Goal: Information Seeking & Learning: Learn about a topic

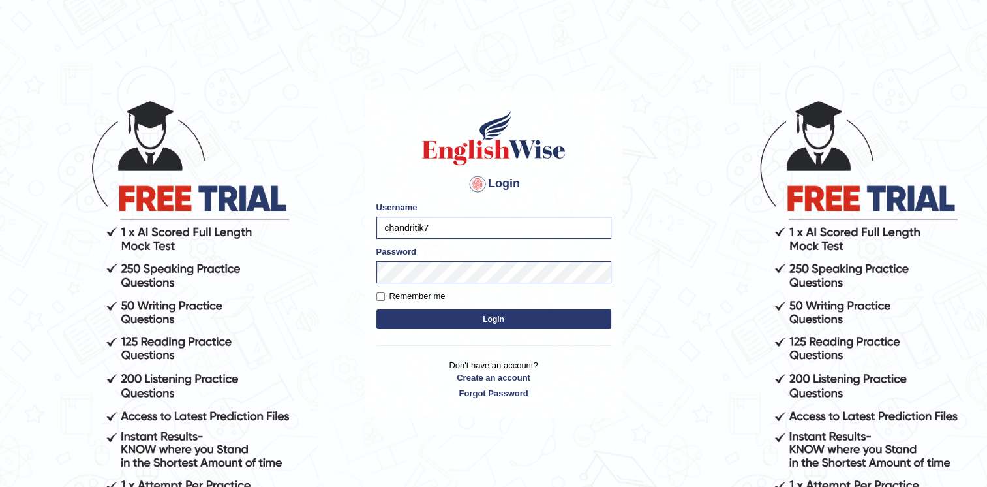
click at [378, 316] on button "Login" at bounding box center [494, 319] width 235 height 20
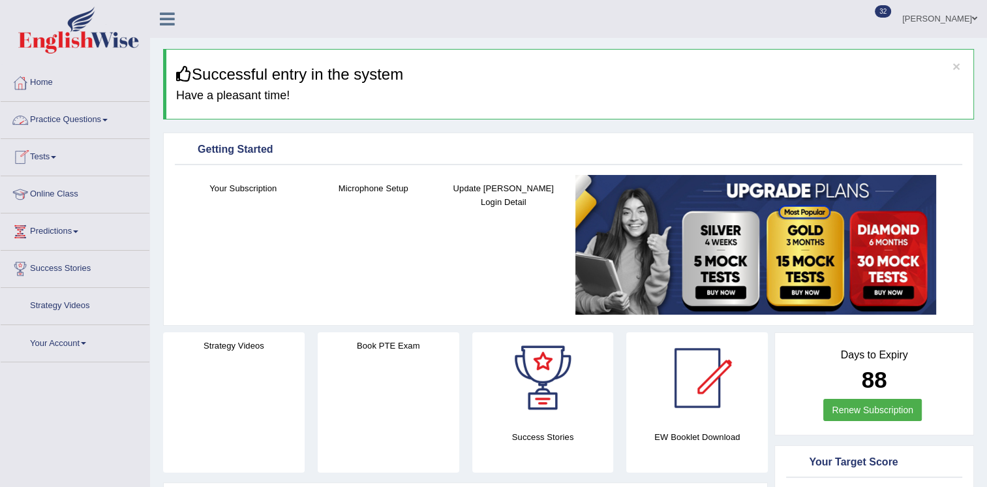
click at [70, 127] on link "Practice Questions" at bounding box center [75, 118] width 149 height 33
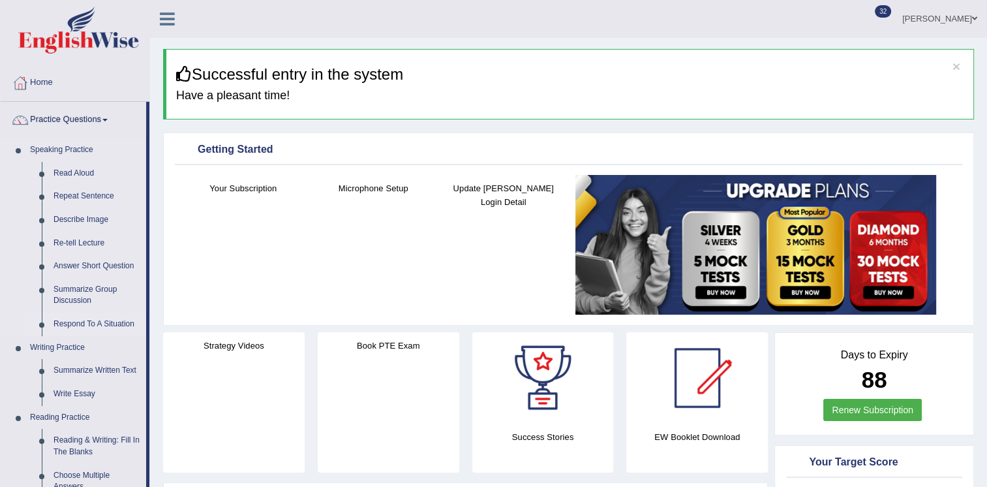
click at [82, 321] on link "Respond To A Situation" at bounding box center [97, 324] width 99 height 23
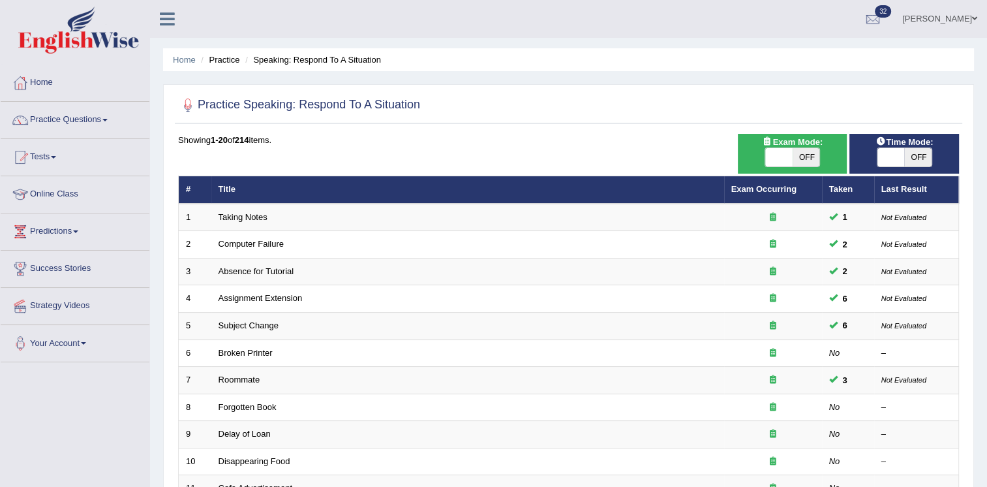
click at [804, 151] on span "OFF" at bounding box center [806, 157] width 27 height 18
checkbox input "true"
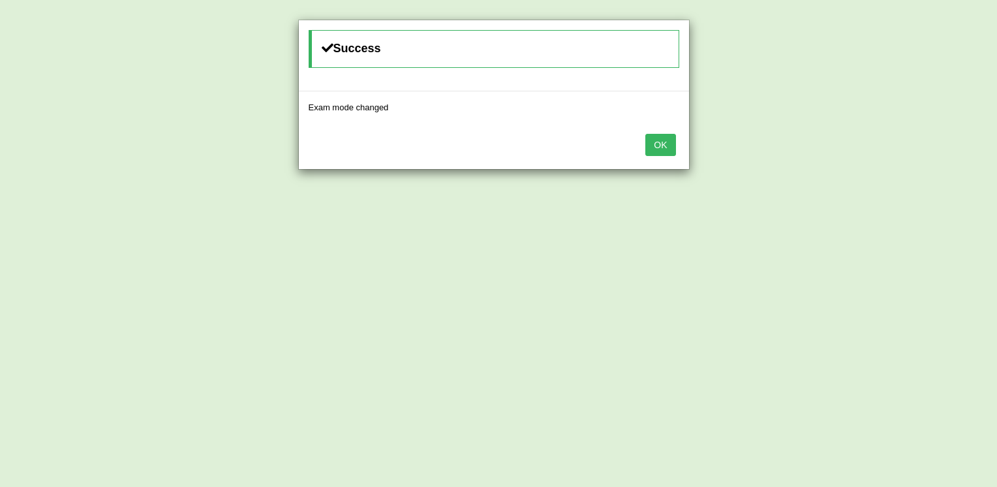
click at [667, 146] on button "OK" at bounding box center [660, 145] width 30 height 22
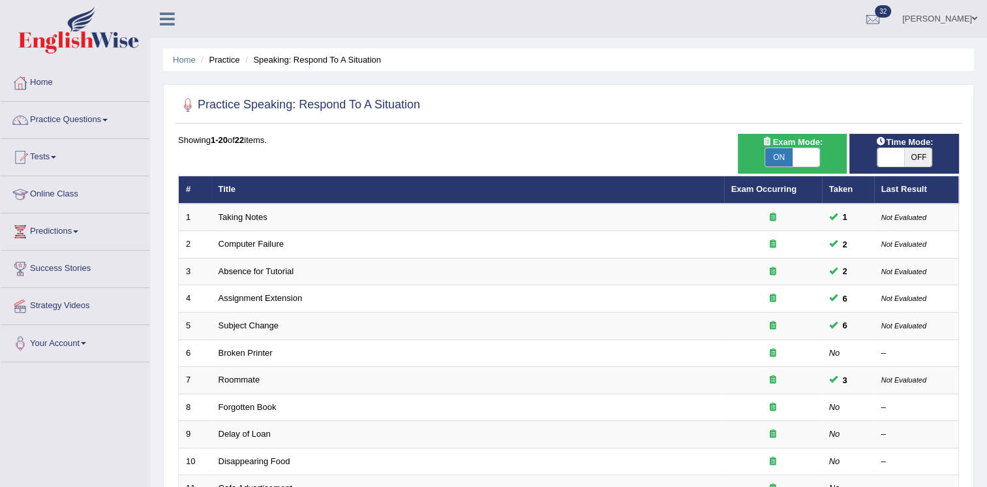
click at [913, 158] on span "OFF" at bounding box center [917, 157] width 27 height 18
checkbox input "true"
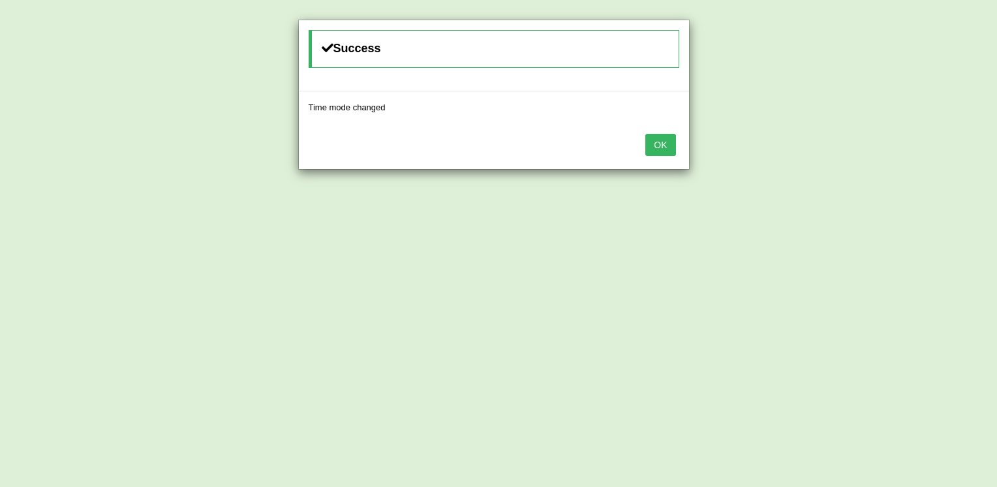
click at [676, 148] on div "OK" at bounding box center [494, 146] width 390 height 46
click at [665, 148] on button "OK" at bounding box center [660, 145] width 30 height 22
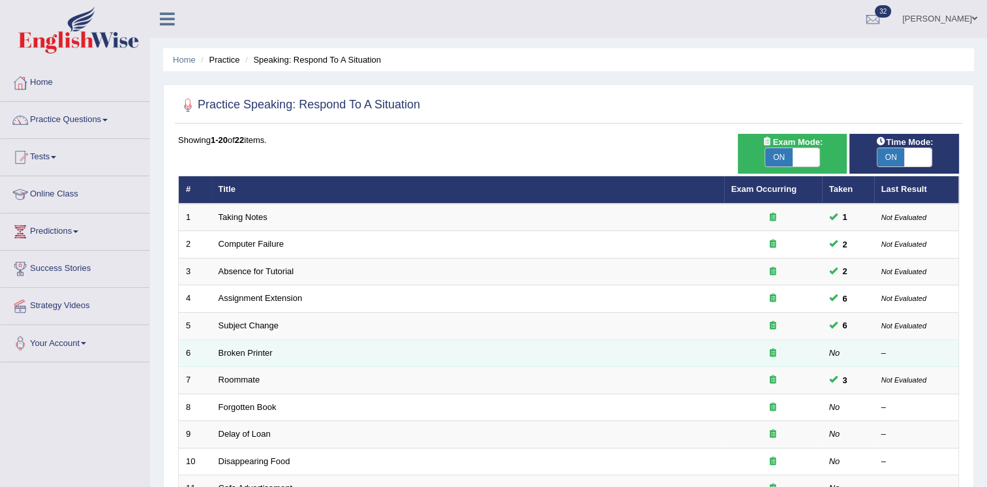
click at [540, 354] on td "Broken Printer" at bounding box center [467, 352] width 513 height 27
click at [231, 351] on link "Broken Printer" at bounding box center [246, 353] width 54 height 10
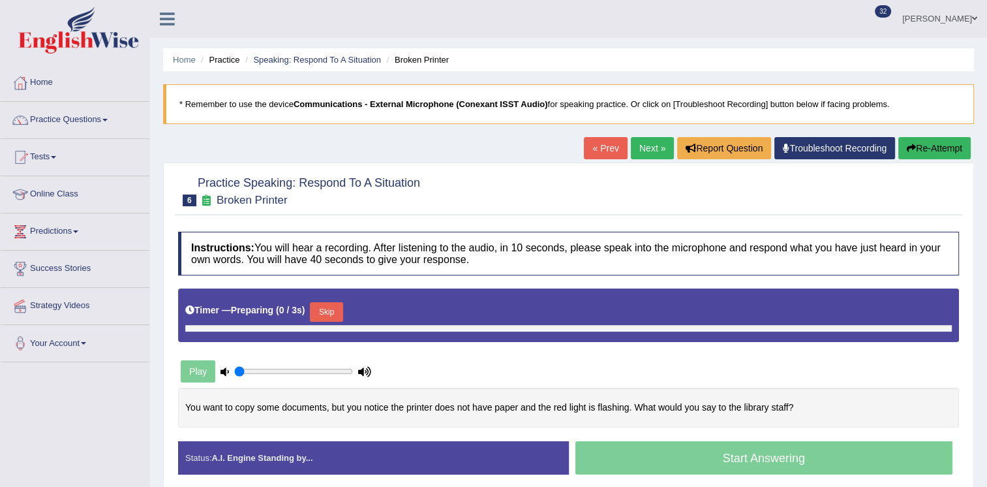
type input "0.6"
click at [472, 362] on div "Play" at bounding box center [370, 371] width 397 height 33
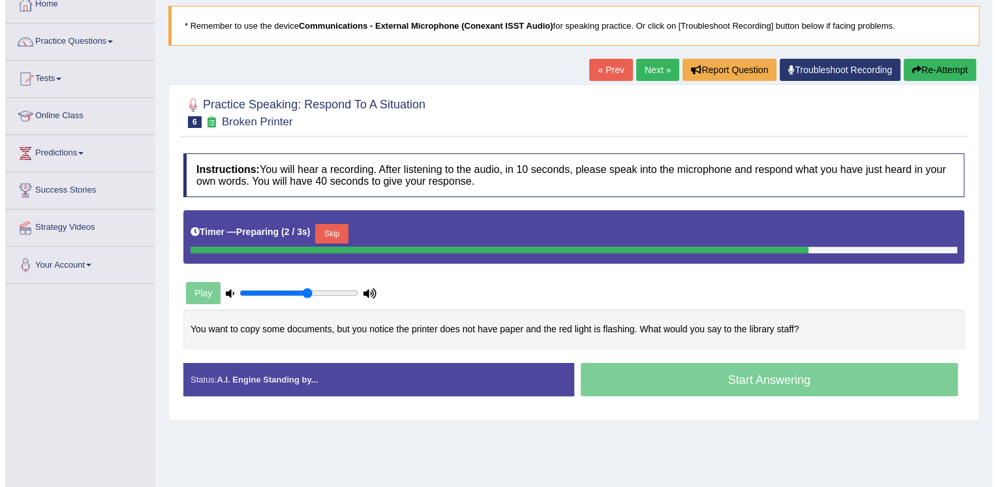
scroll to position [104, 0]
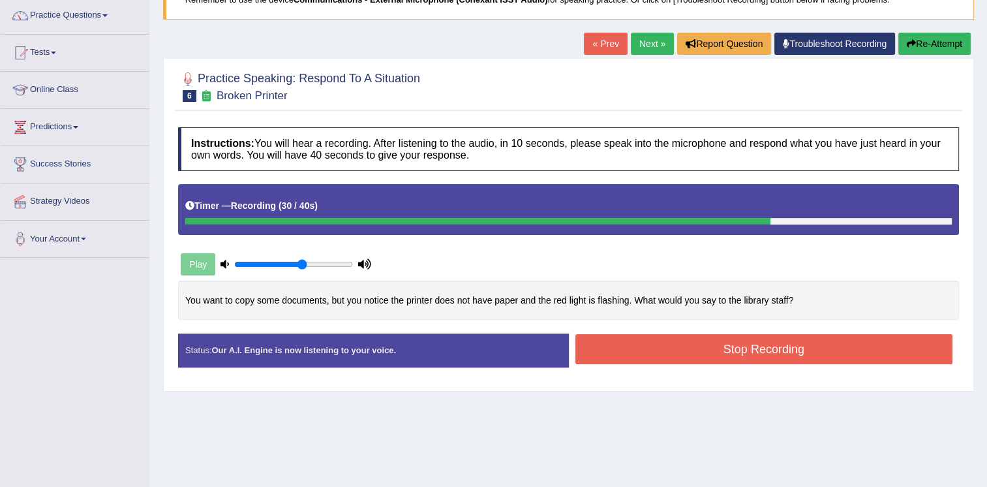
click at [736, 353] on button "Stop Recording" at bounding box center [765, 349] width 378 height 30
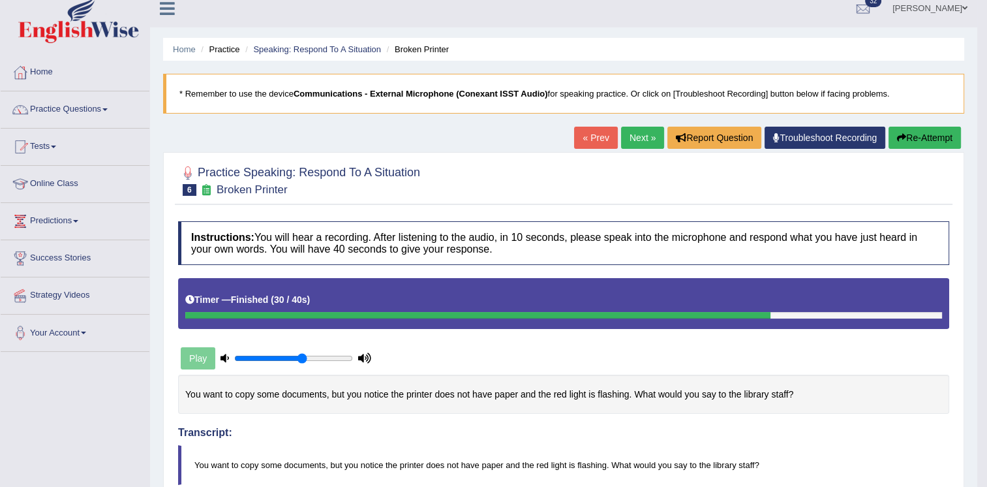
scroll to position [0, 0]
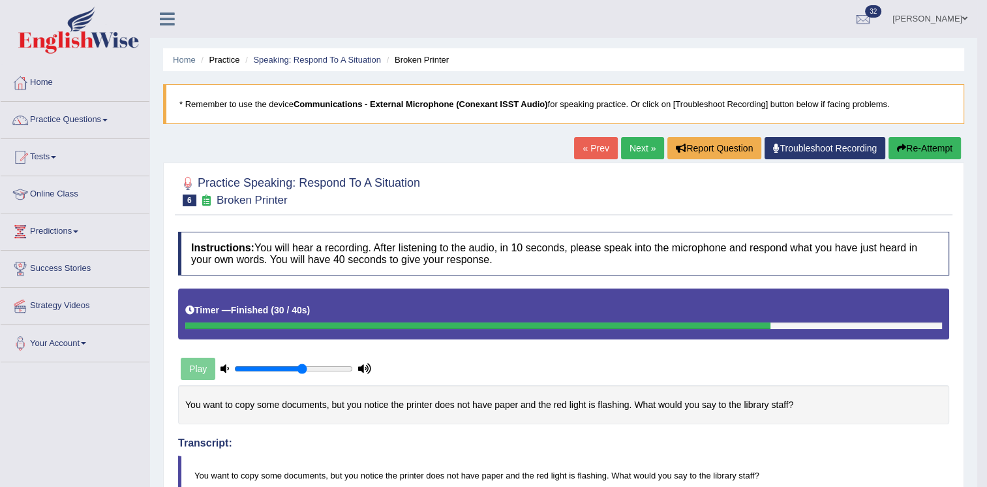
click at [919, 152] on button "Re-Attempt" at bounding box center [925, 148] width 72 height 22
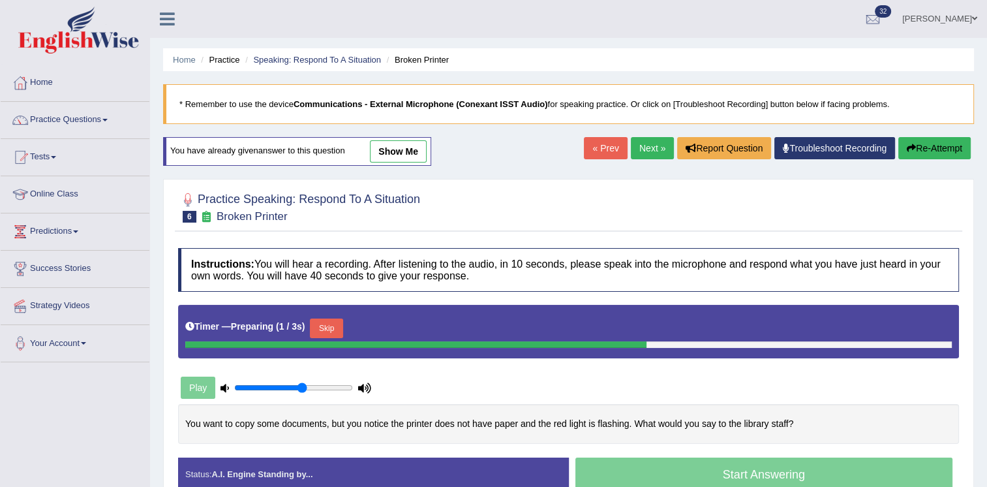
click at [318, 326] on button "Skip" at bounding box center [326, 328] width 33 height 20
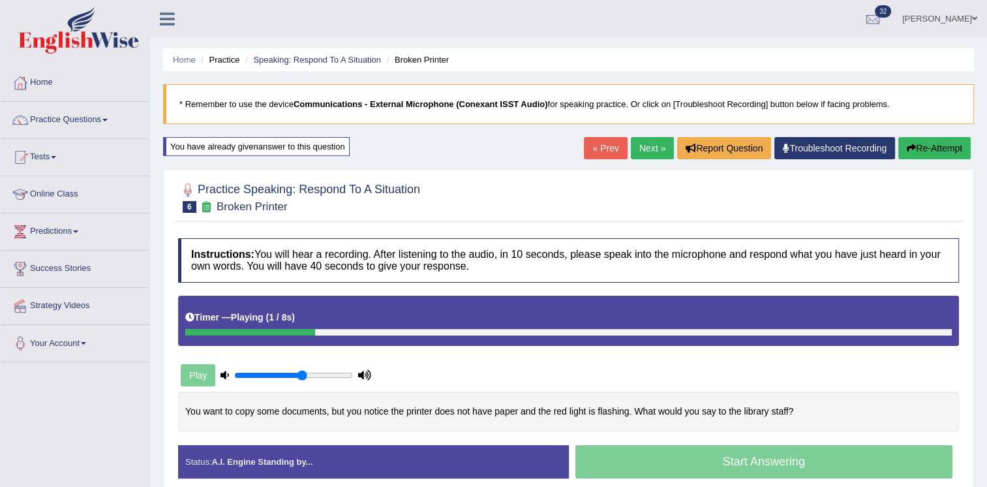
click at [441, 361] on div "Play" at bounding box center [370, 375] width 397 height 33
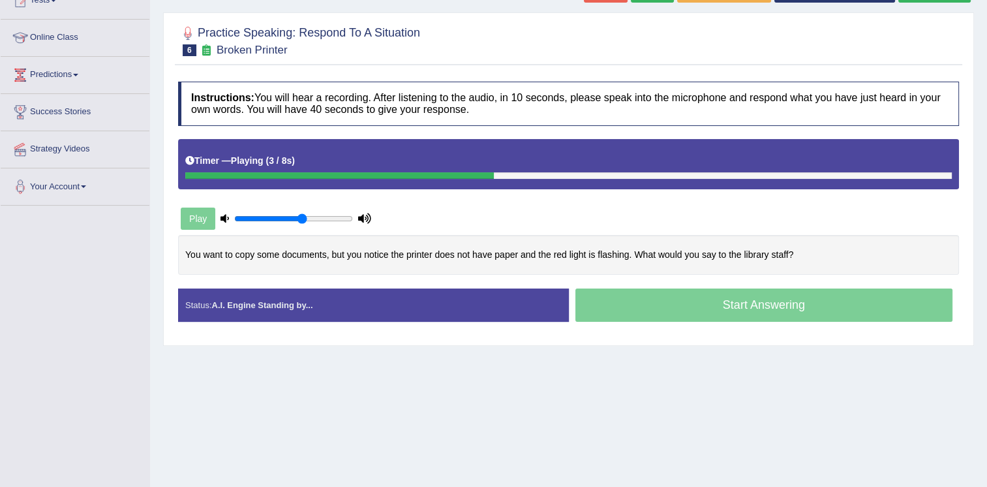
scroll to position [183, 0]
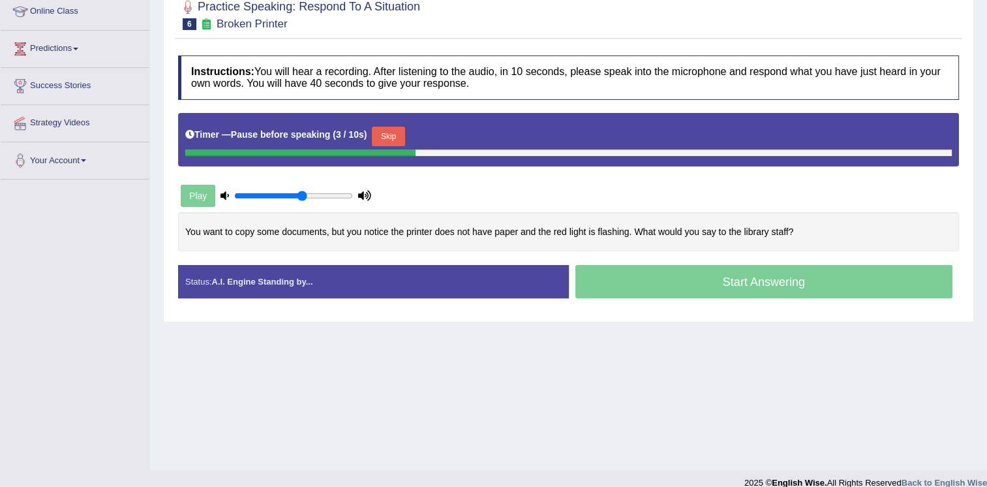
click at [397, 138] on button "Skip" at bounding box center [388, 137] width 33 height 20
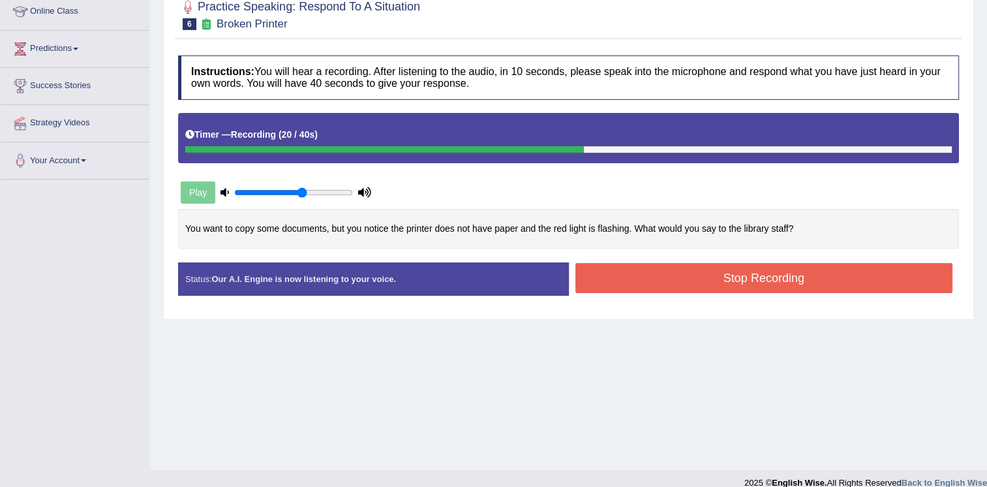
click at [652, 272] on button "Stop Recording" at bounding box center [765, 278] width 378 height 30
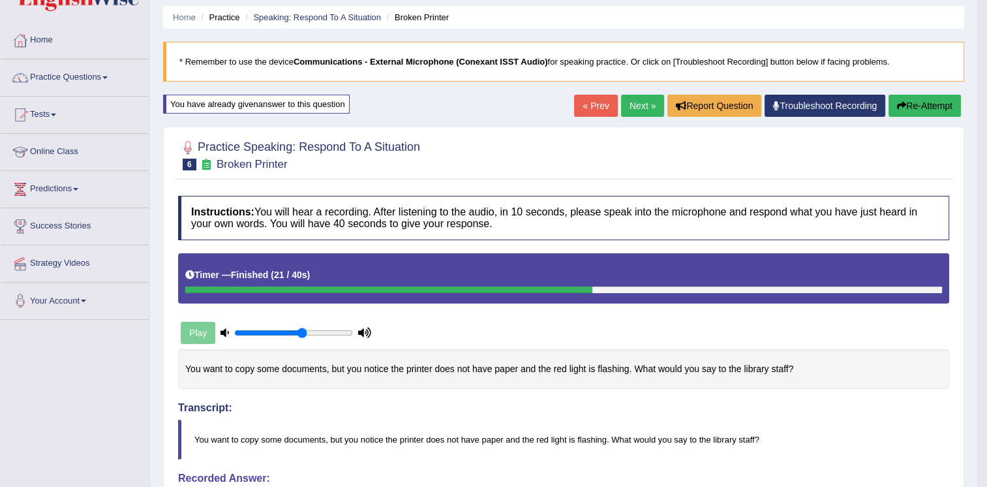
scroll to position [0, 0]
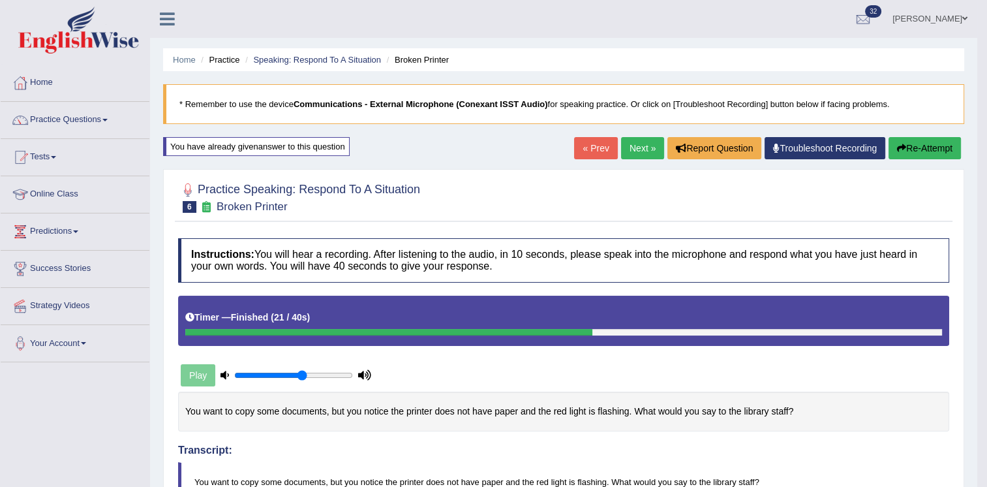
click at [918, 149] on button "Re-Attempt" at bounding box center [925, 148] width 72 height 22
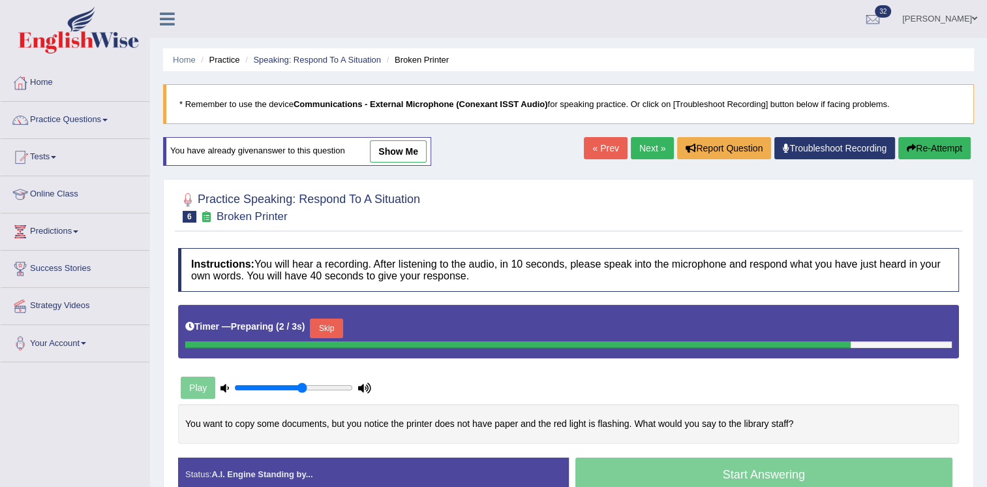
click at [324, 328] on button "Skip" at bounding box center [326, 328] width 33 height 20
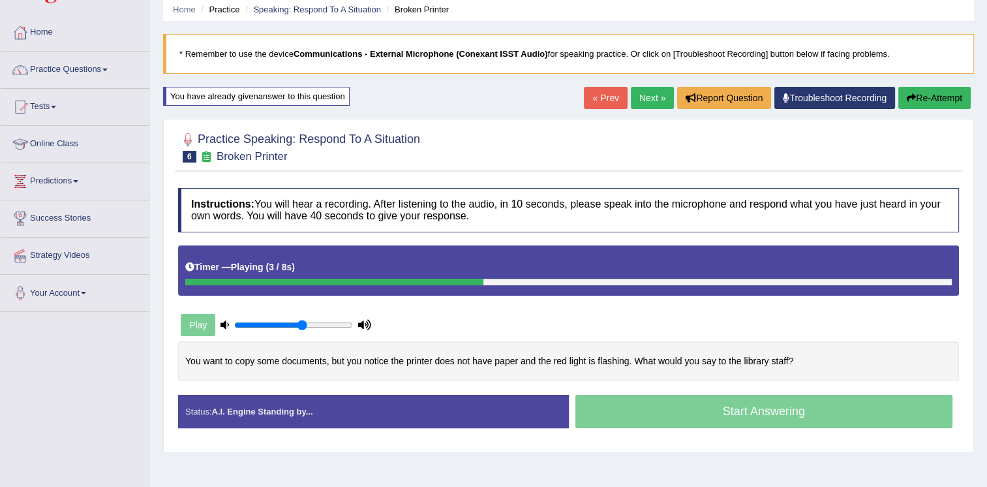
scroll to position [52, 0]
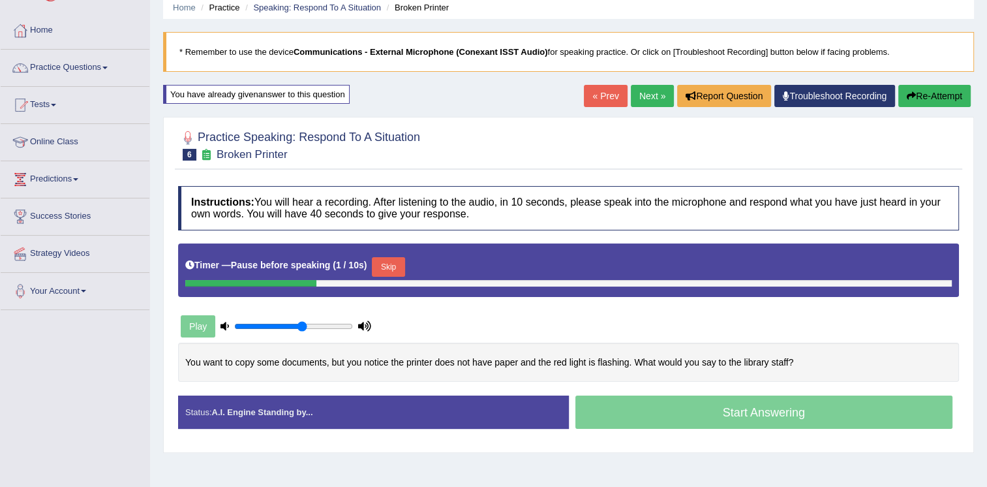
click at [386, 266] on button "Skip" at bounding box center [388, 267] width 33 height 20
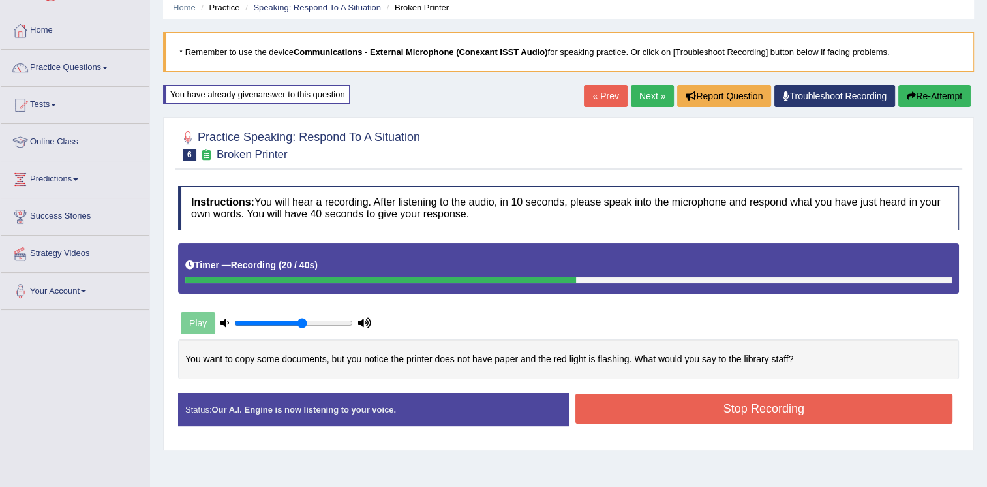
click at [655, 401] on button "Stop Recording" at bounding box center [765, 408] width 378 height 30
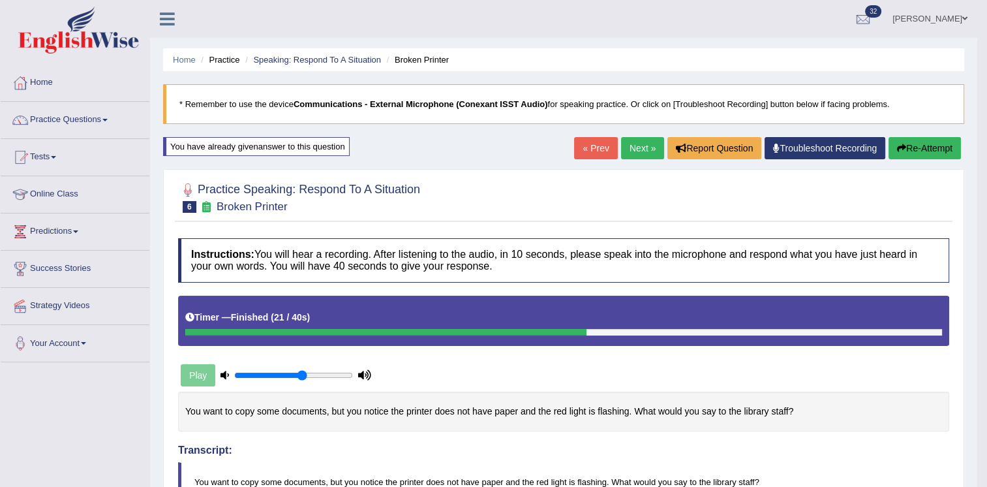
scroll to position [0, 0]
click at [632, 156] on link "Next »" at bounding box center [642, 148] width 43 height 22
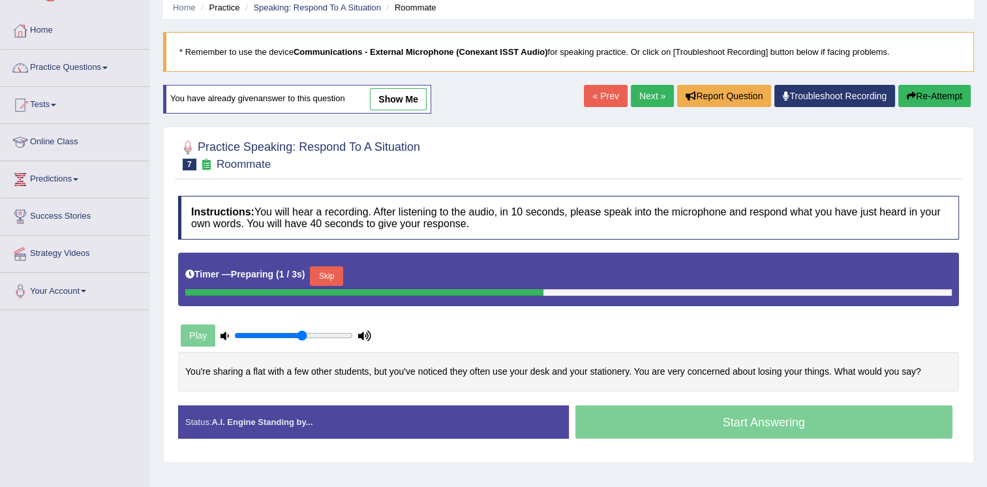
scroll to position [78, 0]
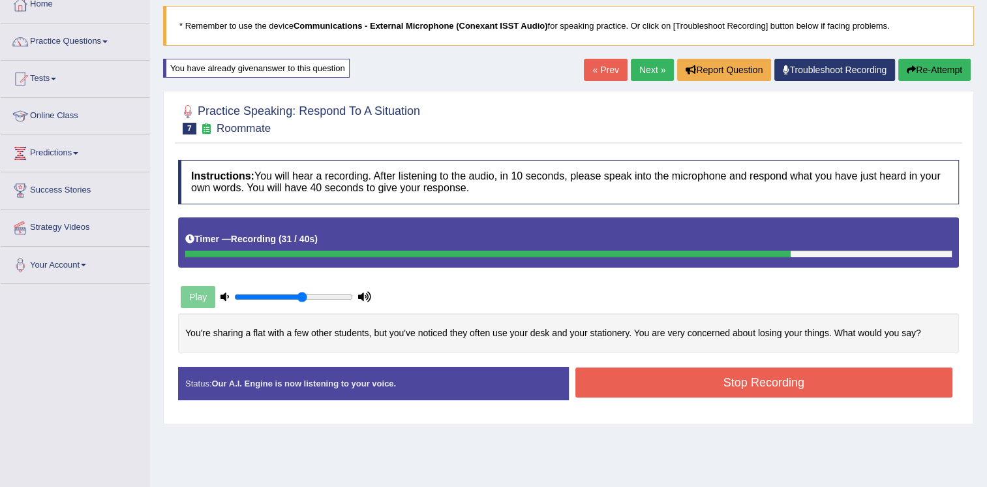
click at [713, 372] on button "Stop Recording" at bounding box center [765, 382] width 378 height 30
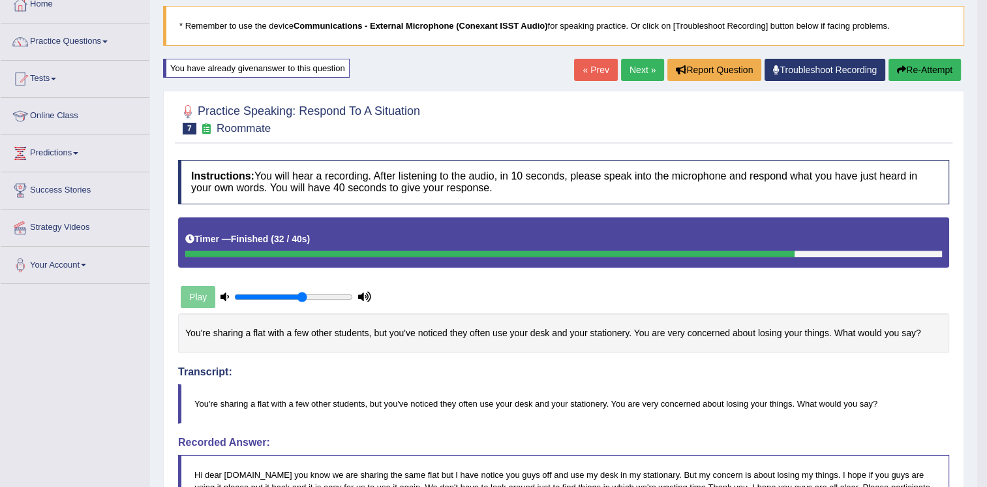
click at [647, 59] on link "Next »" at bounding box center [642, 70] width 43 height 22
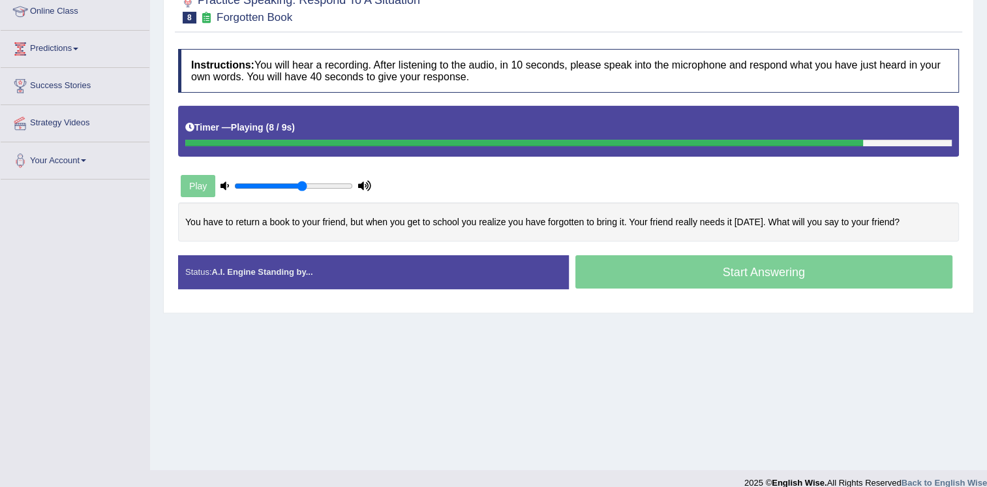
scroll to position [198, 0]
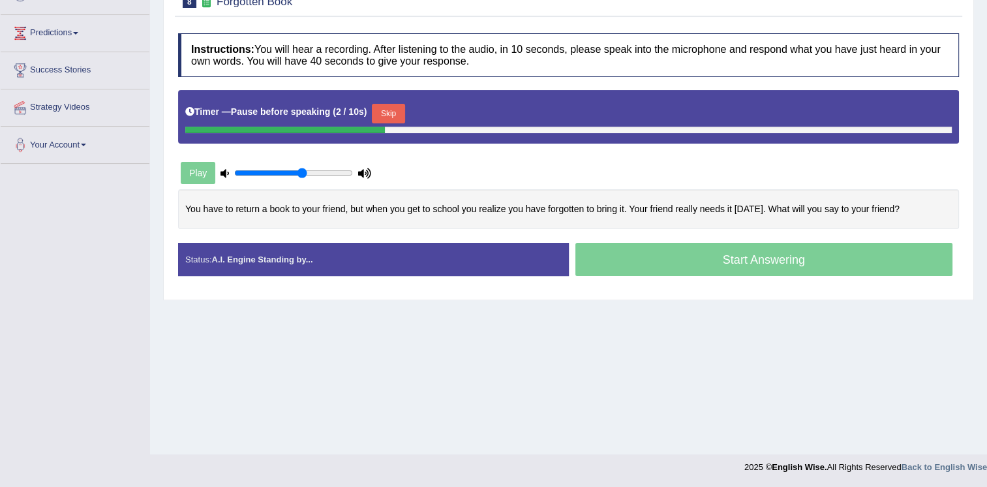
click at [392, 110] on button "Skip" at bounding box center [388, 114] width 33 height 20
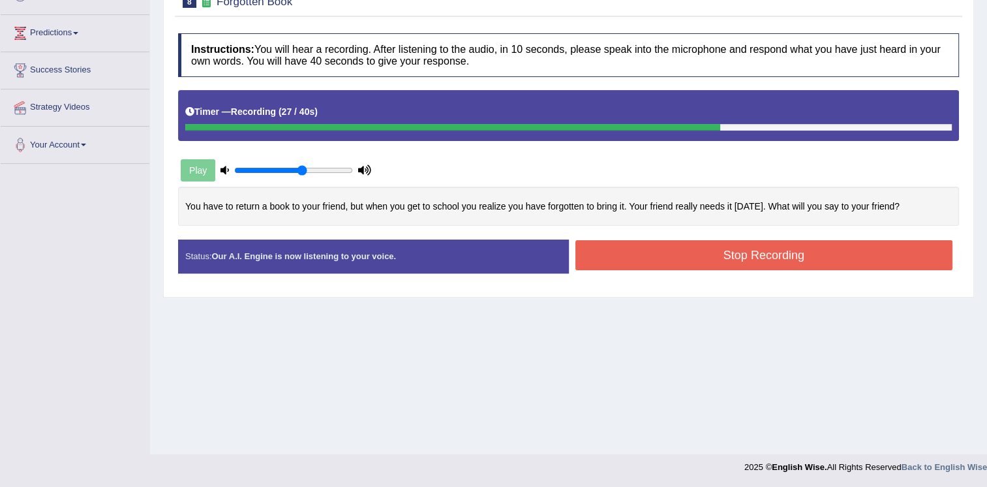
click at [690, 250] on button "Stop Recording" at bounding box center [765, 255] width 378 height 30
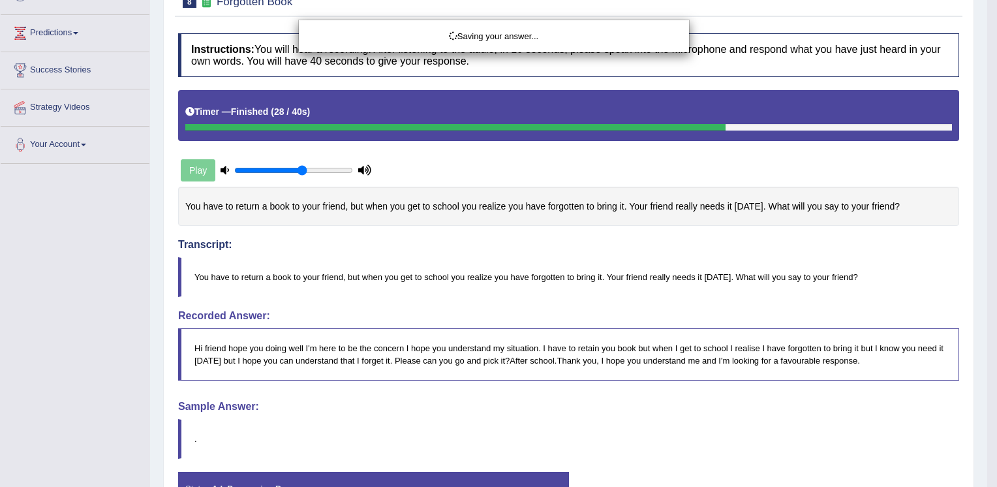
click at [609, 401] on div "Saving your answer..." at bounding box center [498, 243] width 997 height 487
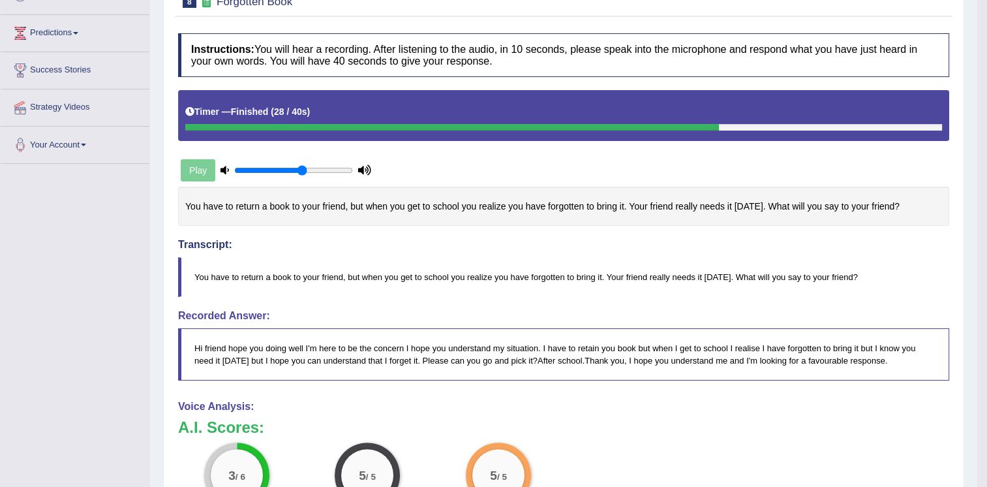
click at [698, 419] on h3 "A.I. Scores:" at bounding box center [563, 427] width 771 height 17
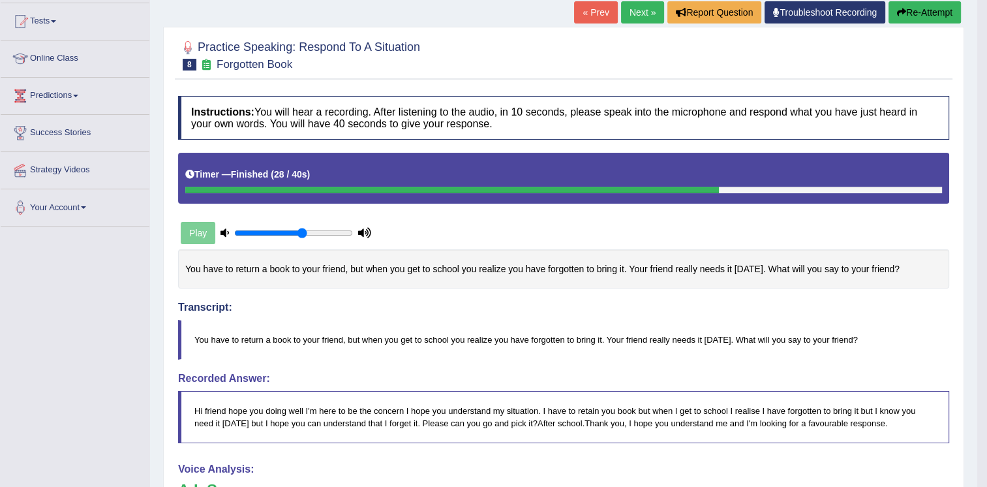
scroll to position [16, 0]
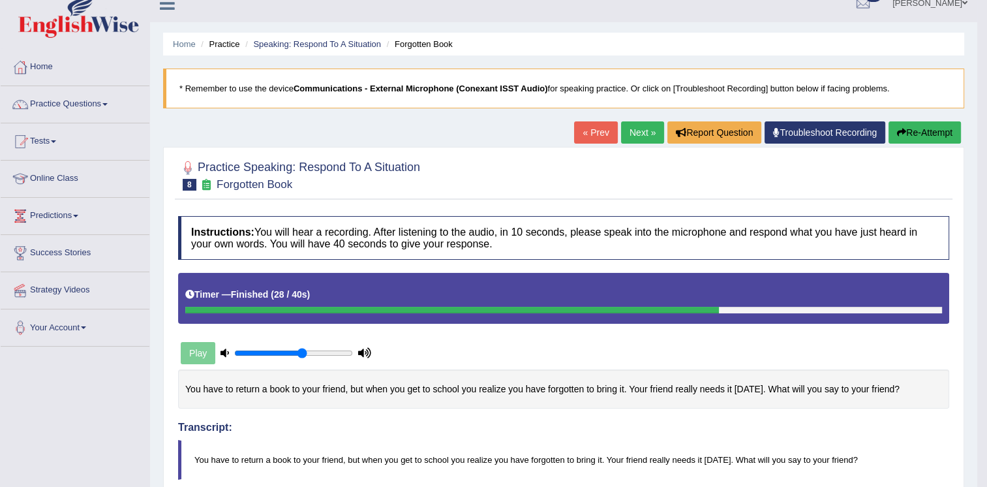
click at [908, 130] on button "Re-Attempt" at bounding box center [925, 132] width 72 height 22
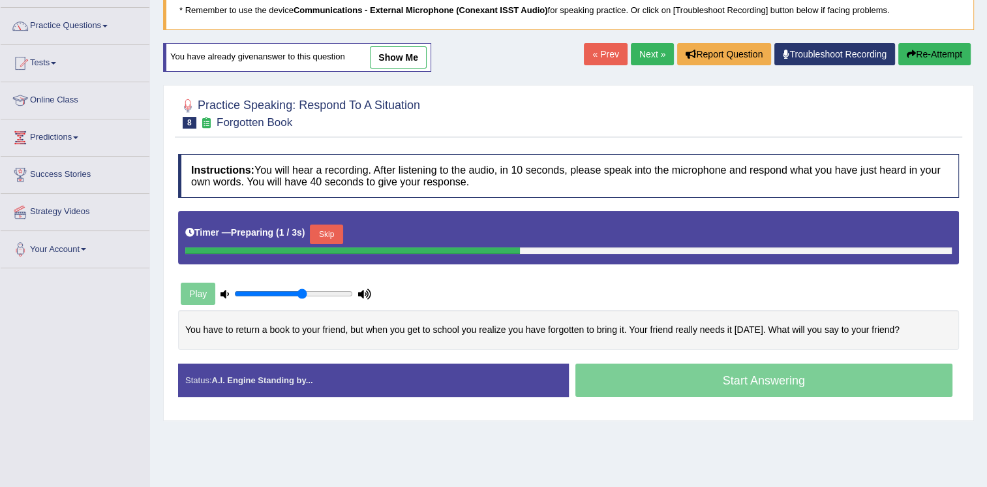
scroll to position [198, 0]
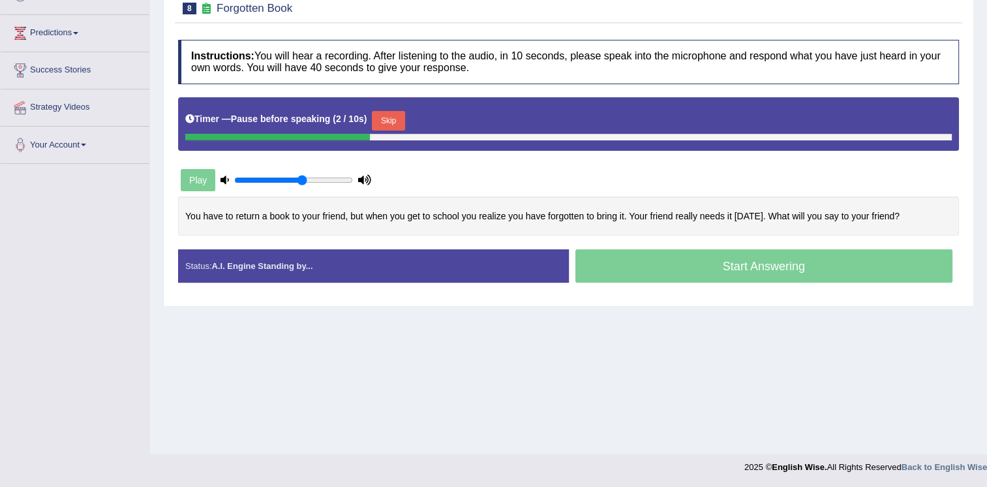
click at [391, 119] on button "Skip" at bounding box center [388, 121] width 33 height 20
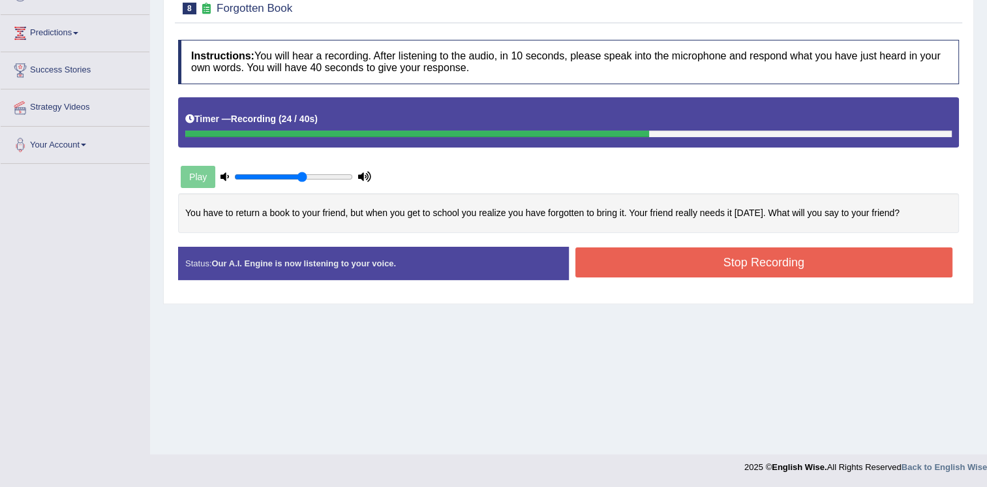
click at [625, 249] on button "Stop Recording" at bounding box center [765, 262] width 378 height 30
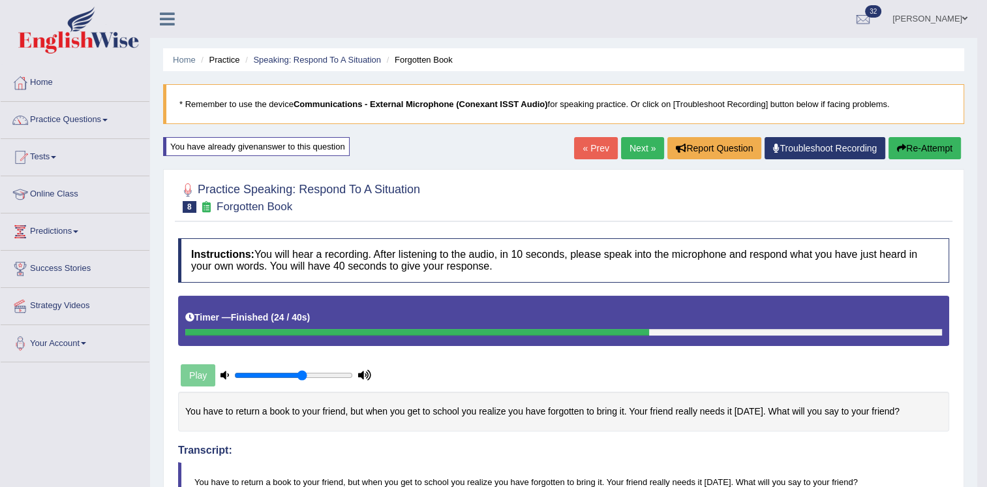
scroll to position [0, 0]
click at [637, 142] on link "Next »" at bounding box center [642, 148] width 43 height 22
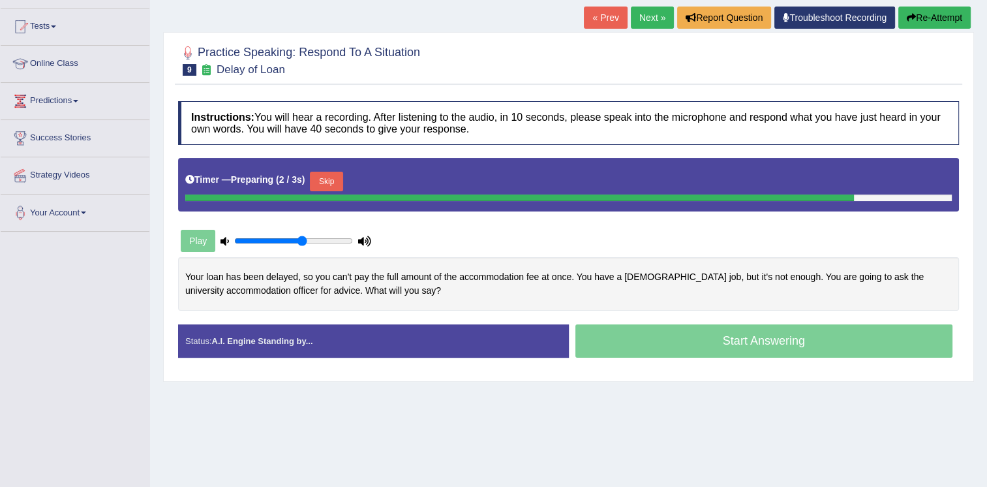
scroll to position [157, 0]
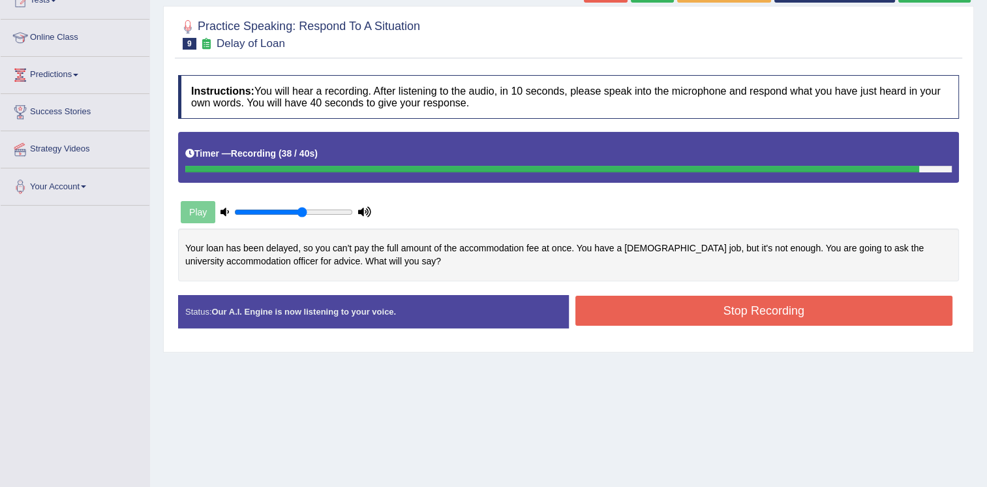
click at [708, 296] on button "Stop Recording" at bounding box center [765, 311] width 378 height 30
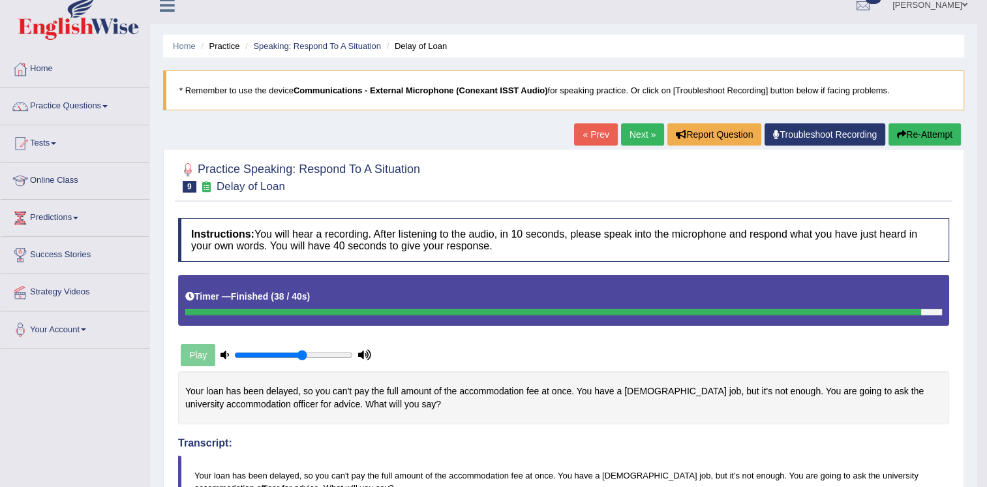
scroll to position [0, 0]
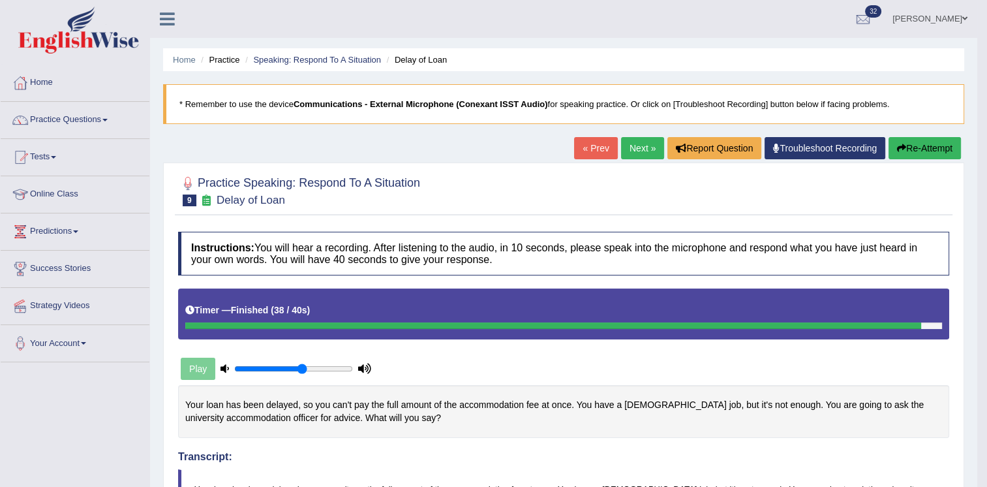
click at [634, 140] on link "Next »" at bounding box center [642, 148] width 43 height 22
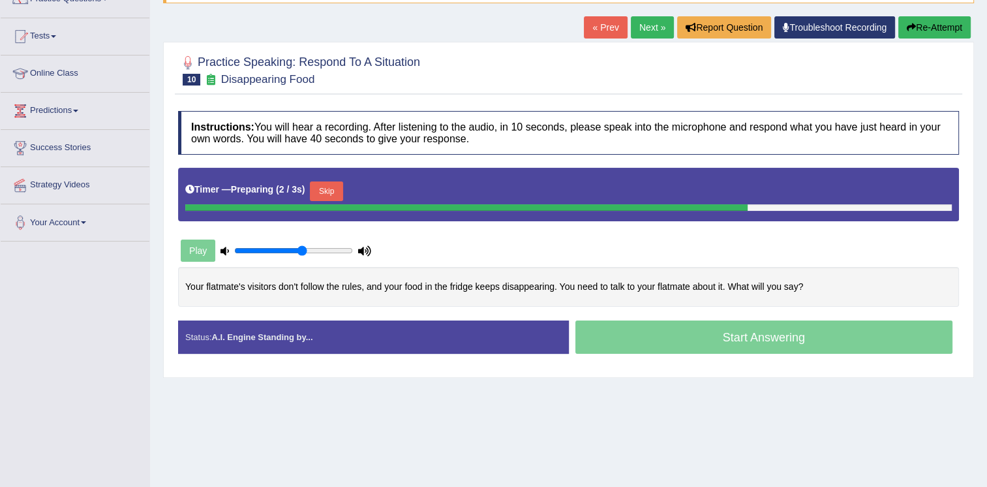
scroll to position [131, 0]
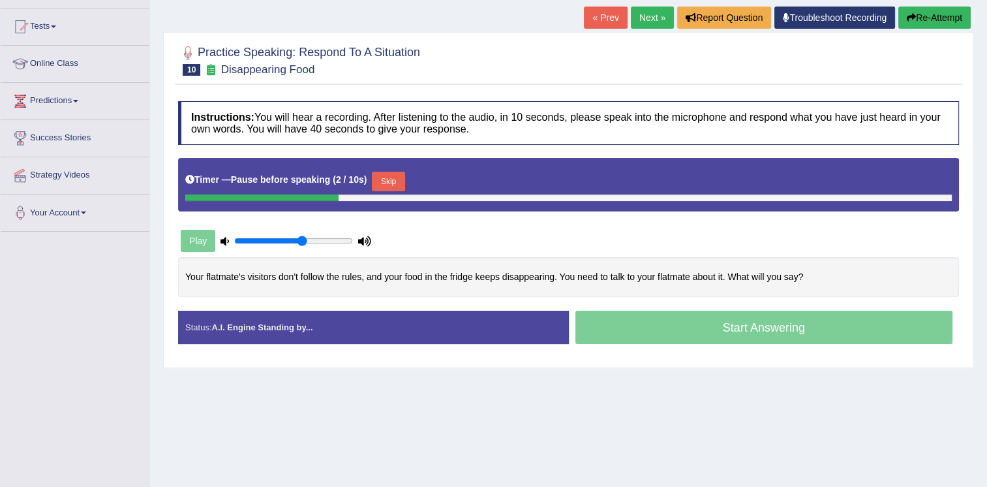
click at [382, 181] on button "Skip" at bounding box center [388, 182] width 33 height 20
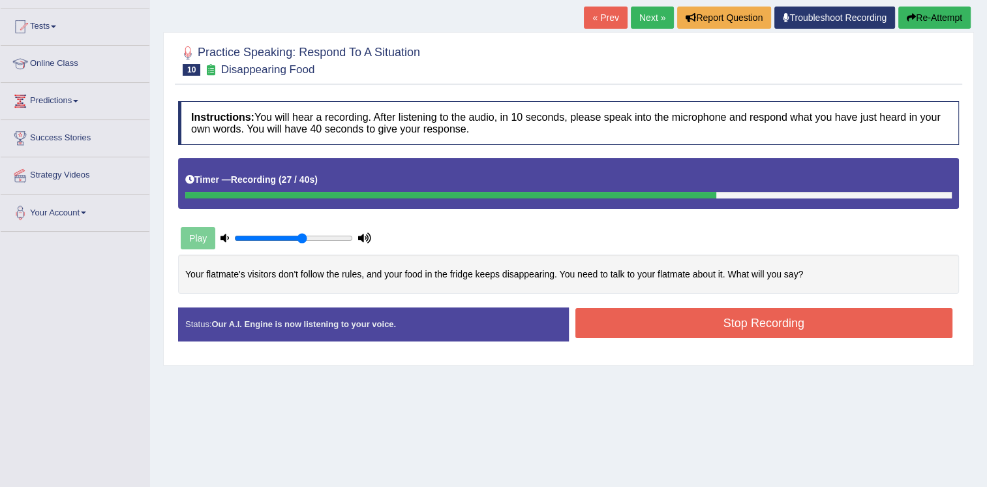
click at [655, 330] on button "Stop Recording" at bounding box center [765, 323] width 378 height 30
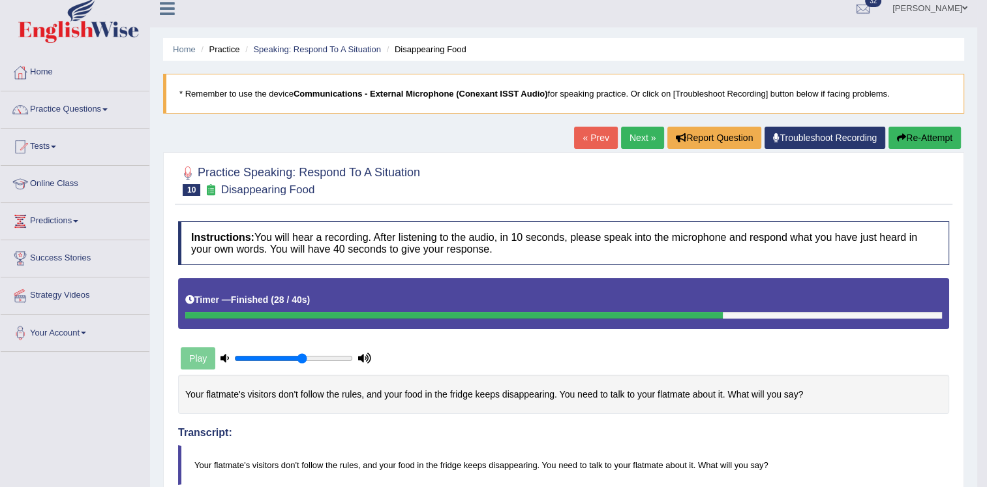
scroll to position [0, 0]
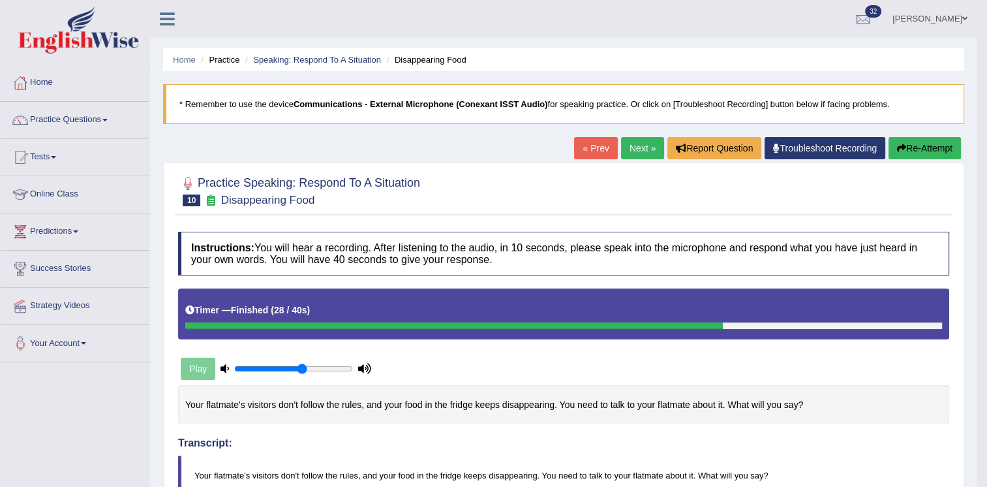
click at [634, 148] on link "Next »" at bounding box center [642, 148] width 43 height 22
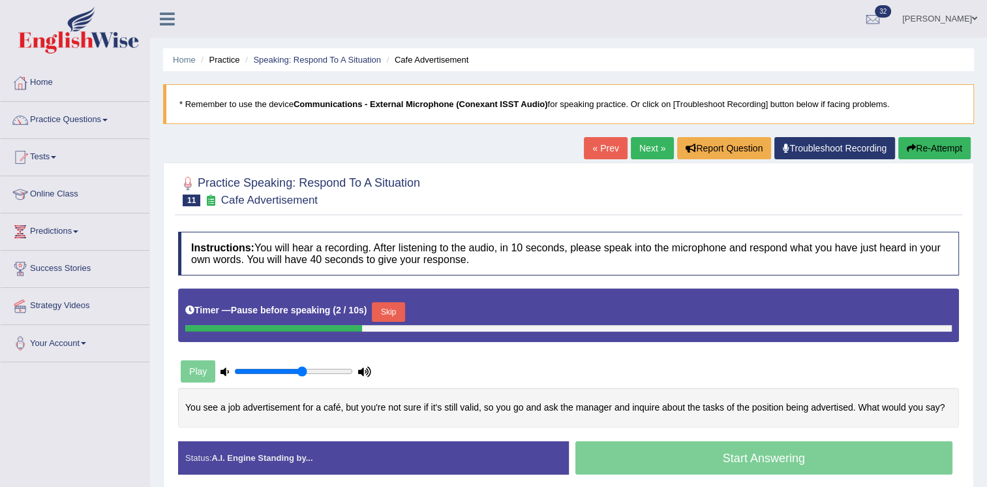
click at [397, 313] on button "Skip" at bounding box center [388, 312] width 33 height 20
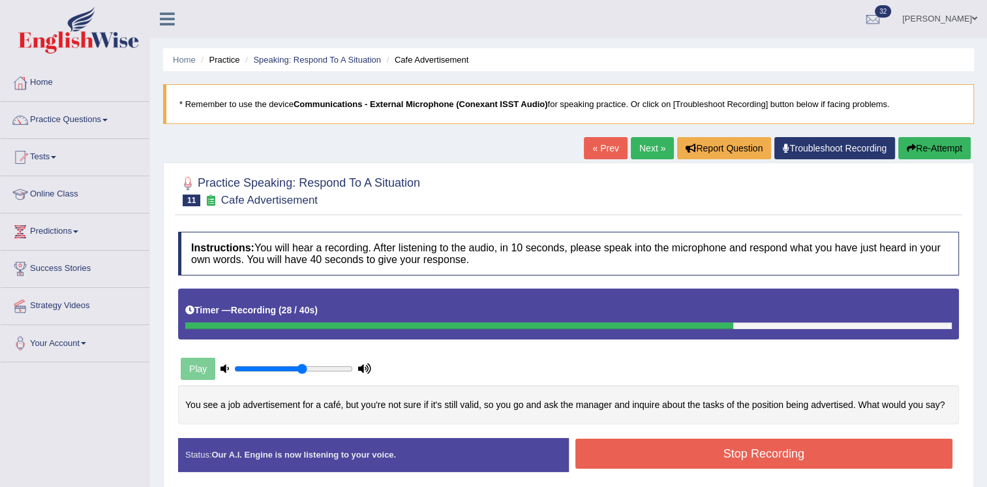
click at [779, 445] on button "Stop Recording" at bounding box center [765, 454] width 378 height 30
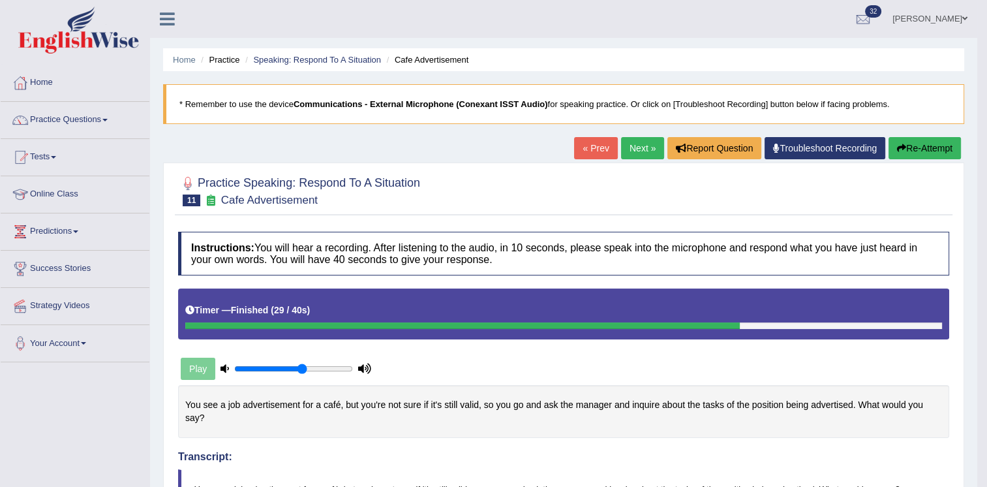
click at [642, 155] on link "Next »" at bounding box center [642, 148] width 43 height 22
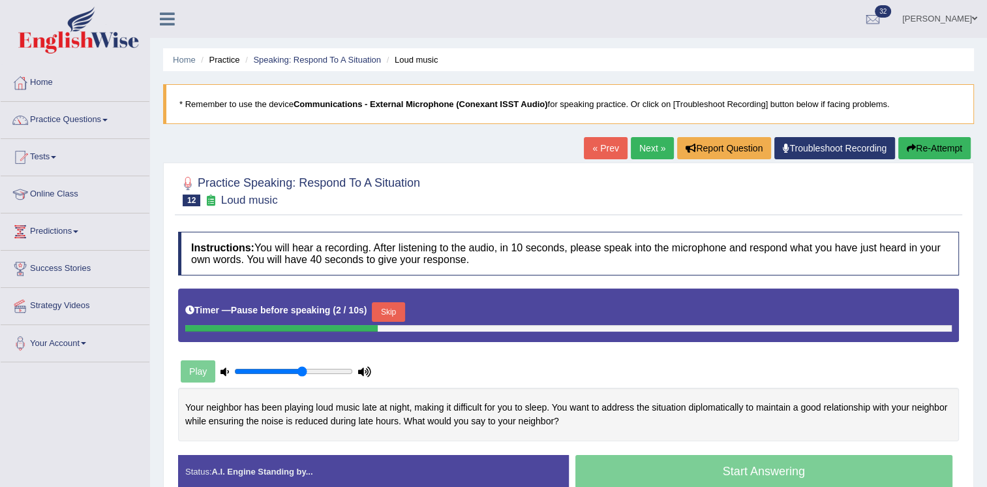
click at [399, 304] on button "Skip" at bounding box center [388, 312] width 33 height 20
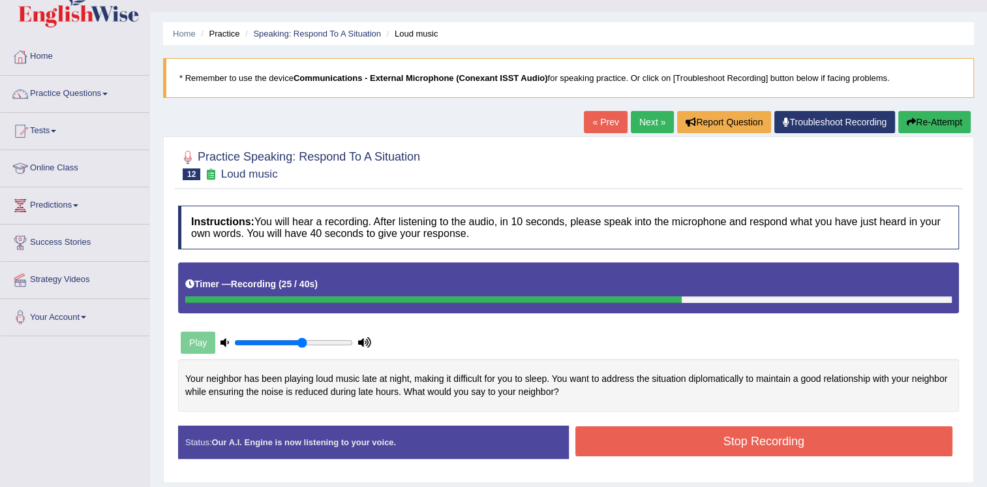
scroll to position [52, 0]
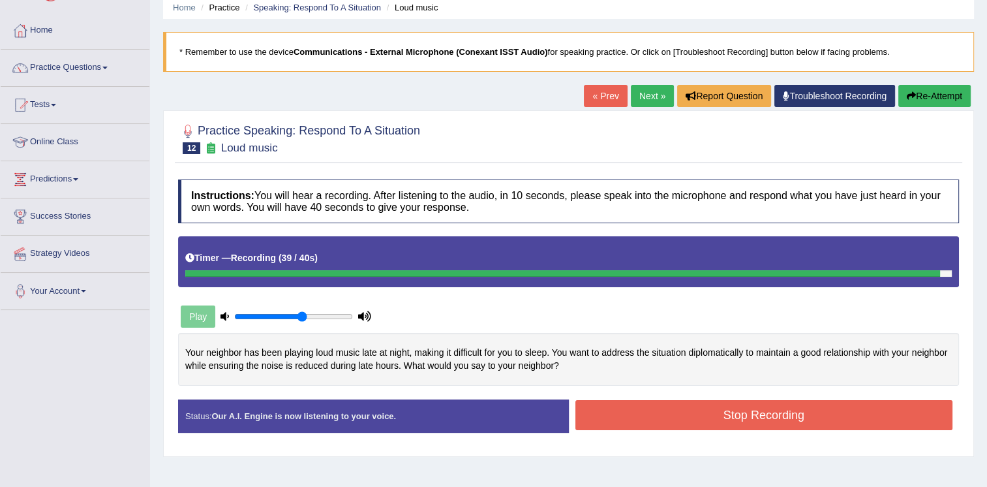
click at [604, 422] on button "Stop Recording" at bounding box center [765, 415] width 378 height 30
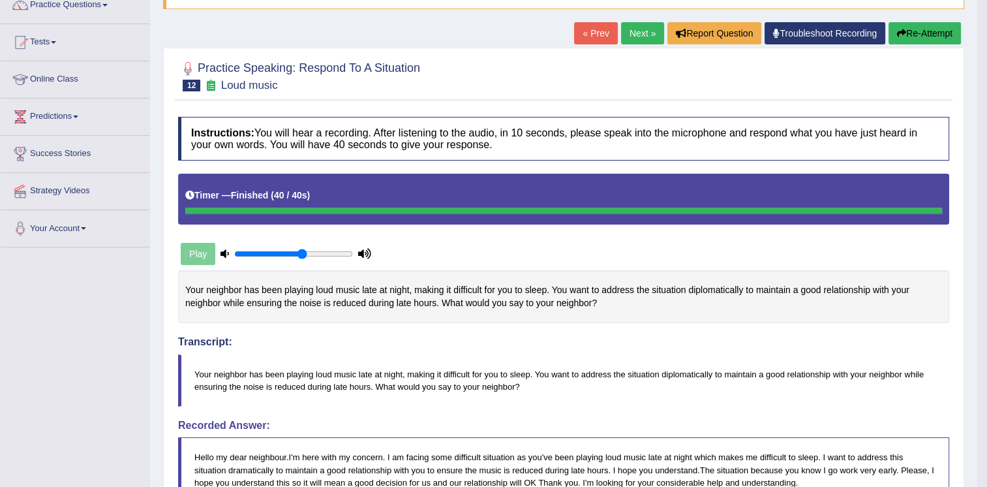
scroll to position [0, 0]
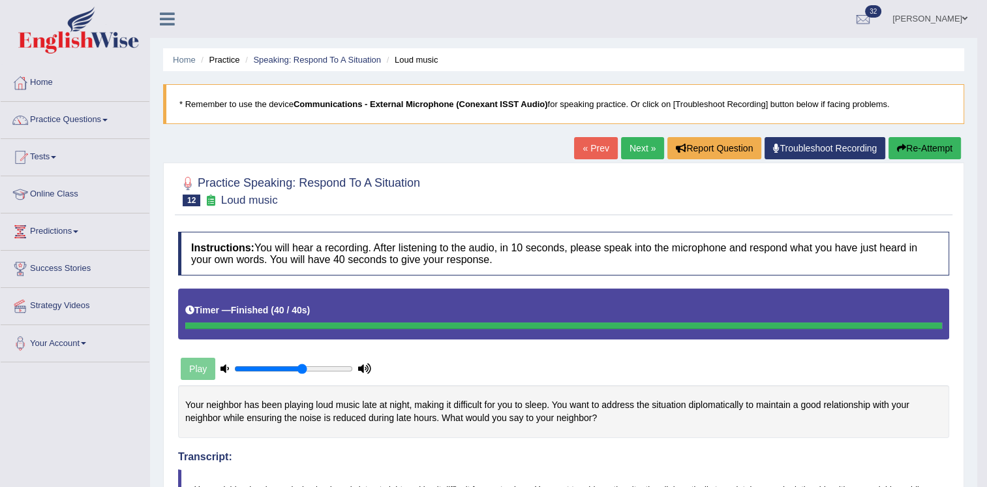
click at [637, 155] on link "Next »" at bounding box center [642, 148] width 43 height 22
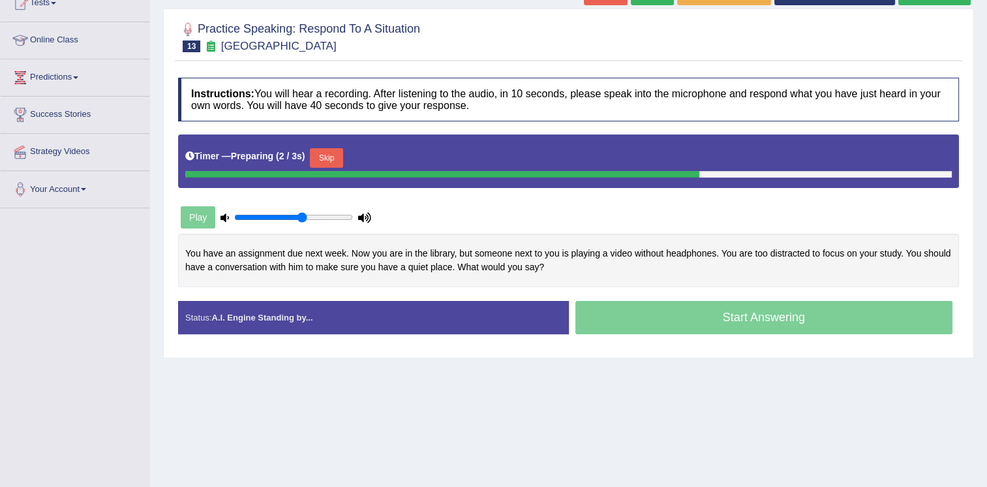
scroll to position [157, 0]
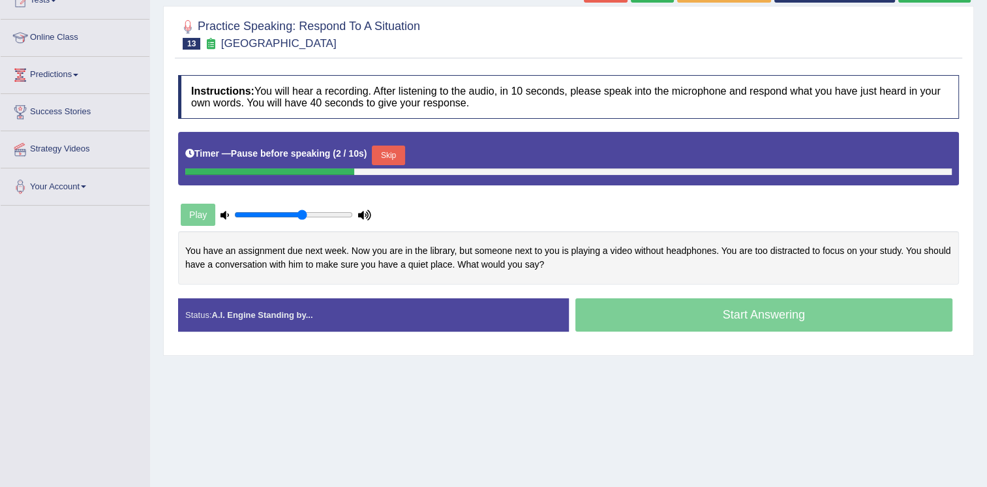
click at [395, 146] on button "Skip" at bounding box center [388, 156] width 33 height 20
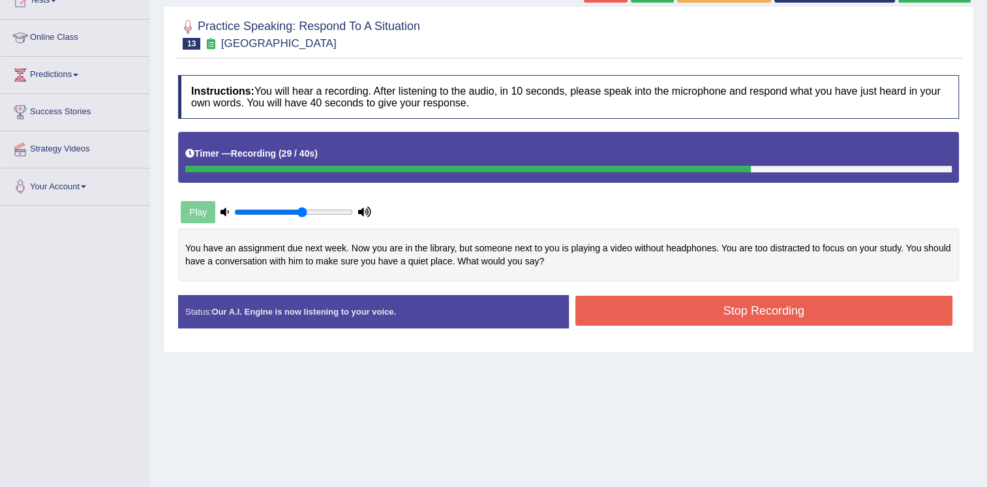
click at [671, 300] on button "Stop Recording" at bounding box center [765, 311] width 378 height 30
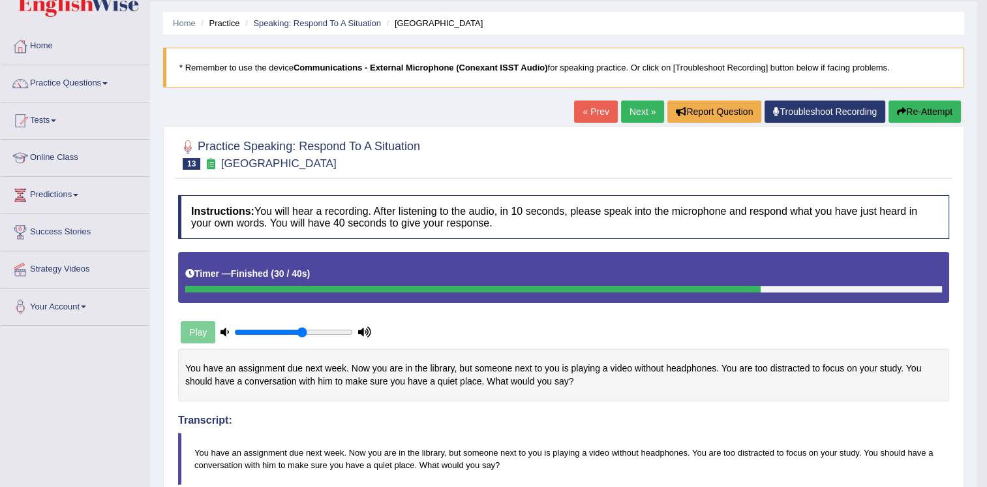
scroll to position [26, 0]
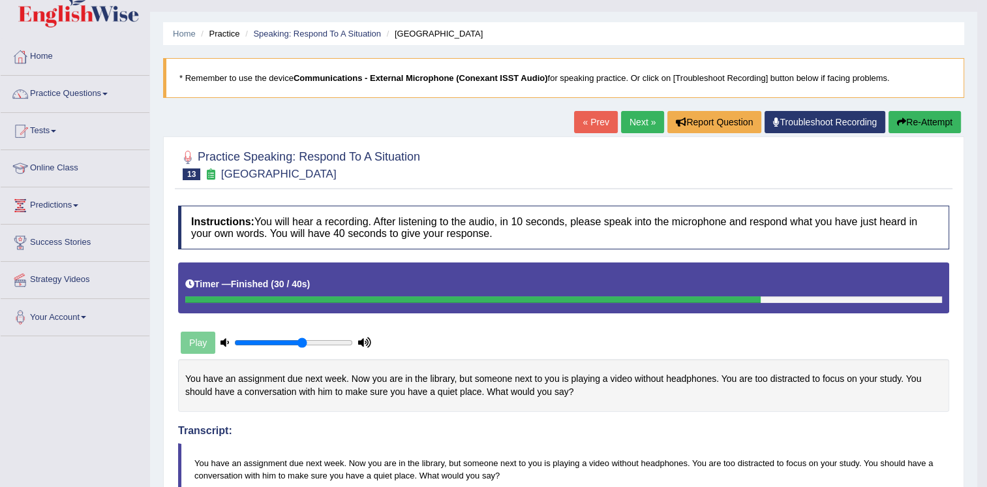
click at [629, 124] on link "Next »" at bounding box center [642, 122] width 43 height 22
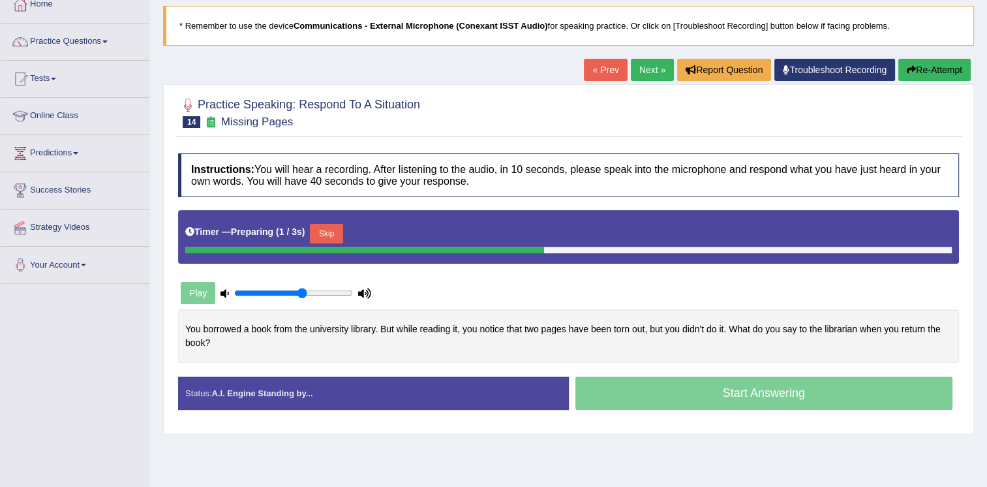
scroll to position [104, 0]
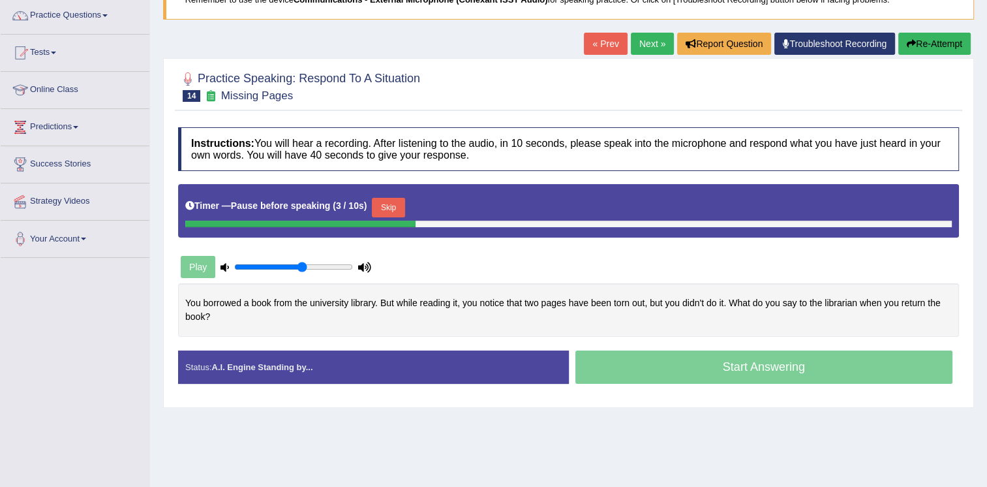
click at [386, 206] on button "Skip" at bounding box center [388, 208] width 33 height 20
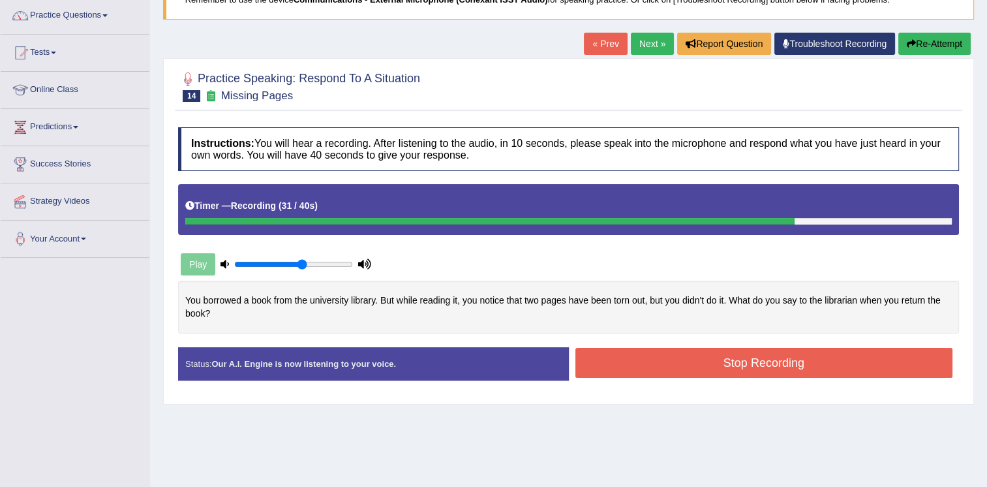
click at [720, 354] on button "Stop Recording" at bounding box center [765, 363] width 378 height 30
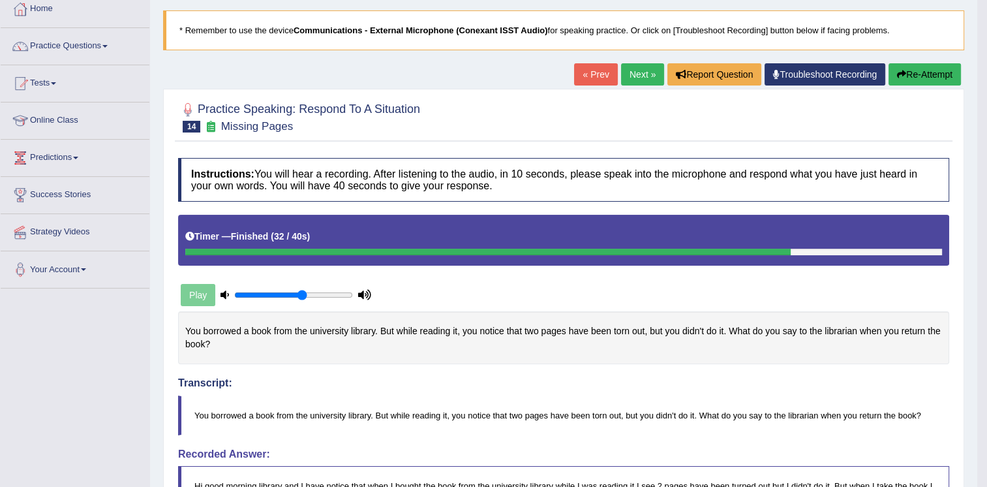
scroll to position [0, 0]
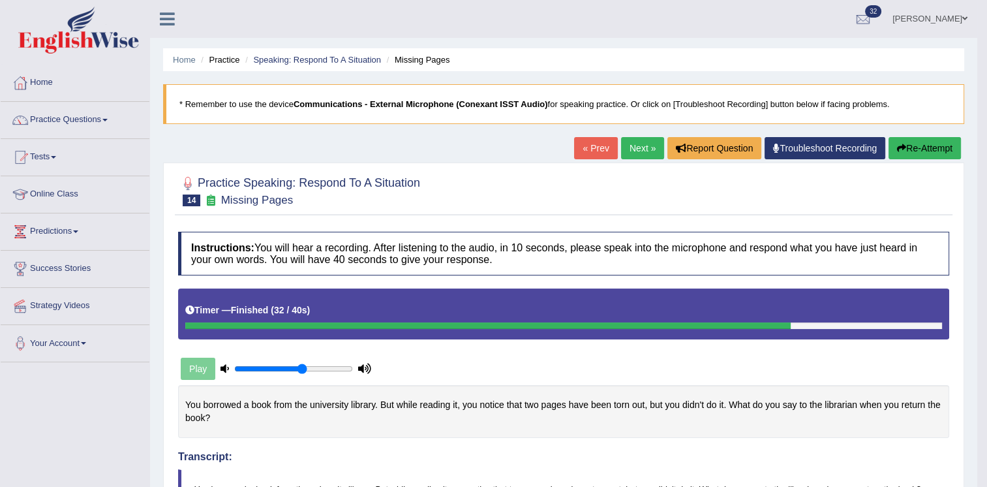
click at [932, 151] on button "Re-Attempt" at bounding box center [925, 148] width 72 height 22
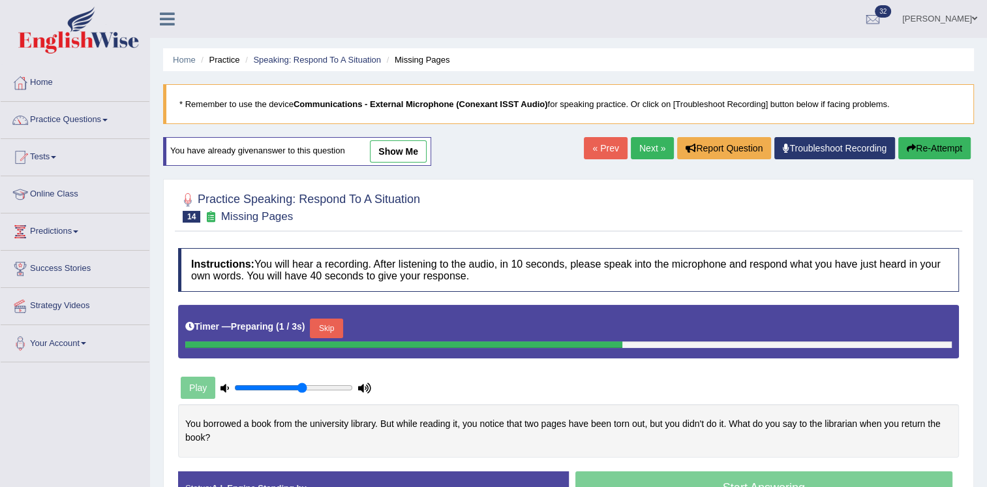
click at [328, 328] on button "Skip" at bounding box center [326, 328] width 33 height 20
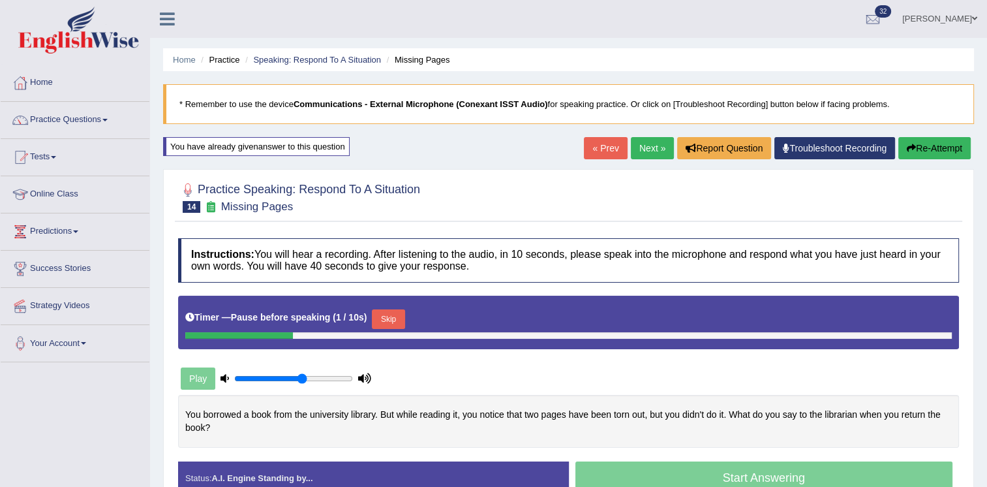
click at [377, 324] on button "Skip" at bounding box center [388, 319] width 33 height 20
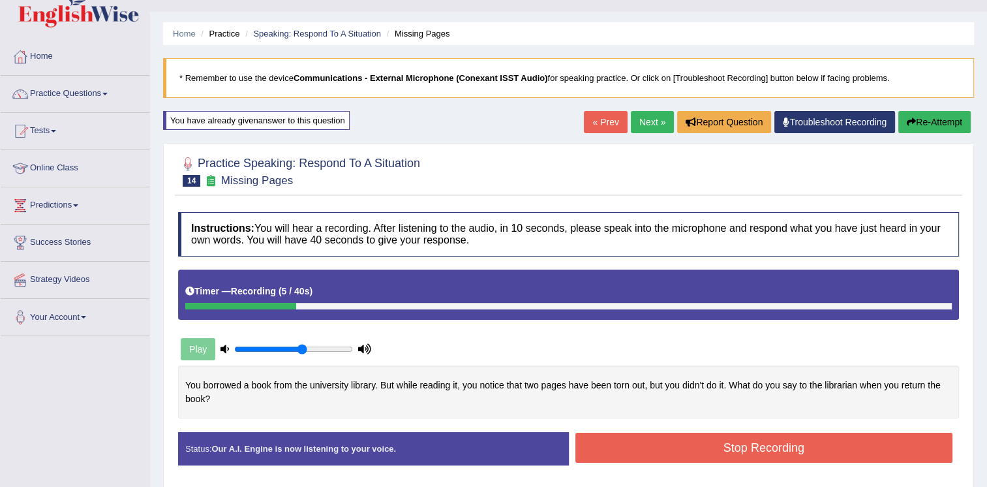
scroll to position [52, 0]
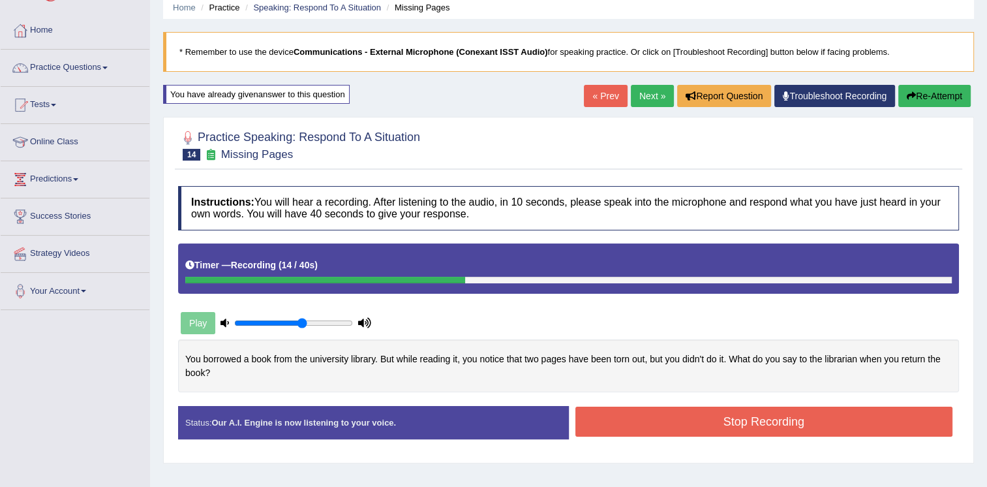
click at [707, 363] on div "You borrowed a book from the university library. But while reading it, you noti…" at bounding box center [568, 365] width 781 height 53
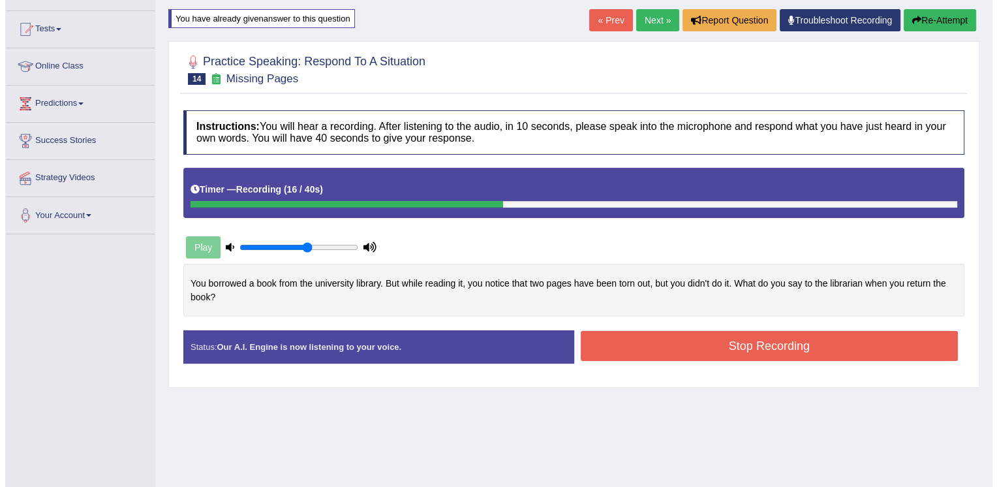
scroll to position [131, 0]
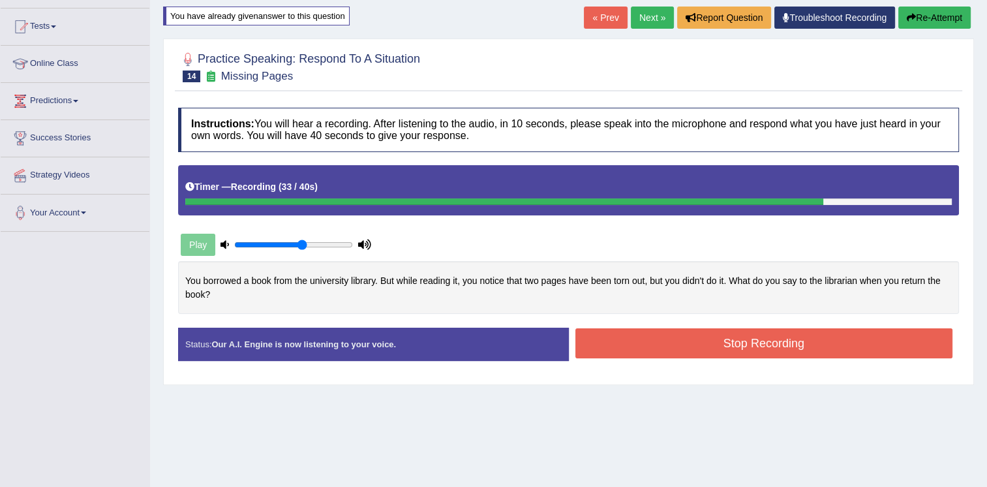
click at [724, 352] on button "Stop Recording" at bounding box center [765, 343] width 378 height 30
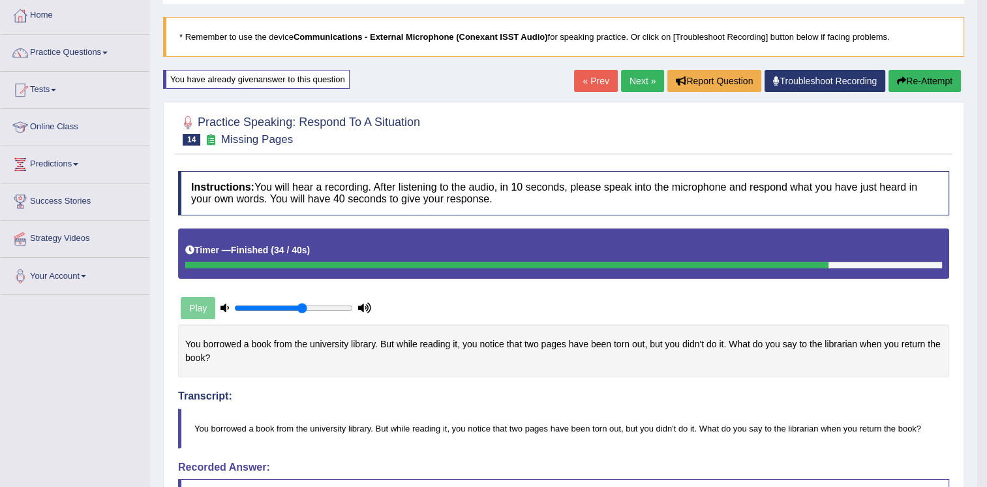
scroll to position [52, 0]
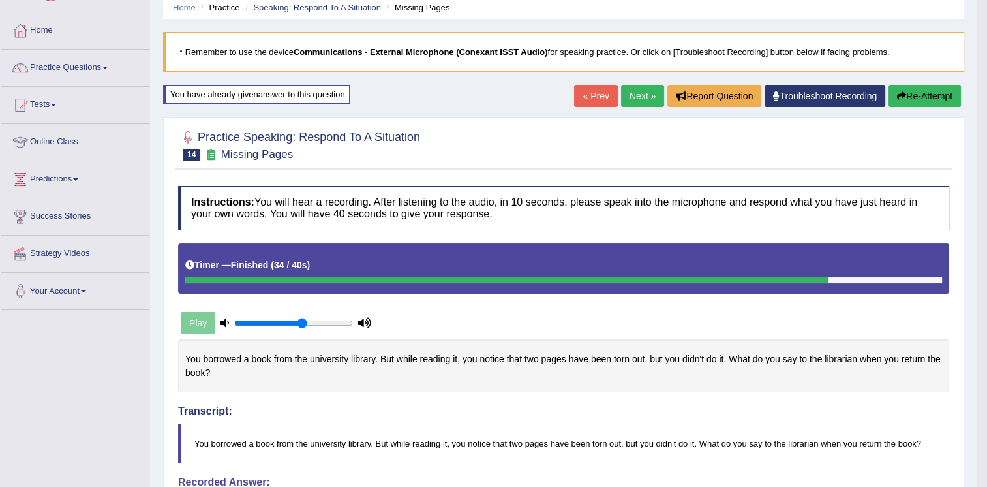
click at [637, 93] on link "Next »" at bounding box center [642, 96] width 43 height 22
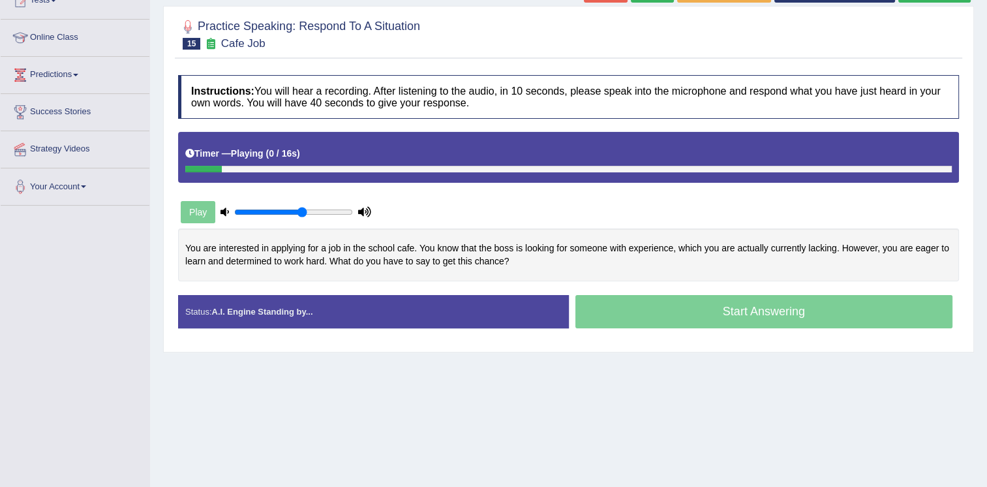
scroll to position [183, 0]
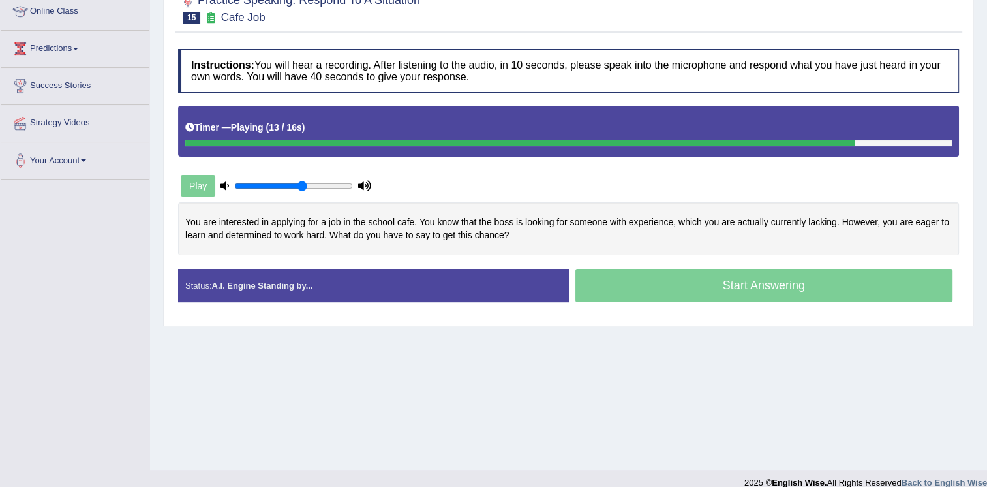
drag, startPoint x: 388, startPoint y: 233, endPoint x: 506, endPoint y: 257, distance: 120.6
click at [506, 257] on div "Instructions: You will hear a recording. After listening to the audio, in 10 se…" at bounding box center [569, 180] width 788 height 277
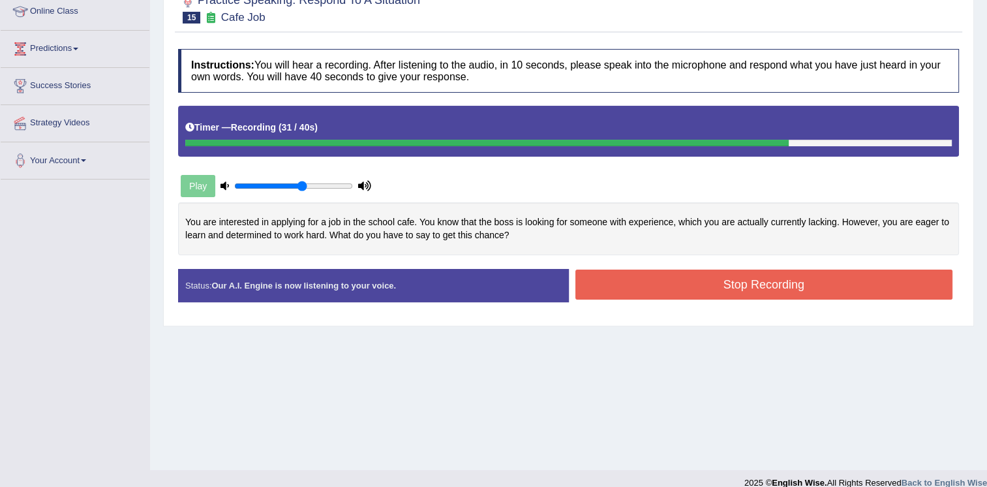
click at [681, 273] on button "Stop Recording" at bounding box center [765, 285] width 378 height 30
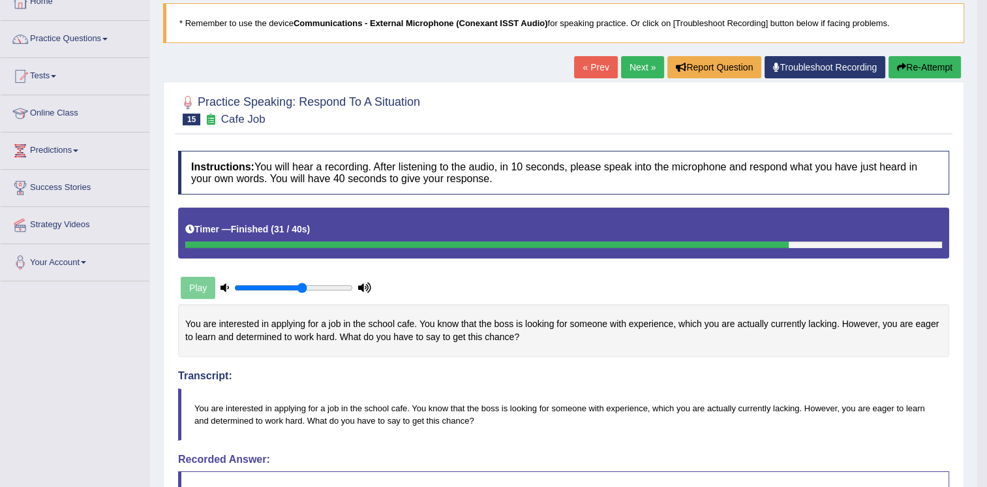
scroll to position [78, 0]
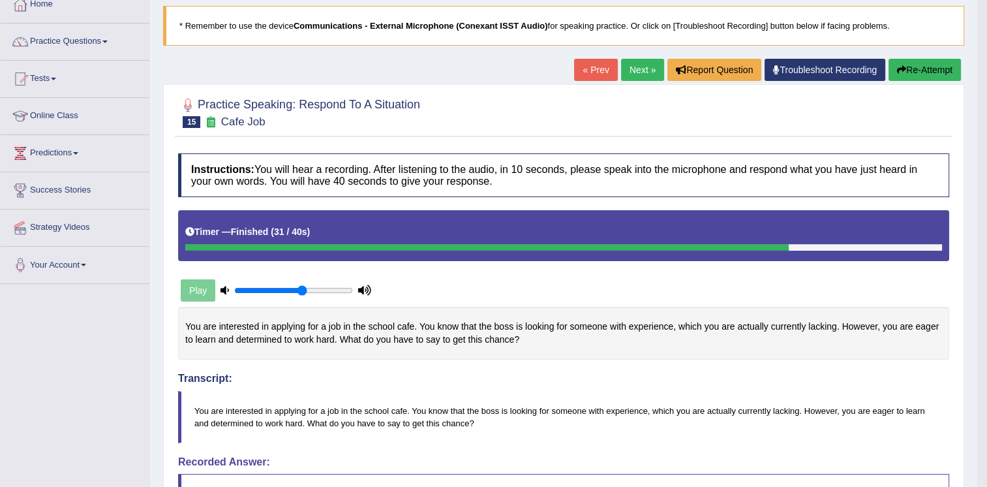
click at [641, 73] on link "Next »" at bounding box center [642, 70] width 43 height 22
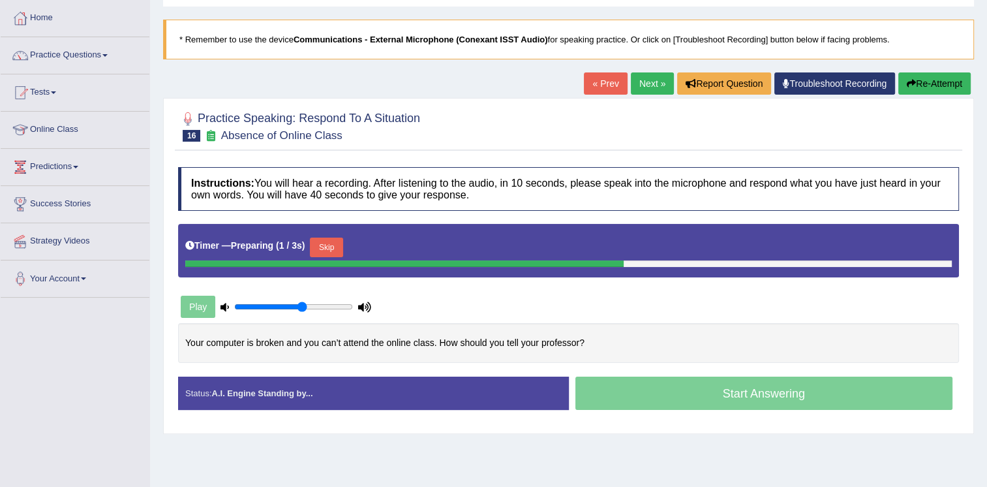
scroll to position [78, 0]
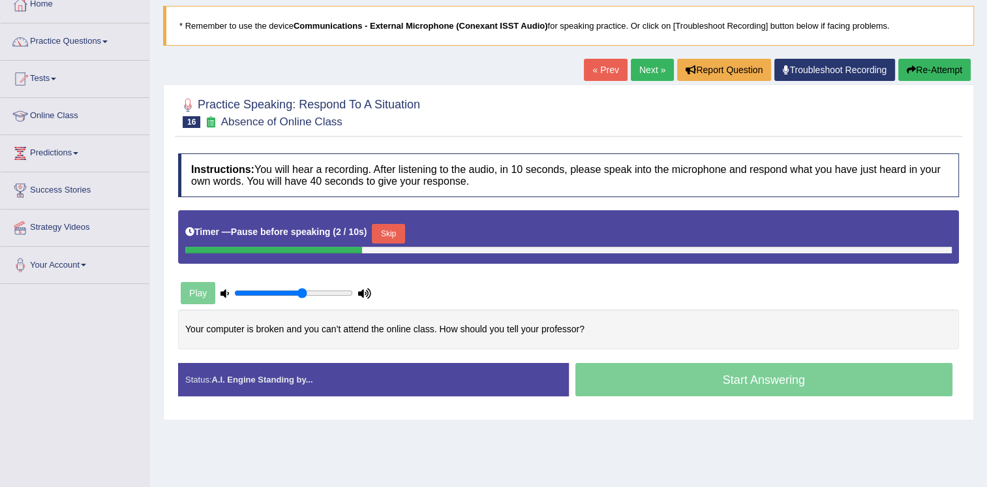
click at [386, 234] on button "Skip" at bounding box center [388, 234] width 33 height 20
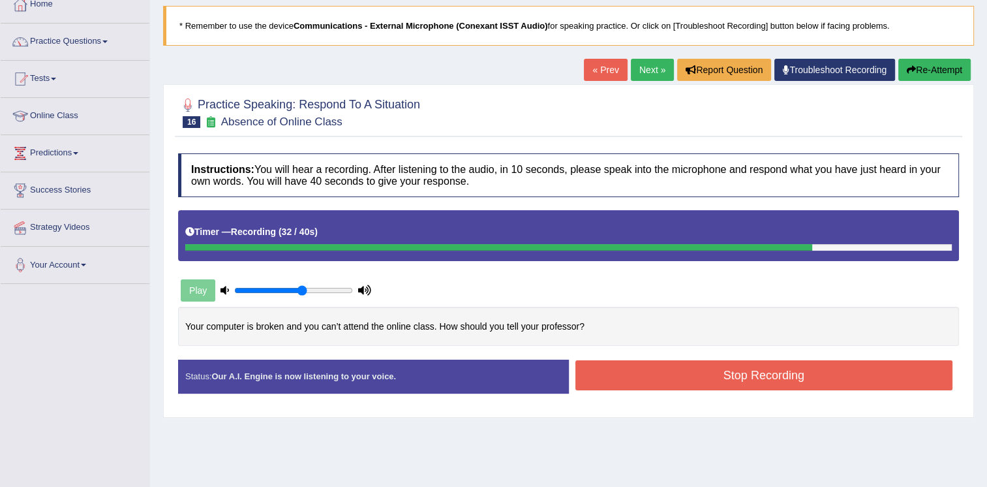
click at [641, 362] on button "Stop Recording" at bounding box center [765, 375] width 378 height 30
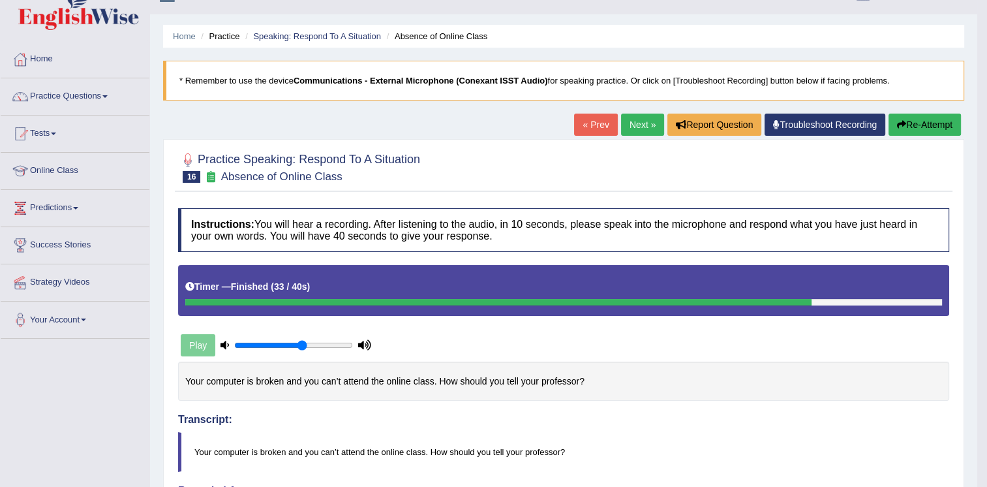
scroll to position [0, 0]
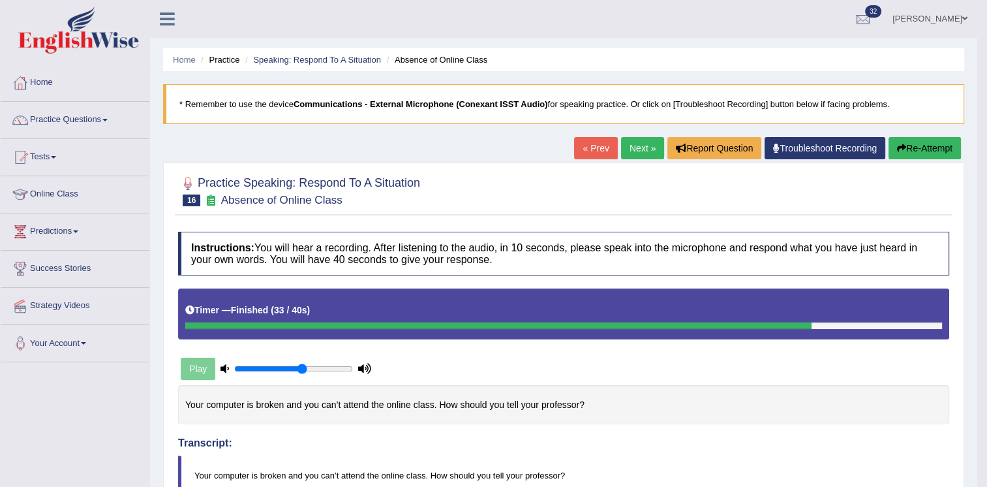
click at [645, 155] on link "Next »" at bounding box center [642, 148] width 43 height 22
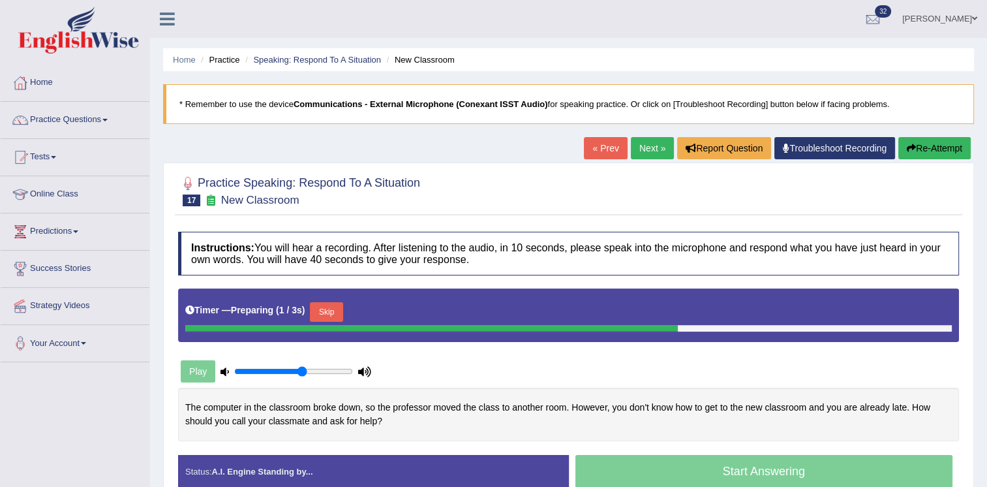
click at [592, 359] on div "Play" at bounding box center [569, 337] width 794 height 99
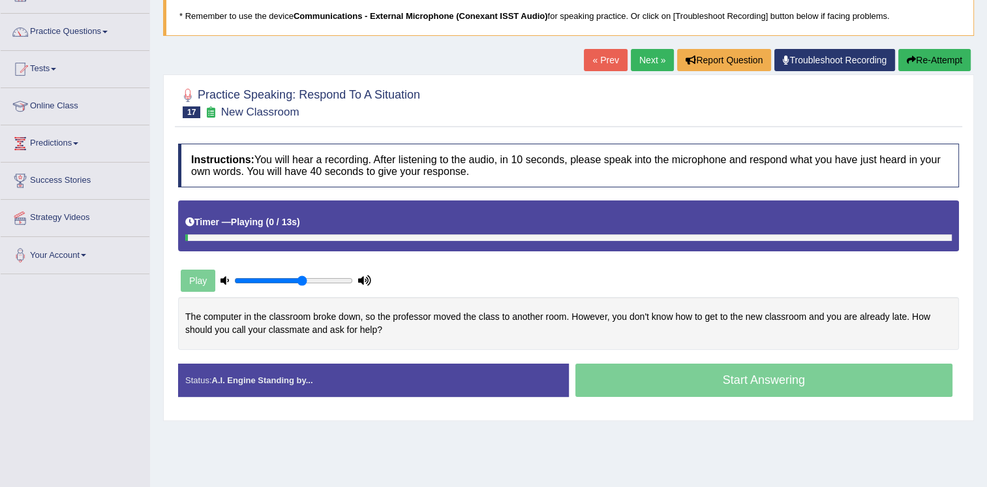
scroll to position [104, 0]
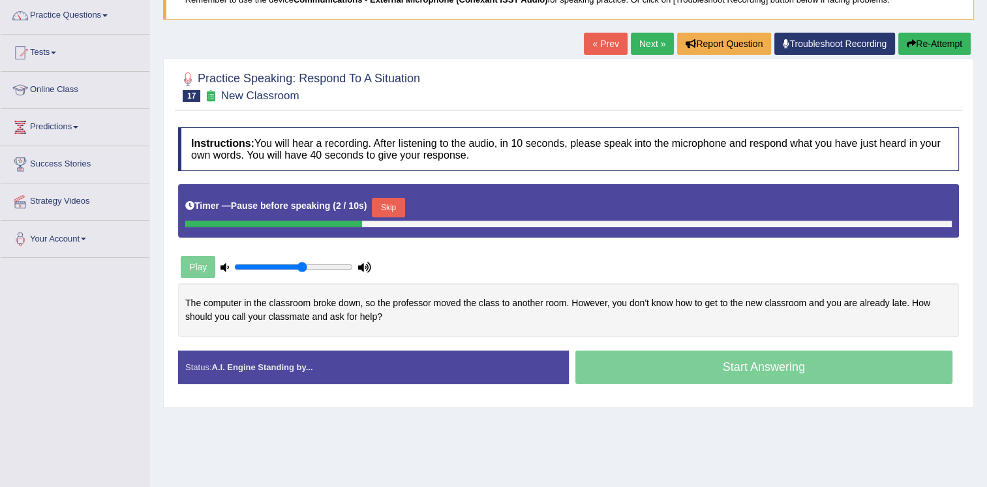
click at [386, 210] on button "Skip" at bounding box center [388, 208] width 33 height 20
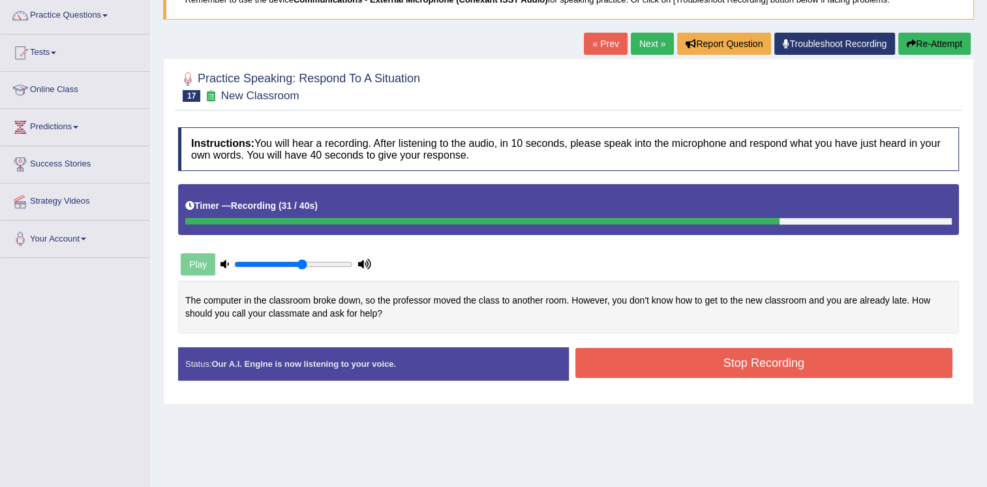
click at [732, 359] on button "Stop Recording" at bounding box center [765, 363] width 378 height 30
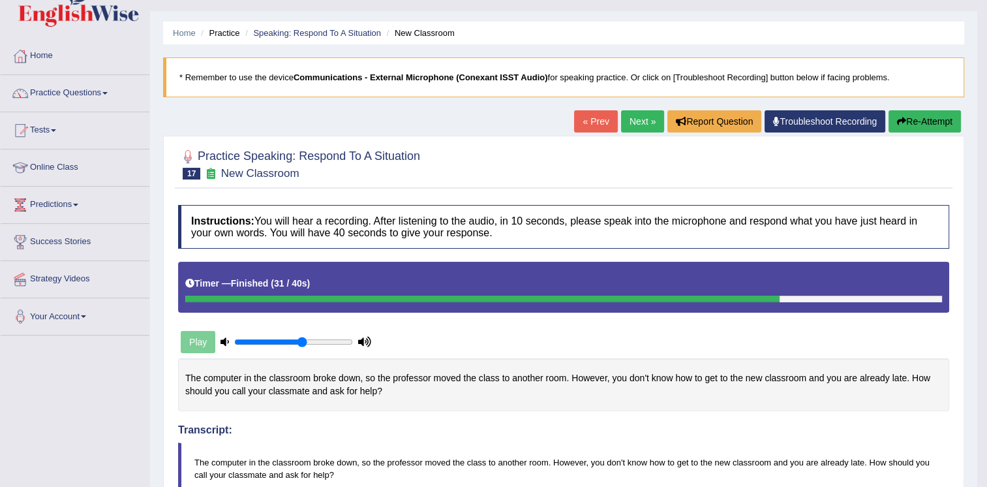
scroll to position [0, 0]
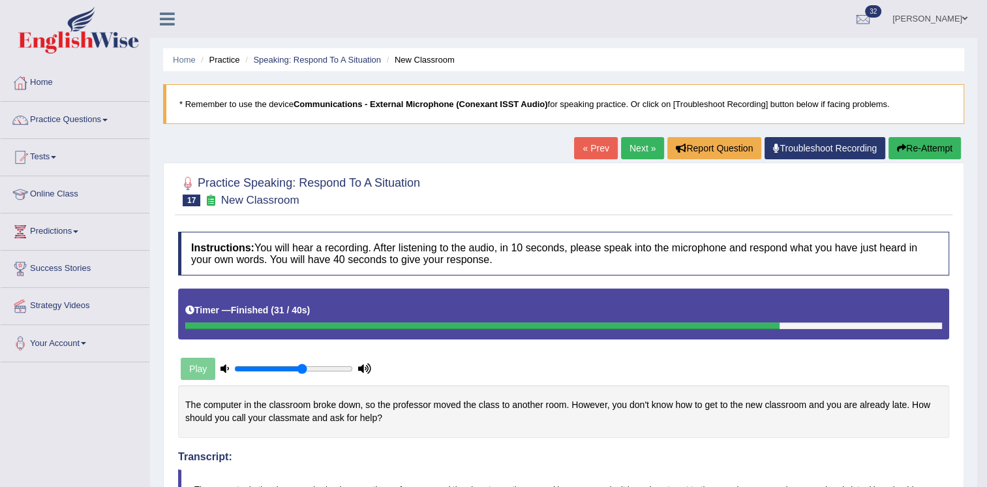
click at [641, 151] on link "Next »" at bounding box center [642, 148] width 43 height 22
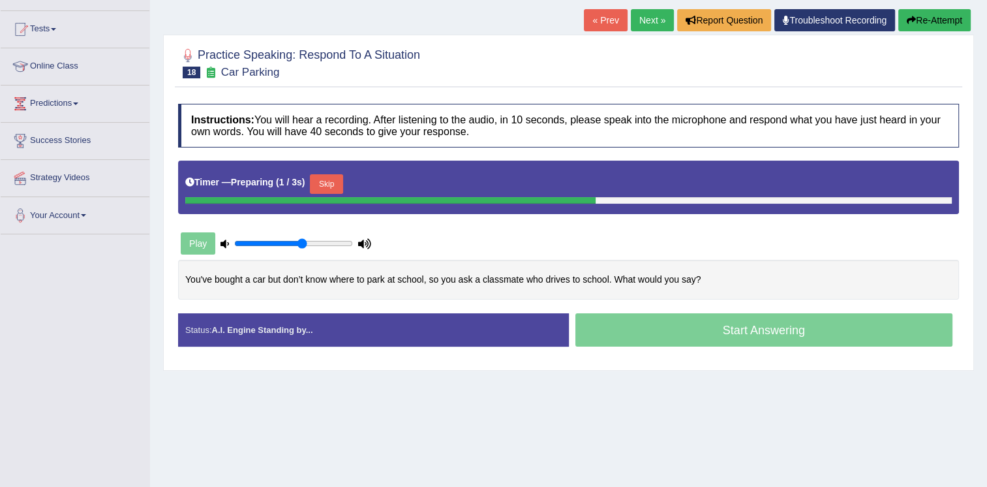
scroll to position [131, 0]
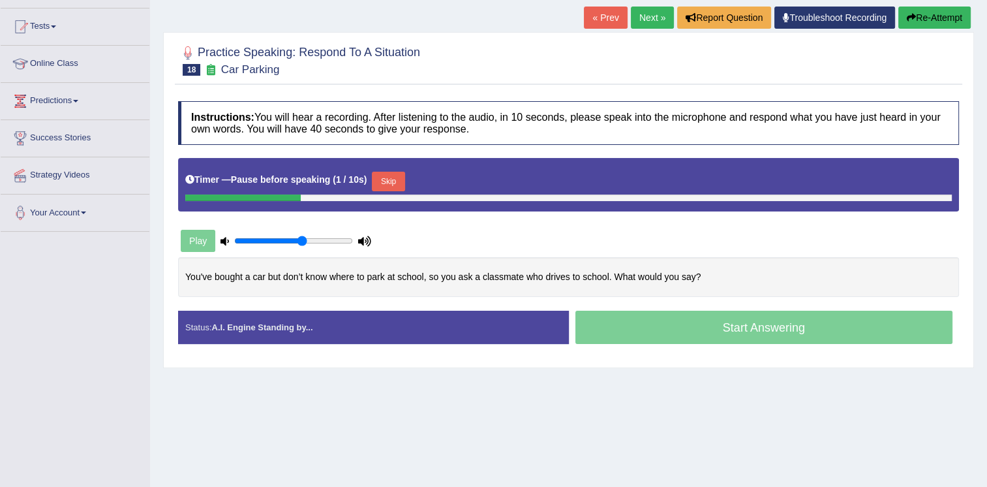
drag, startPoint x: 650, startPoint y: 300, endPoint x: 516, endPoint y: 223, distance: 154.0
click at [516, 223] on div "Instructions: You will hear a recording. After listening to the audio, in 10 se…" at bounding box center [569, 228] width 788 height 266
click at [389, 169] on div "Timer — Pause before speaking ( 3 / 10s ) Skip" at bounding box center [568, 181] width 767 height 26
click at [385, 177] on button "Skip" at bounding box center [388, 182] width 33 height 20
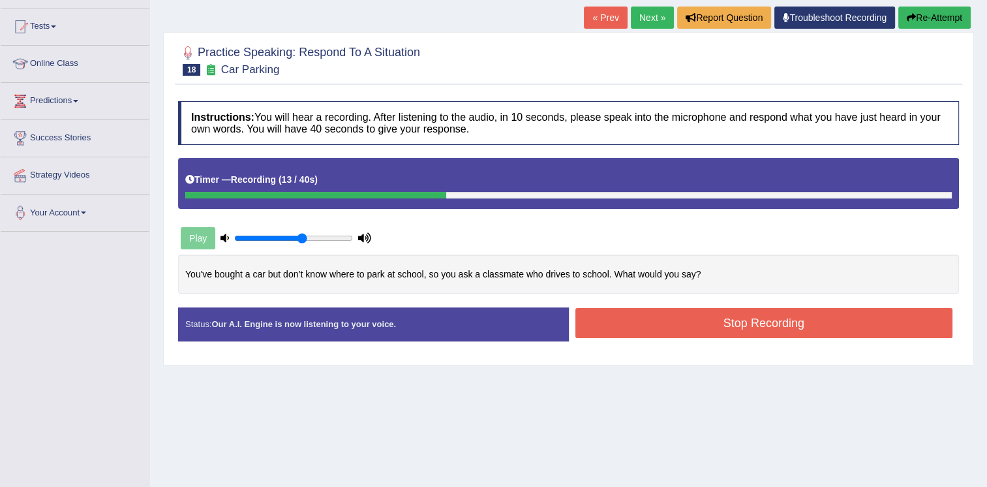
scroll to position [157, 0]
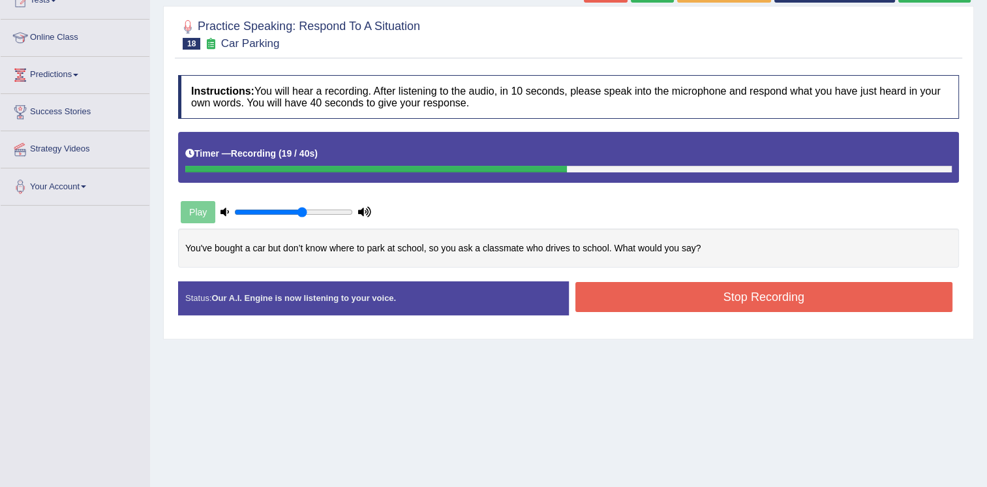
click at [713, 292] on button "Stop Recording" at bounding box center [765, 297] width 378 height 30
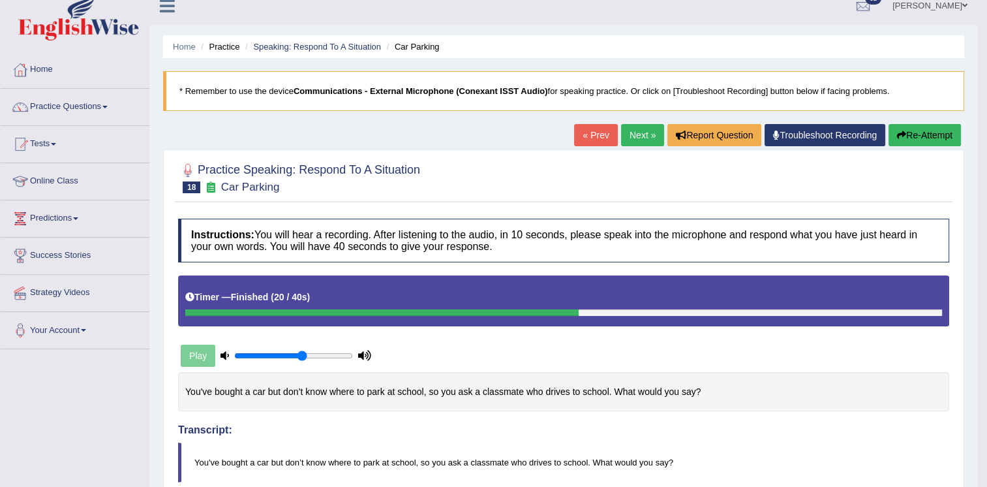
scroll to position [0, 0]
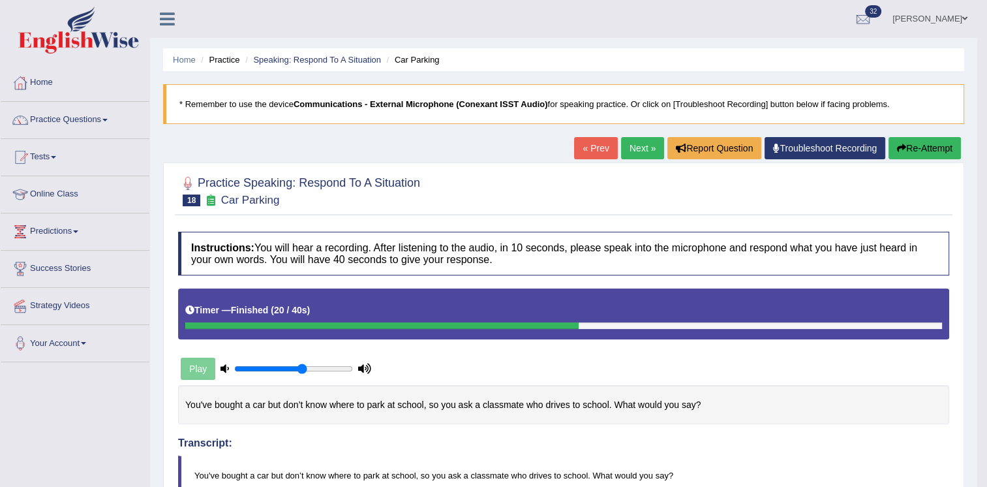
click at [927, 146] on button "Re-Attempt" at bounding box center [925, 148] width 72 height 22
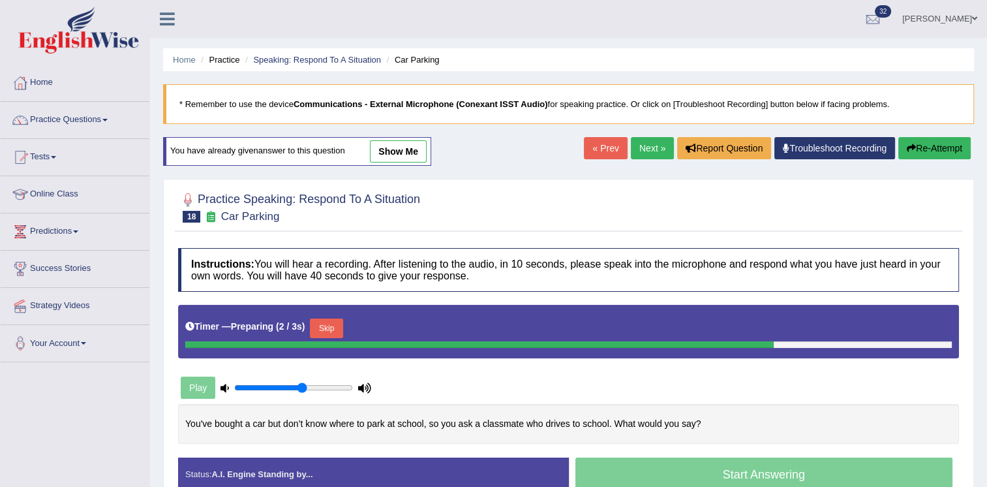
click at [327, 318] on button "Skip" at bounding box center [326, 328] width 33 height 20
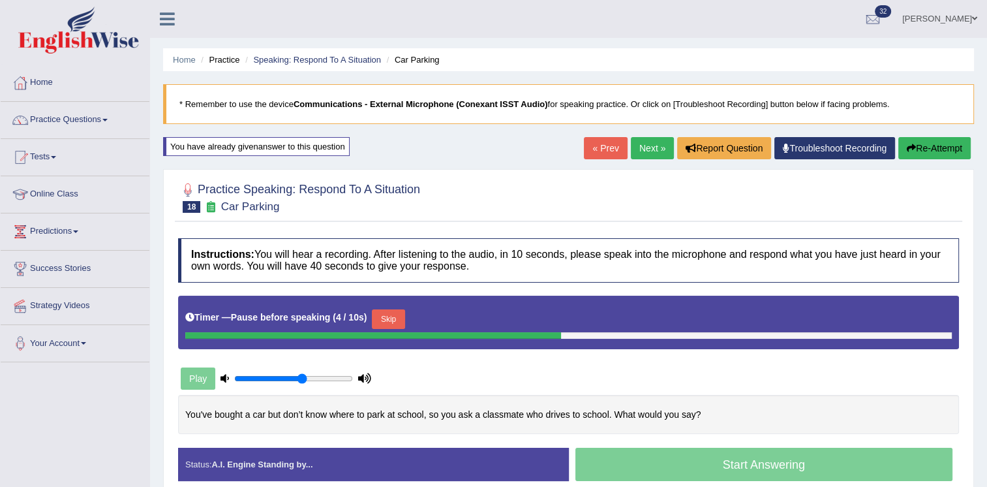
click at [372, 315] on button "Skip" at bounding box center [388, 319] width 33 height 20
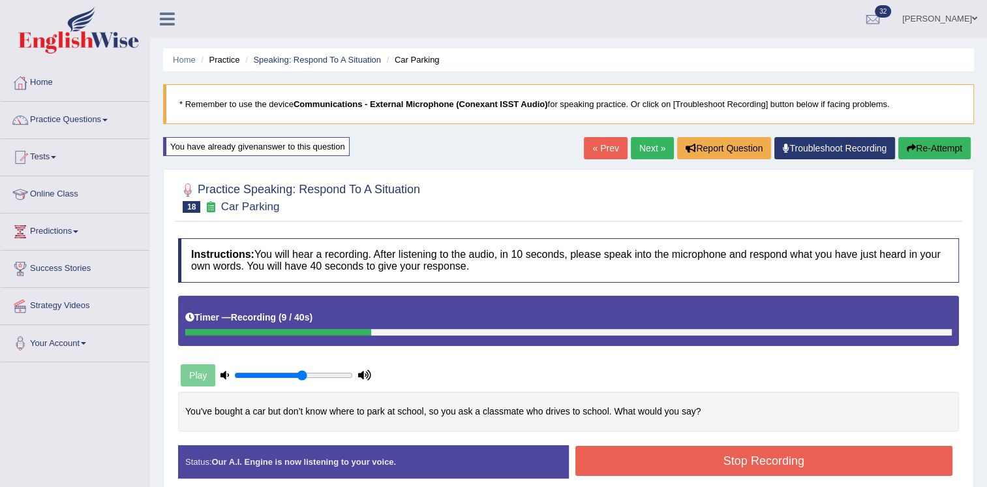
click at [619, 373] on div "Play" at bounding box center [569, 344] width 794 height 96
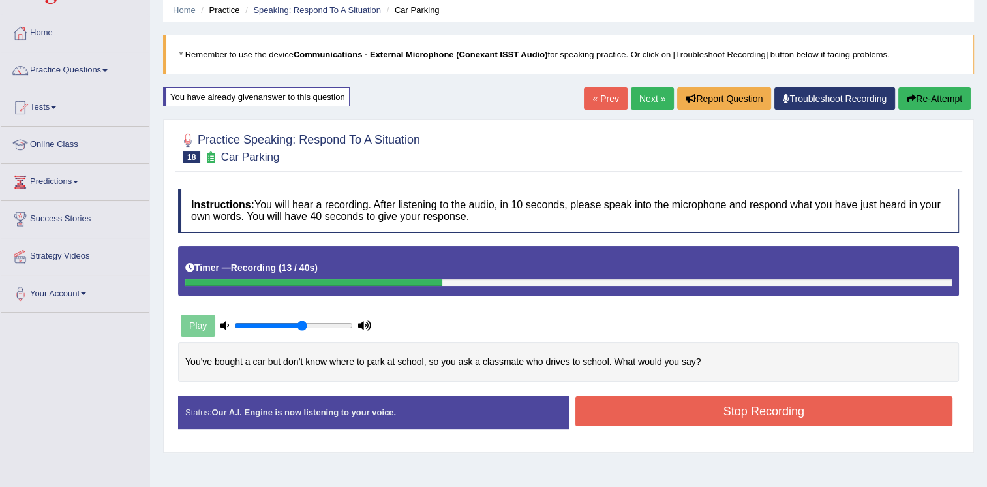
scroll to position [52, 0]
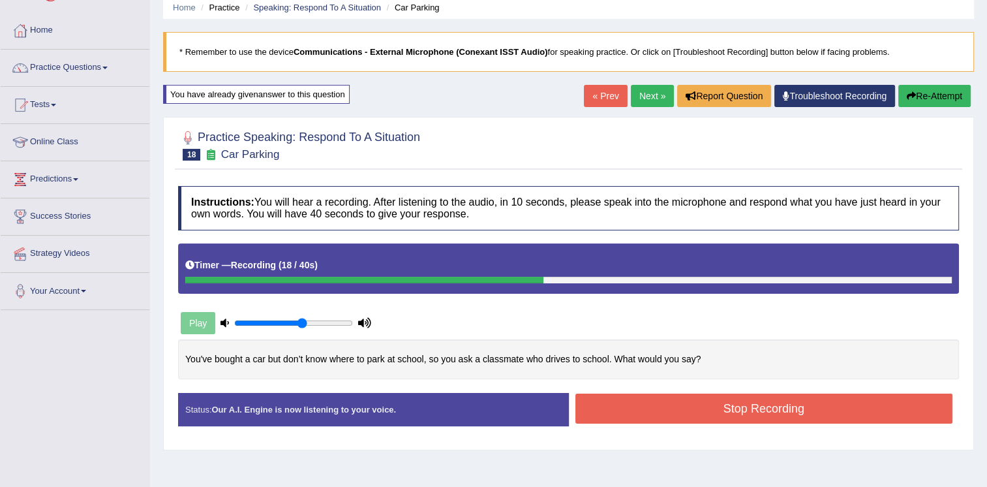
click at [709, 401] on button "Stop Recording" at bounding box center [765, 408] width 378 height 30
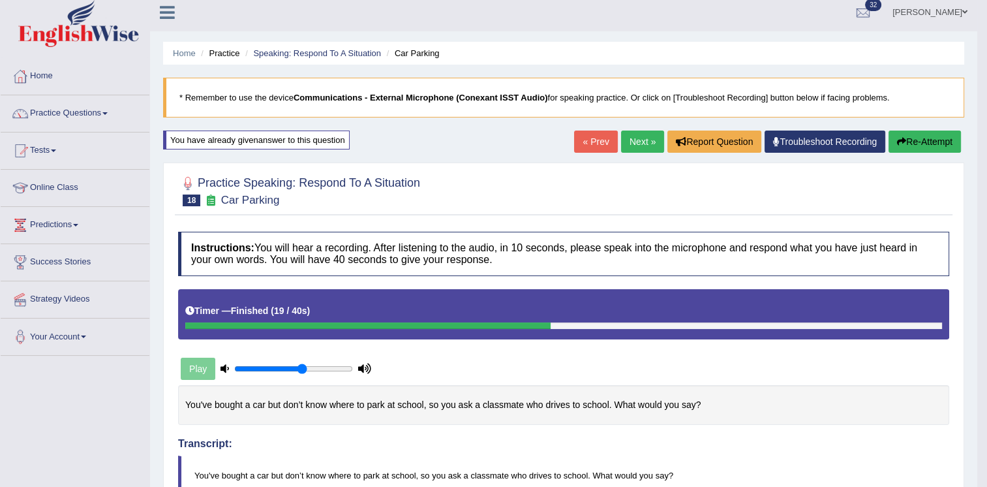
scroll to position [0, 0]
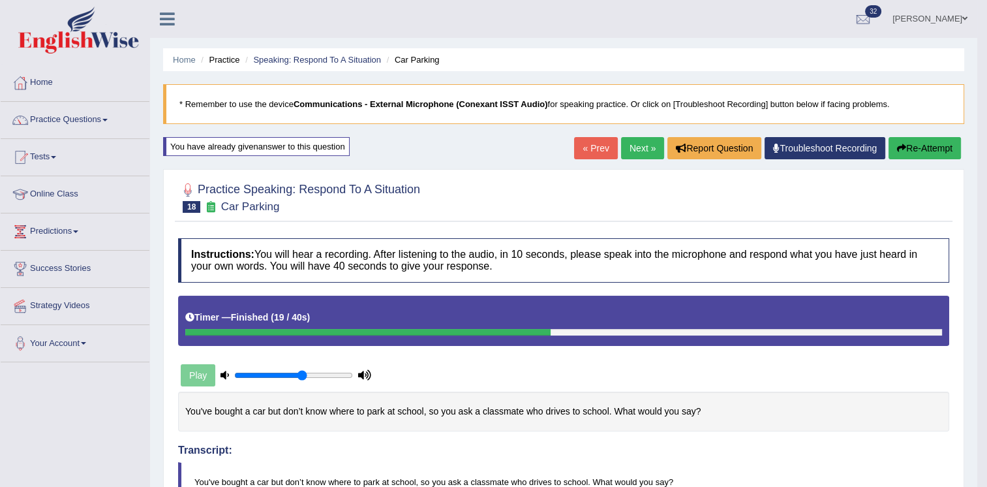
click at [918, 150] on button "Re-Attempt" at bounding box center [925, 148] width 72 height 22
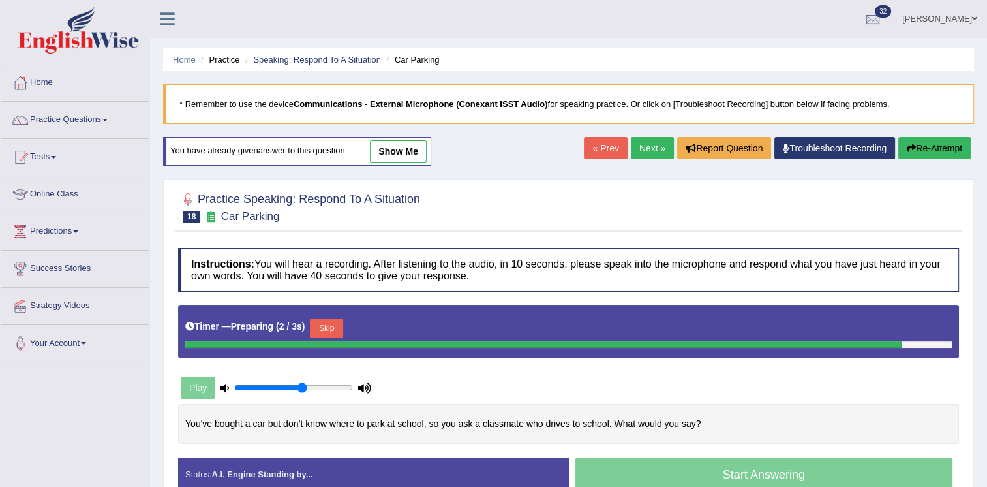
click at [324, 326] on button "Skip" at bounding box center [326, 328] width 33 height 20
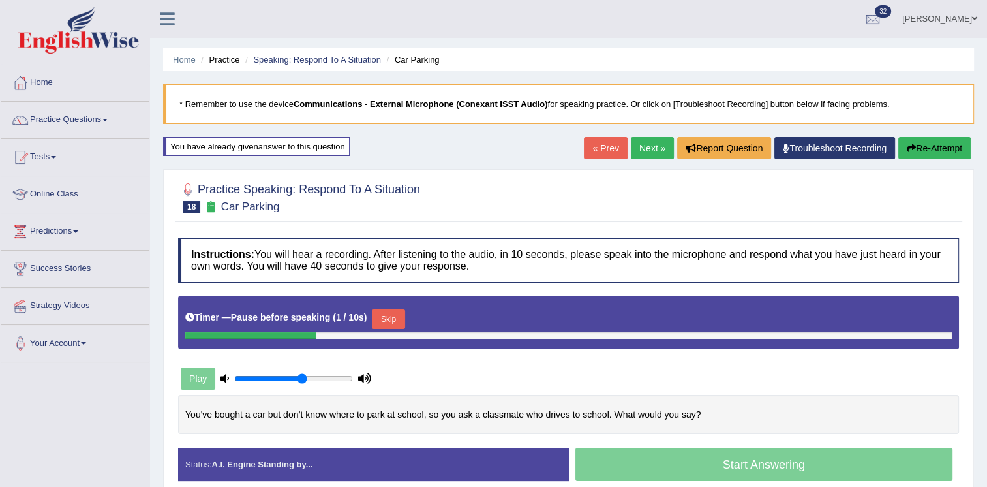
click at [374, 317] on button "Skip" at bounding box center [388, 319] width 33 height 20
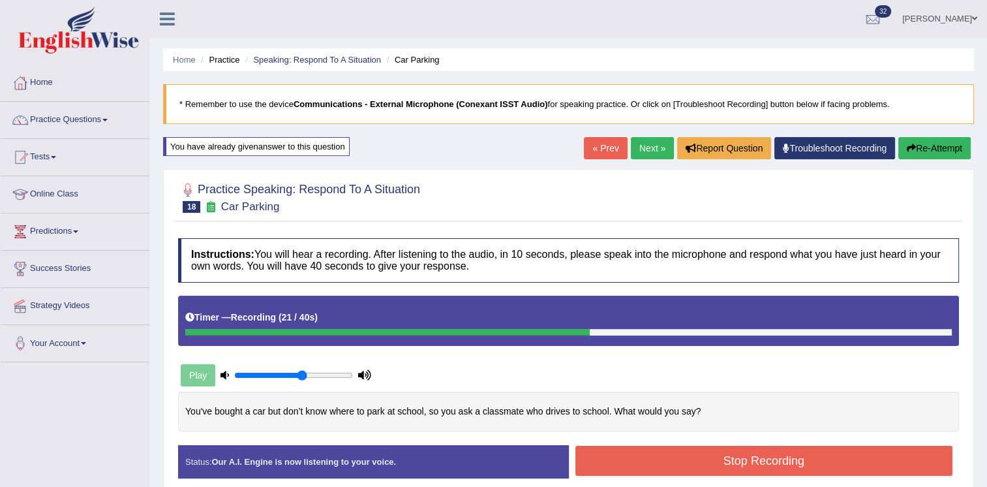
click at [741, 451] on button "Stop Recording" at bounding box center [765, 461] width 378 height 30
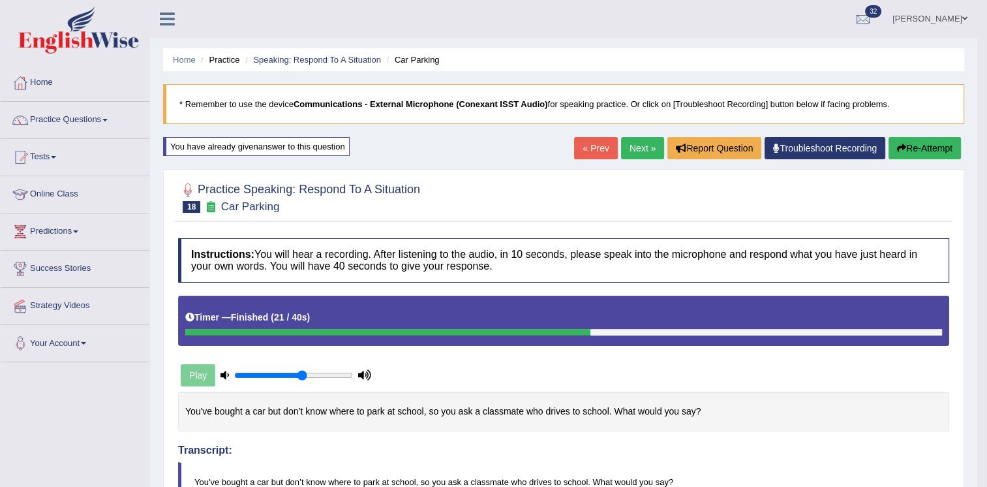
click at [640, 159] on div "« Prev Next » Report Question Troubleshoot Recording Re-Attempt" at bounding box center [769, 149] width 390 height 25
click at [641, 148] on link "Next »" at bounding box center [642, 148] width 43 height 22
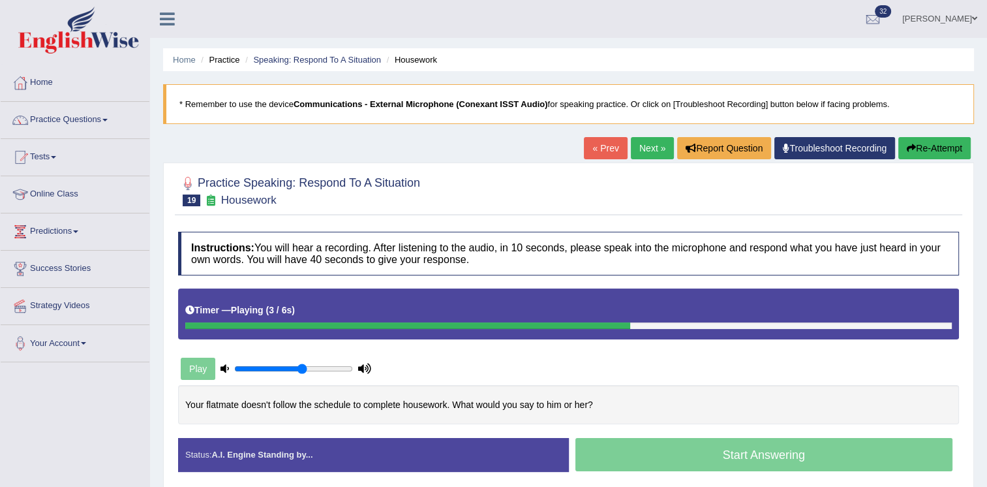
click at [617, 374] on div "Play" at bounding box center [569, 336] width 794 height 96
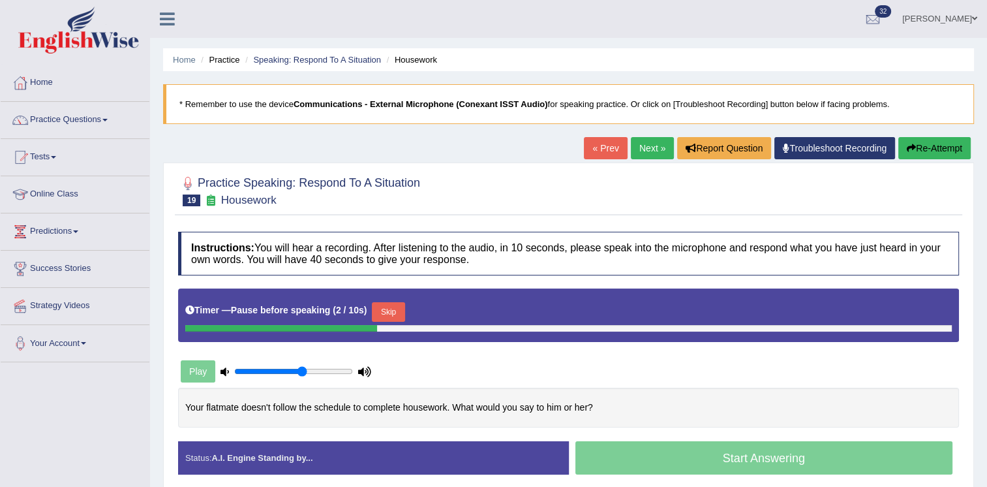
click at [386, 319] on button "Skip" at bounding box center [388, 312] width 33 height 20
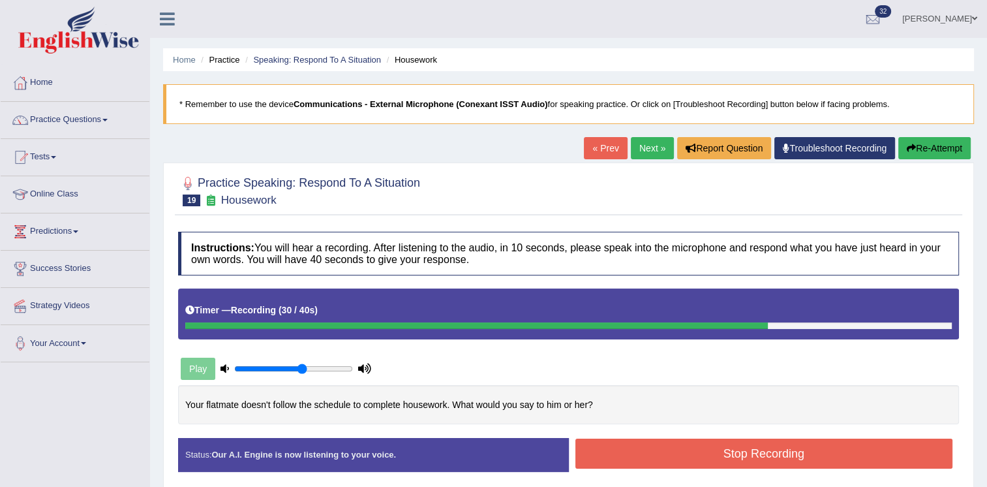
click at [720, 446] on button "Stop Recording" at bounding box center [765, 454] width 378 height 30
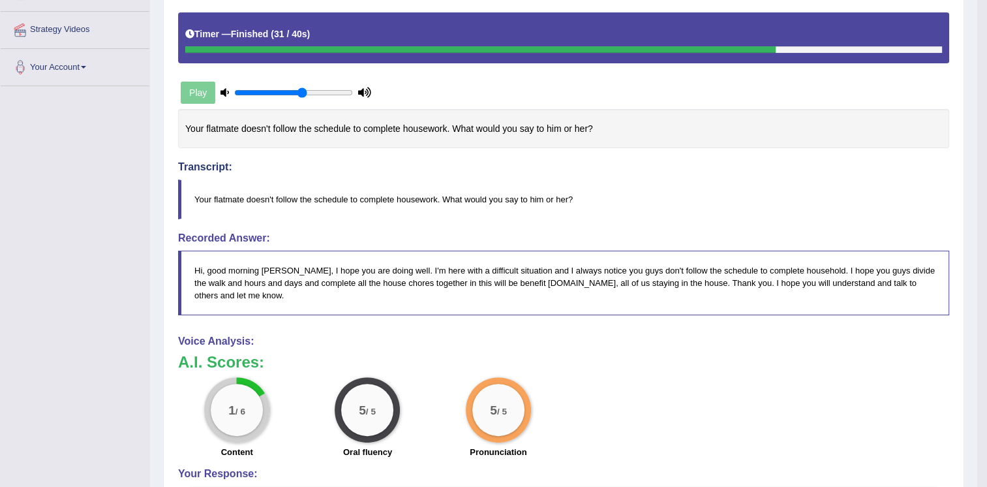
scroll to position [287, 0]
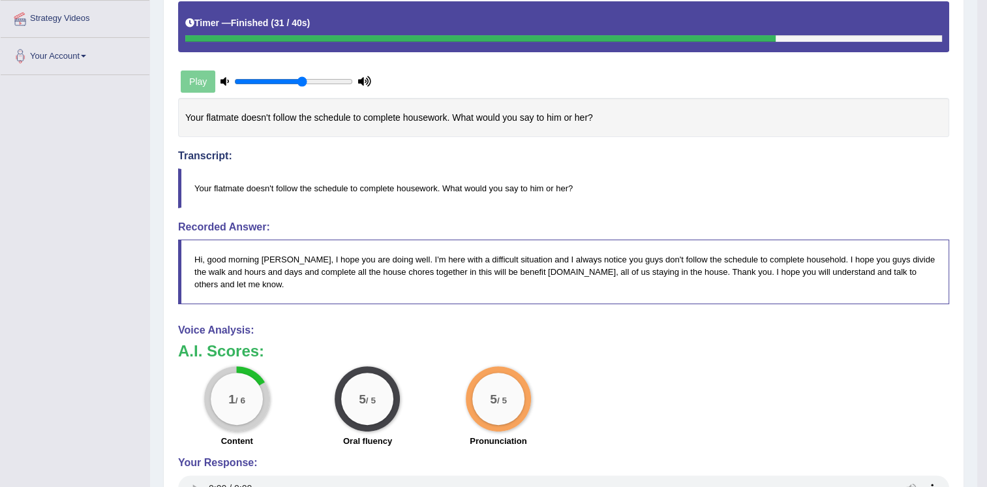
click at [720, 457] on h4 "Your Response:" at bounding box center [563, 463] width 771 height 12
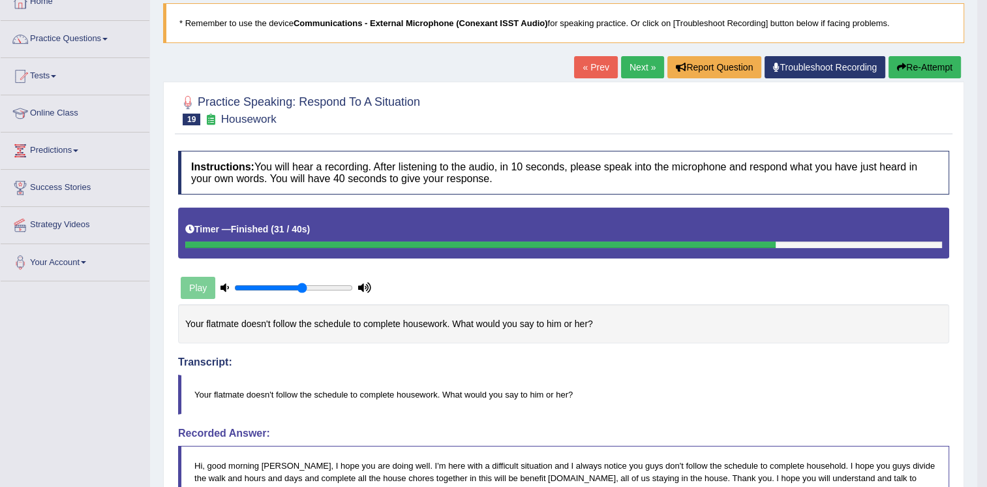
scroll to position [78, 0]
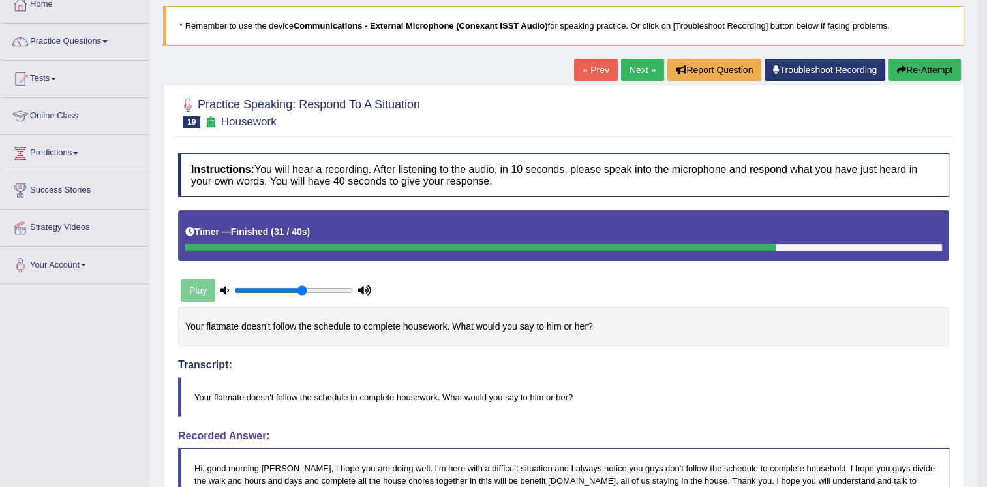
click at [935, 67] on button "Re-Attempt" at bounding box center [925, 70] width 72 height 22
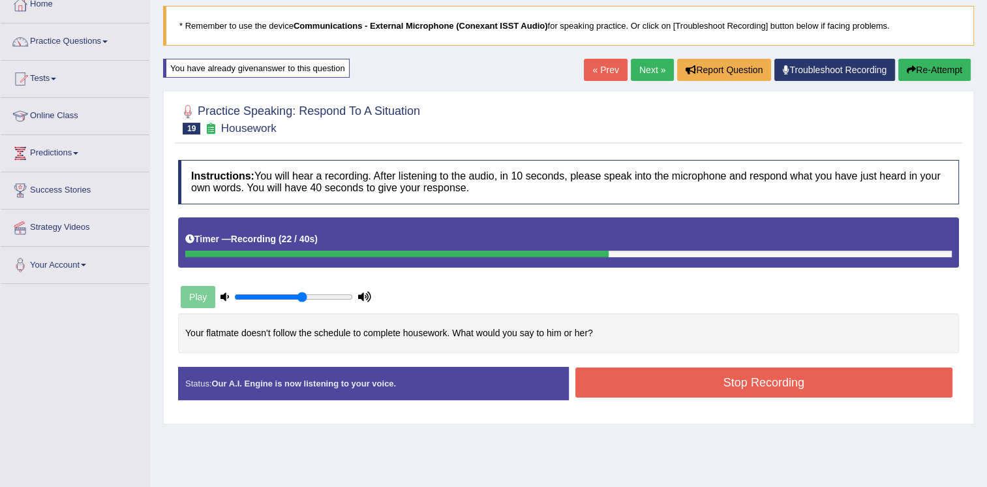
click at [721, 382] on button "Stop Recording" at bounding box center [765, 382] width 378 height 30
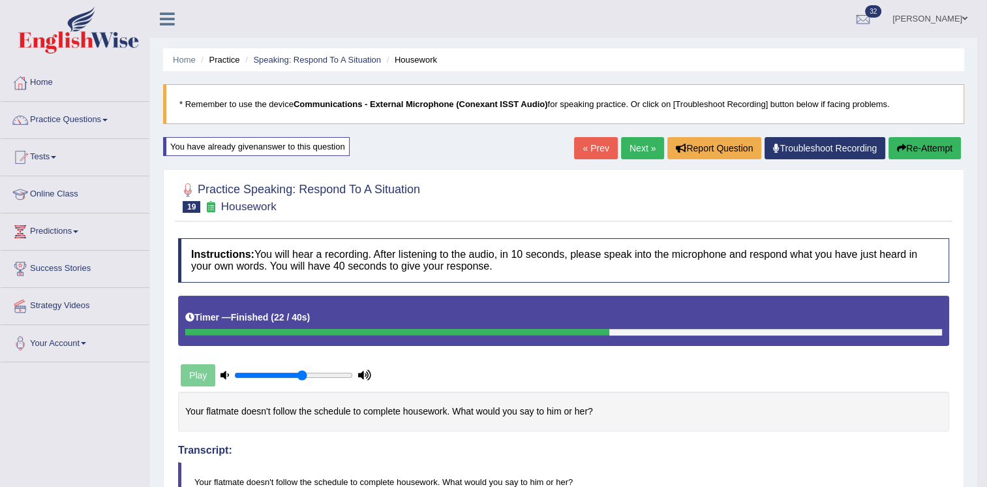
click at [638, 150] on link "Next »" at bounding box center [642, 148] width 43 height 22
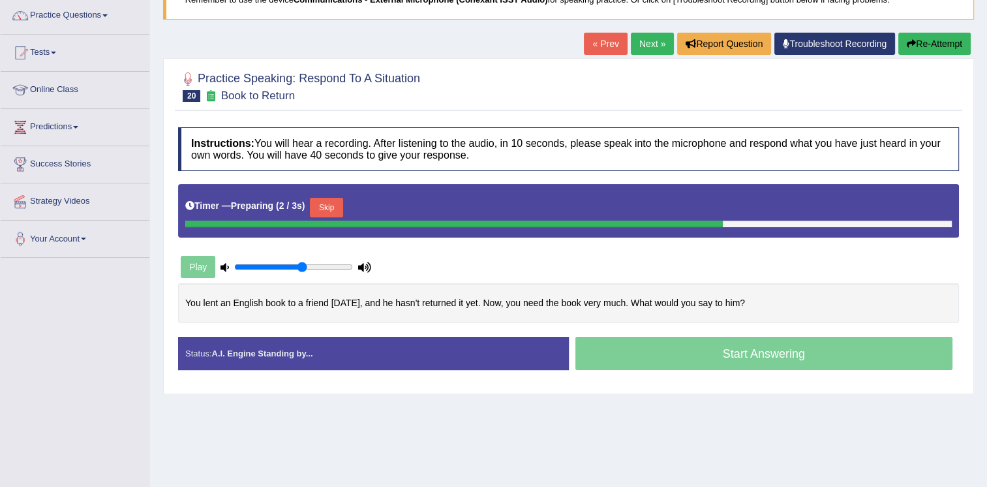
scroll to position [131, 0]
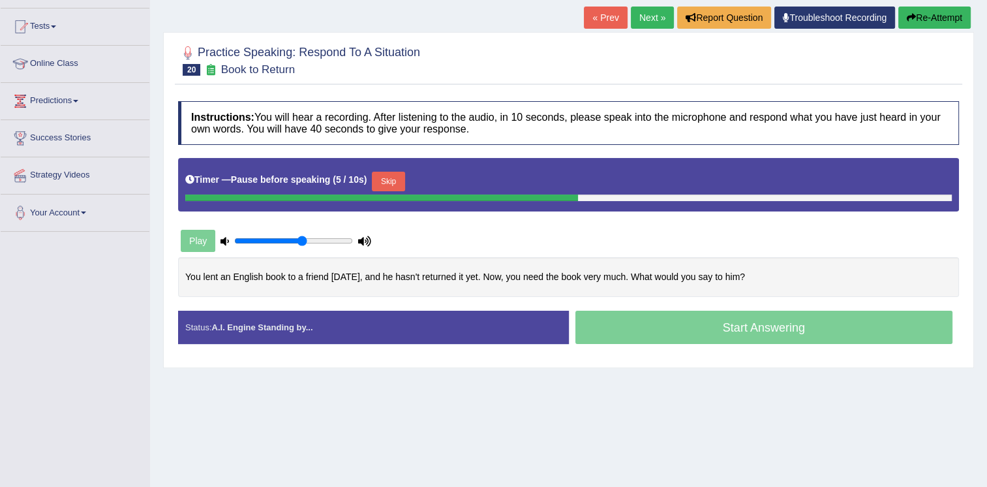
click at [393, 182] on button "Skip" at bounding box center [388, 182] width 33 height 20
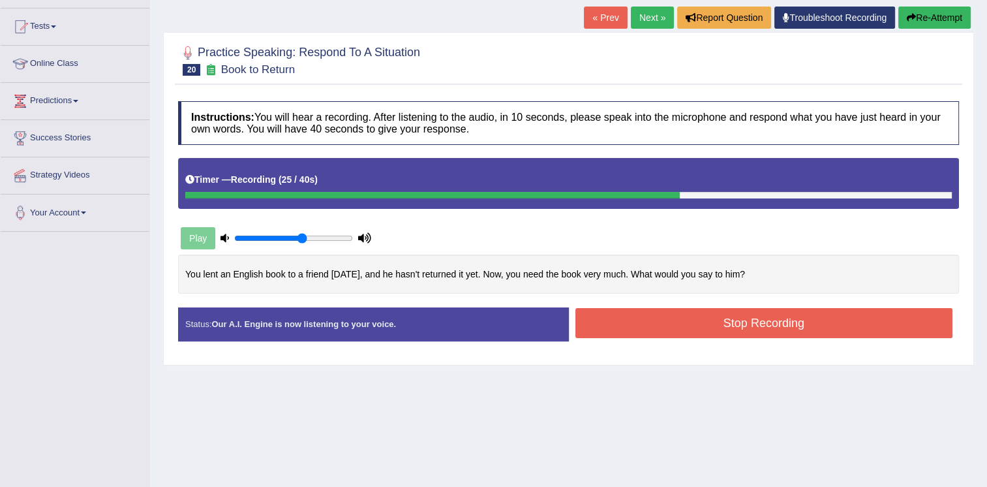
click at [661, 317] on button "Stop Recording" at bounding box center [765, 323] width 378 height 30
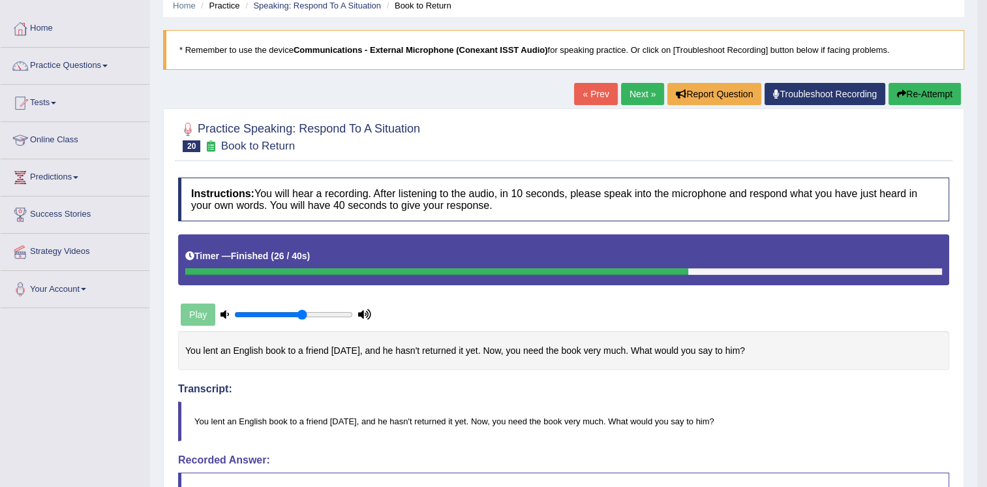
scroll to position [52, 0]
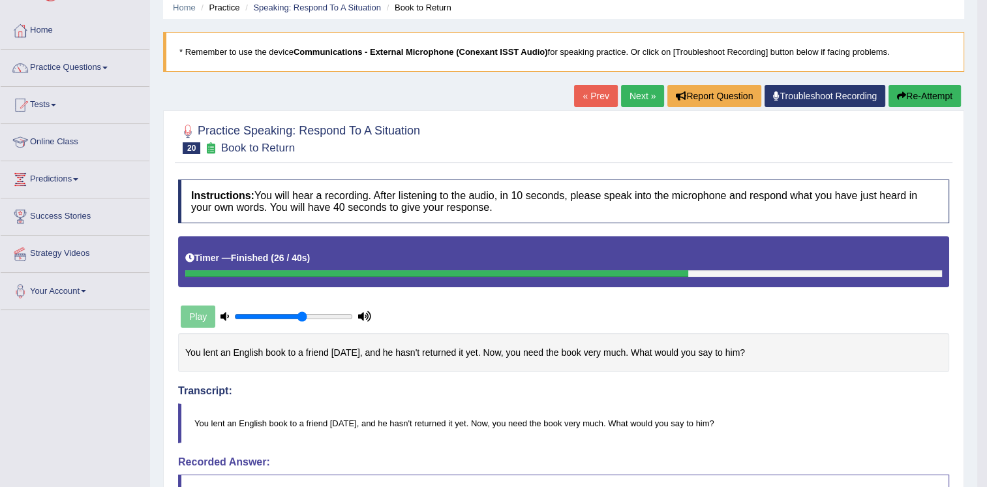
click at [634, 99] on link "Next »" at bounding box center [642, 96] width 43 height 22
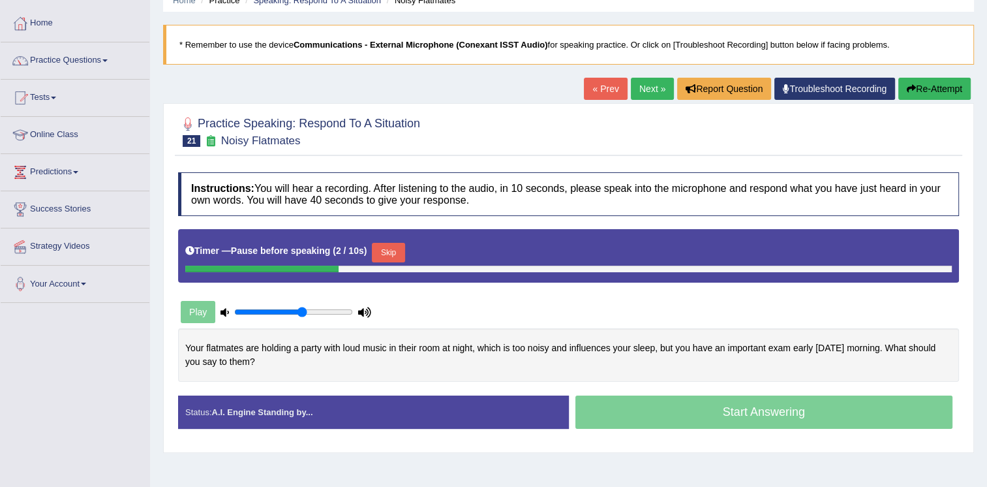
scroll to position [78, 0]
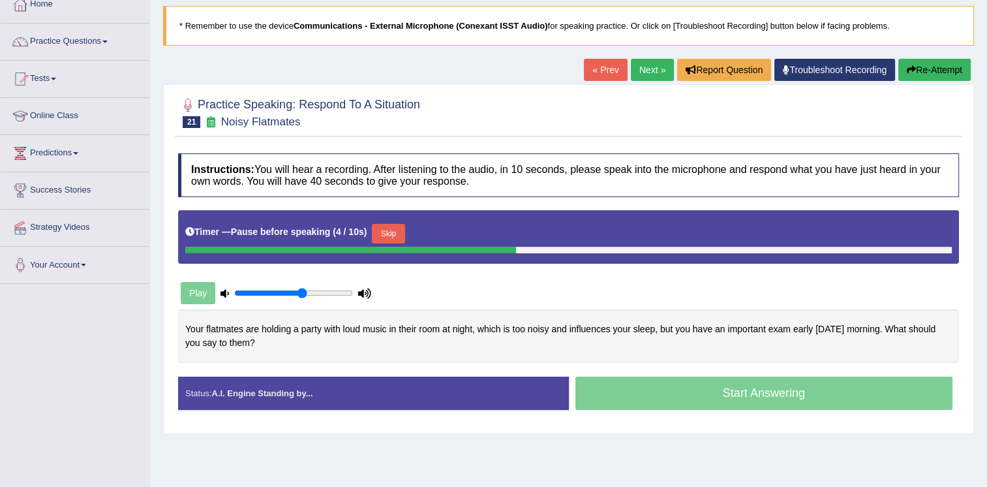
click at [392, 232] on button "Skip" at bounding box center [388, 234] width 33 height 20
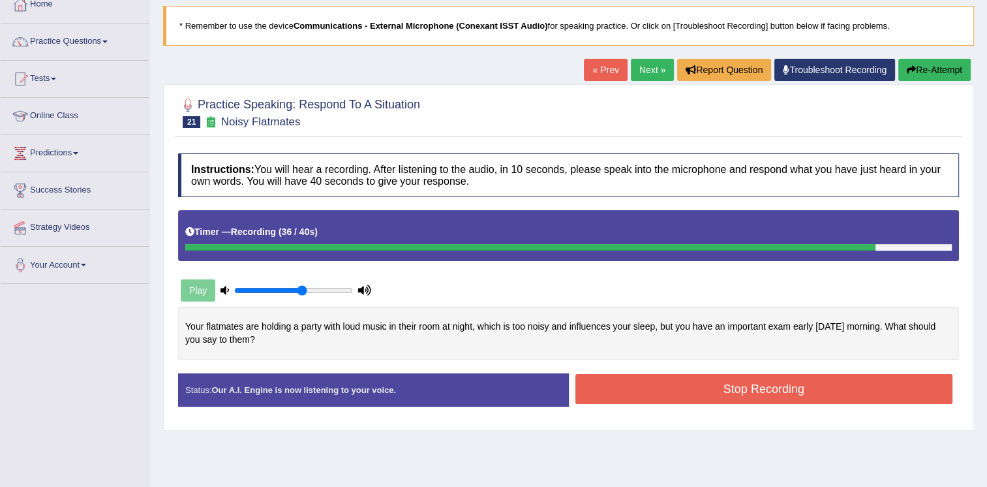
click at [722, 382] on button "Stop Recording" at bounding box center [765, 389] width 378 height 30
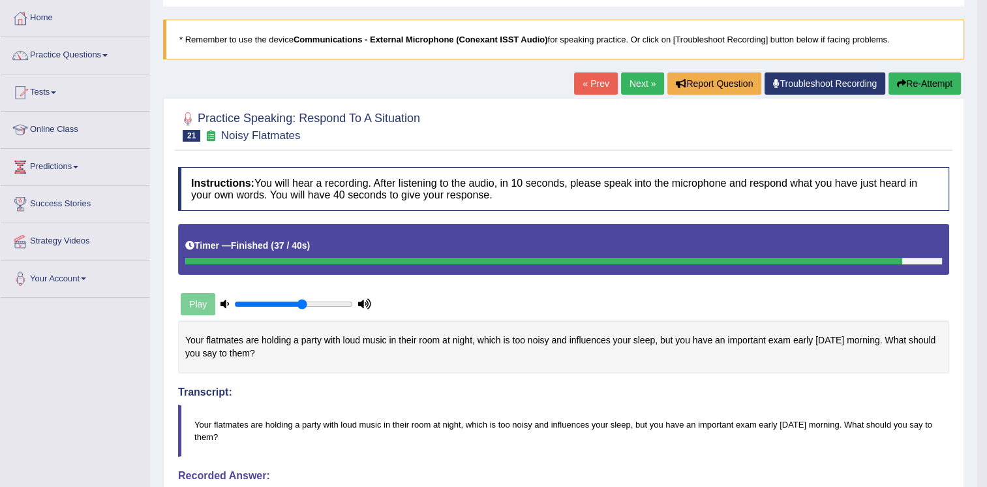
scroll to position [0, 0]
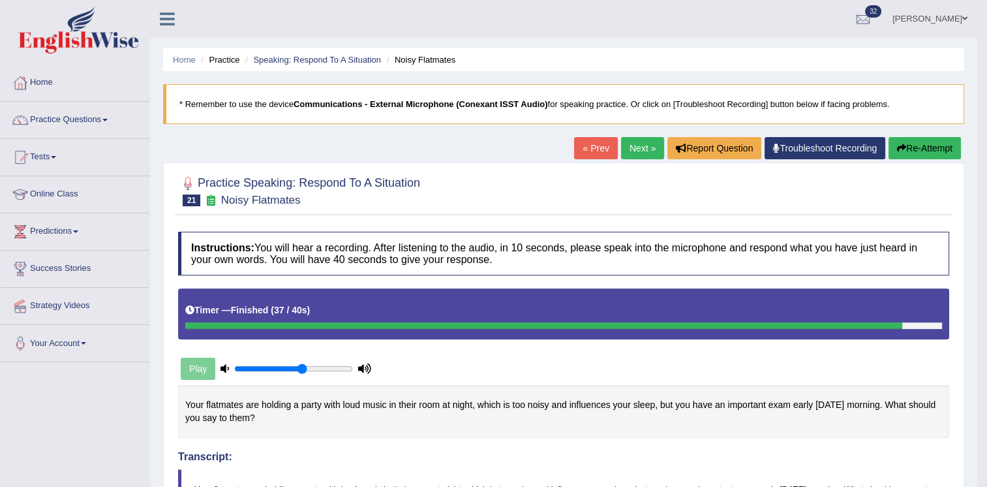
drag, startPoint x: 722, startPoint y: 382, endPoint x: 663, endPoint y: 283, distance: 115.3
click at [645, 147] on link "Next »" at bounding box center [642, 148] width 43 height 22
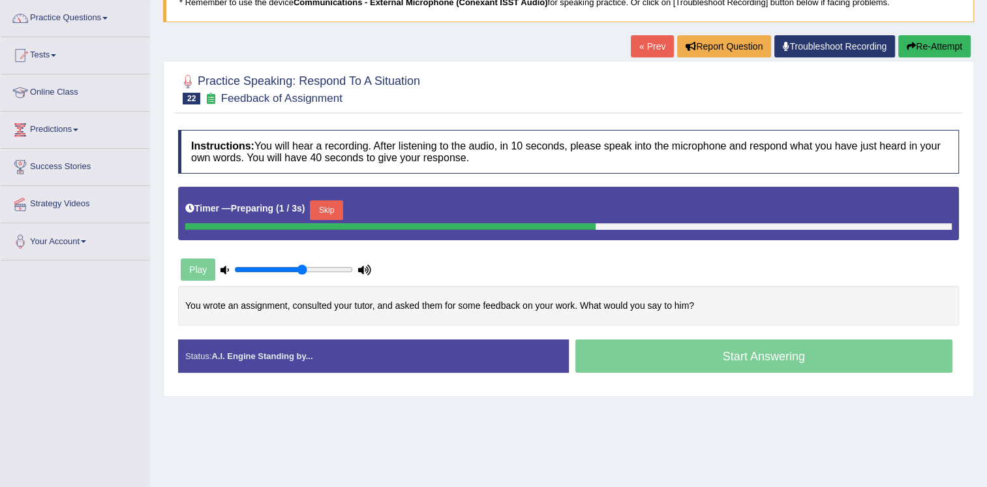
scroll to position [104, 0]
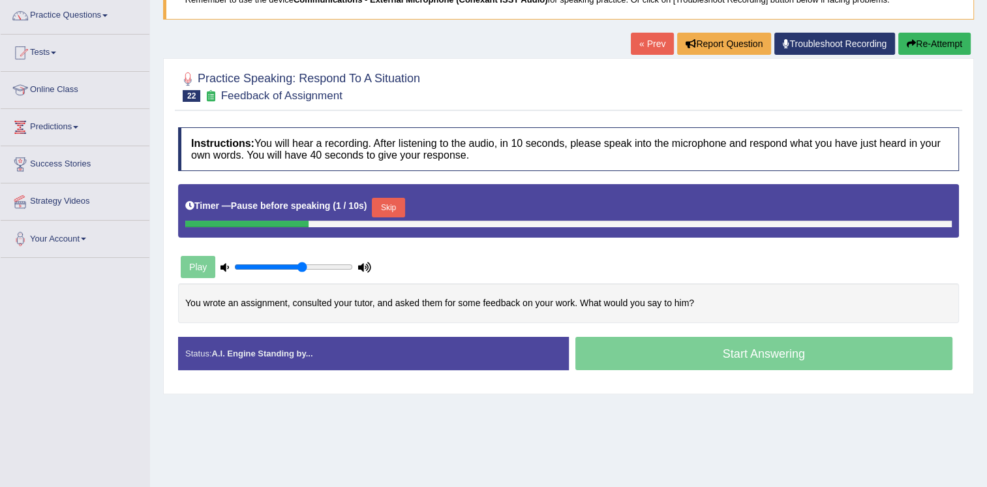
click at [381, 202] on button "Skip" at bounding box center [388, 208] width 33 height 20
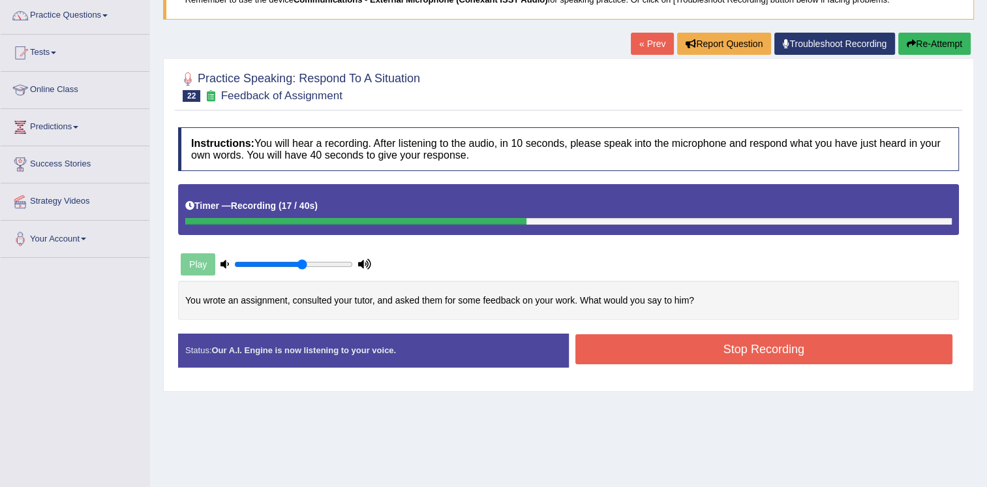
click at [721, 356] on button "Stop Recording" at bounding box center [765, 349] width 378 height 30
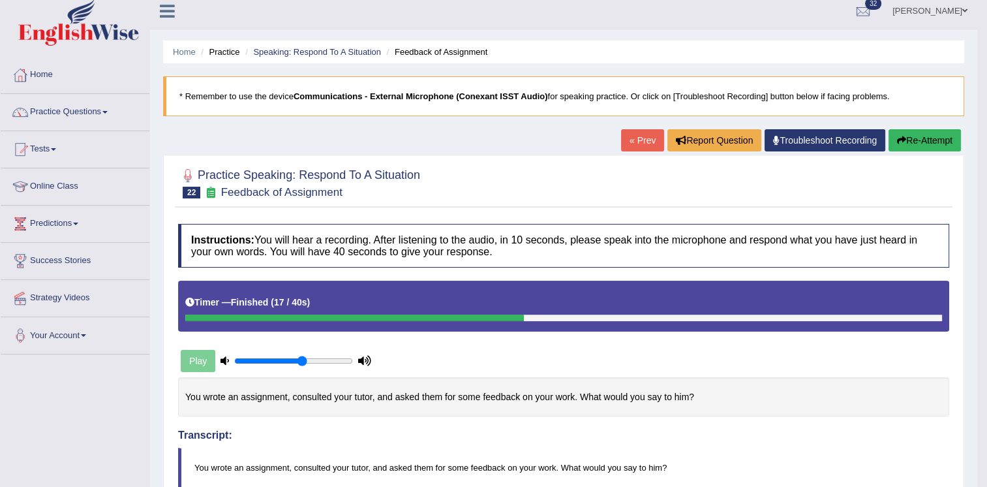
scroll to position [0, 0]
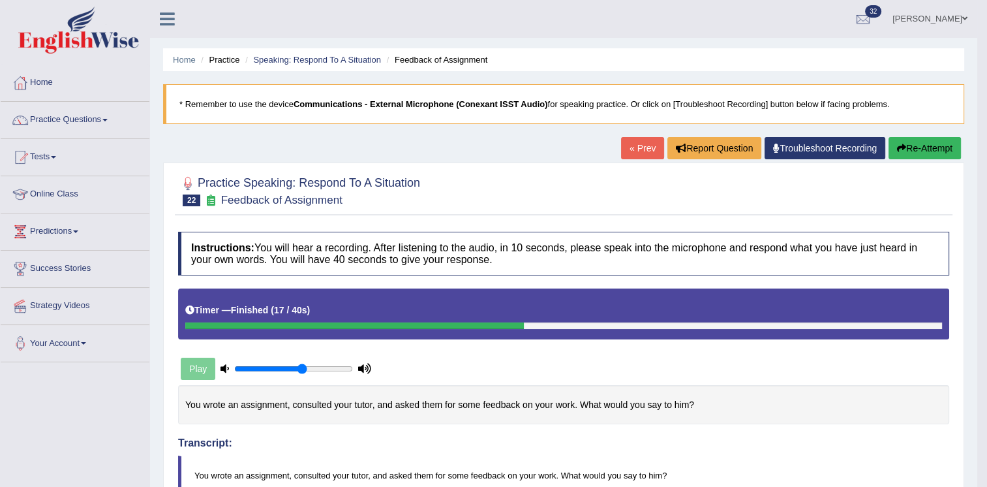
click at [925, 153] on button "Re-Attempt" at bounding box center [925, 148] width 72 height 22
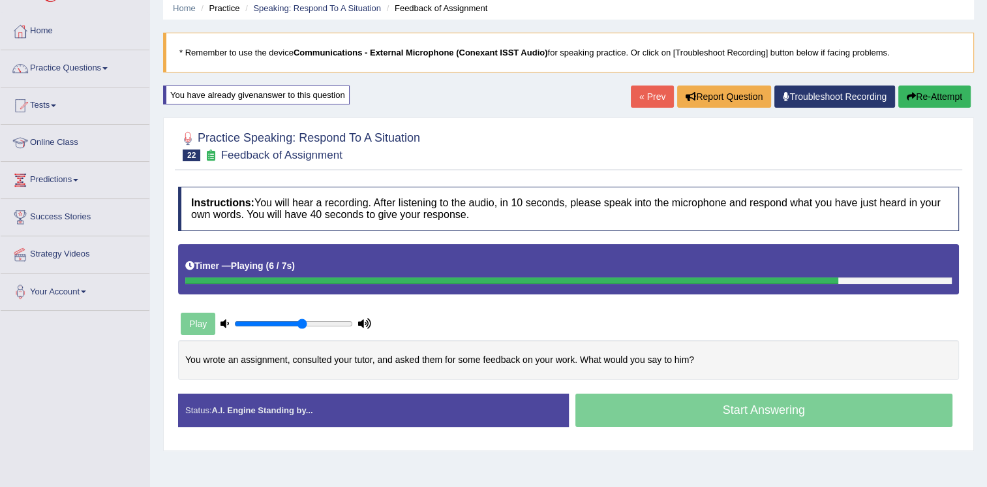
scroll to position [52, 0]
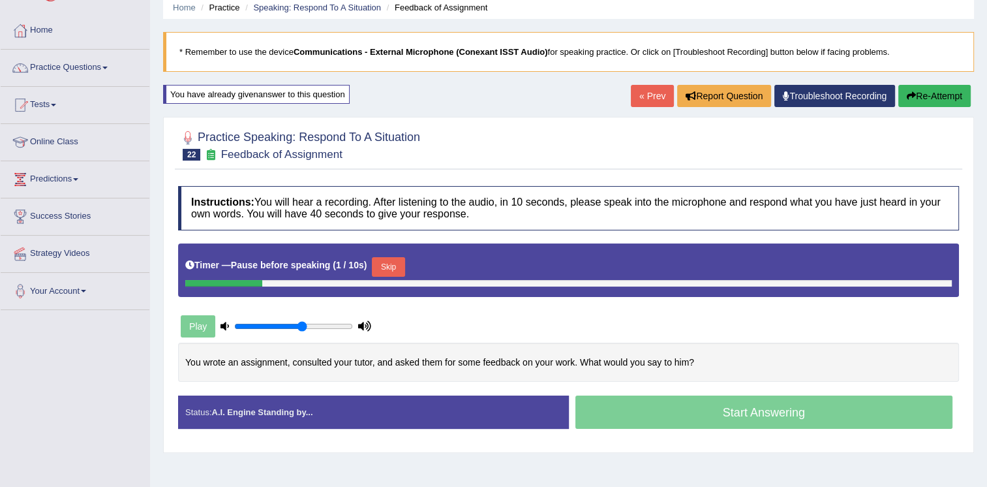
click at [378, 258] on button "Skip" at bounding box center [388, 267] width 33 height 20
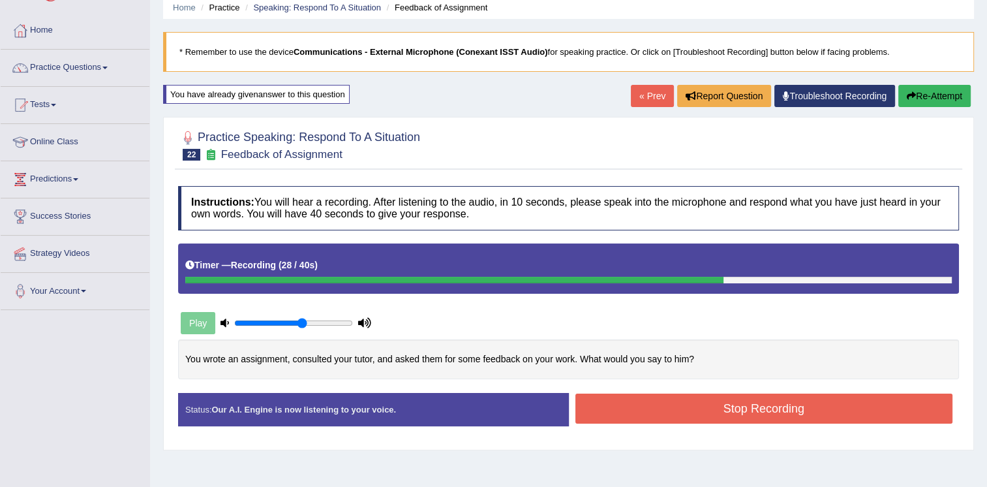
click at [668, 399] on button "Stop Recording" at bounding box center [765, 408] width 378 height 30
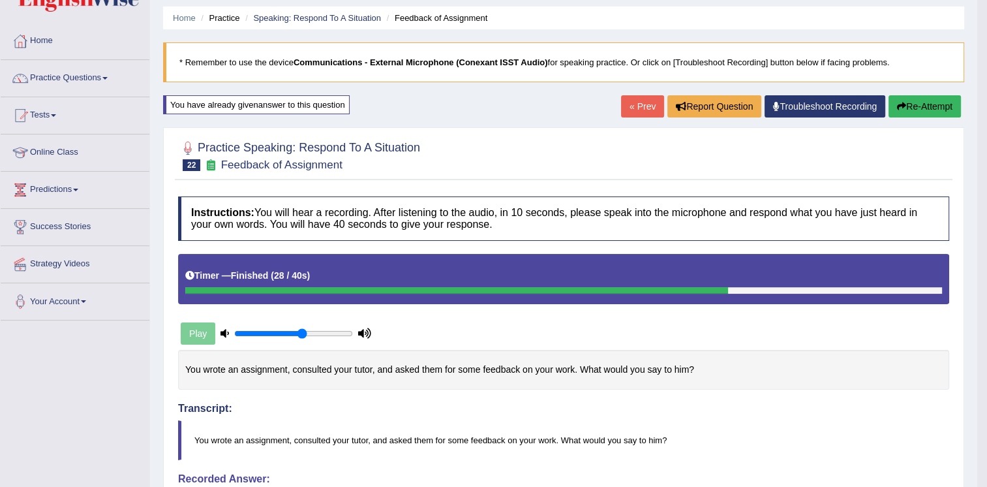
scroll to position [0, 0]
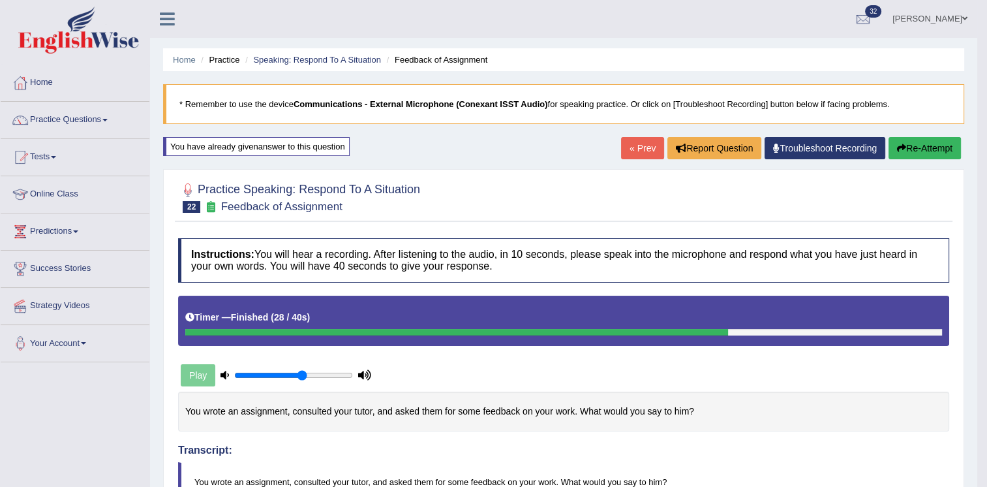
click at [918, 153] on button "Re-Attempt" at bounding box center [925, 148] width 72 height 22
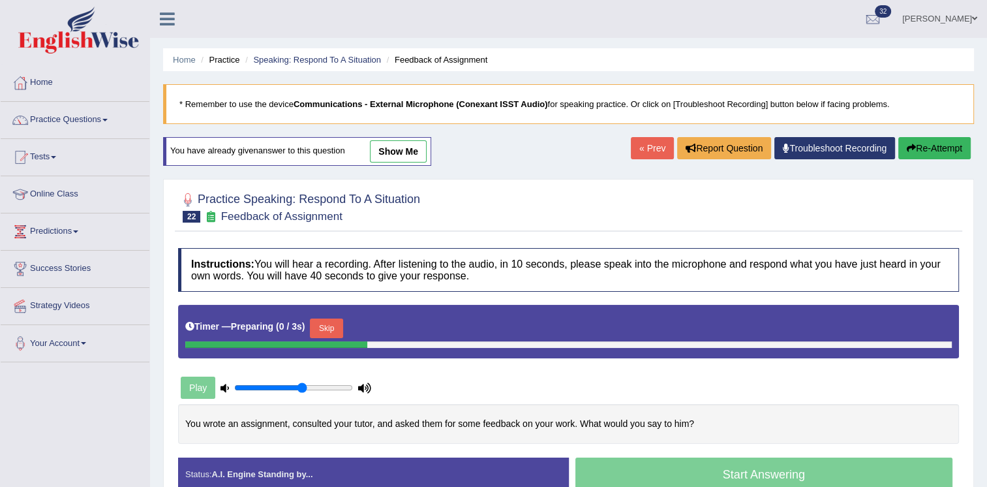
click at [540, 429] on div "You wrote an assignment, consulted your tutor, and asked them for some feedback…" at bounding box center [568, 424] width 781 height 40
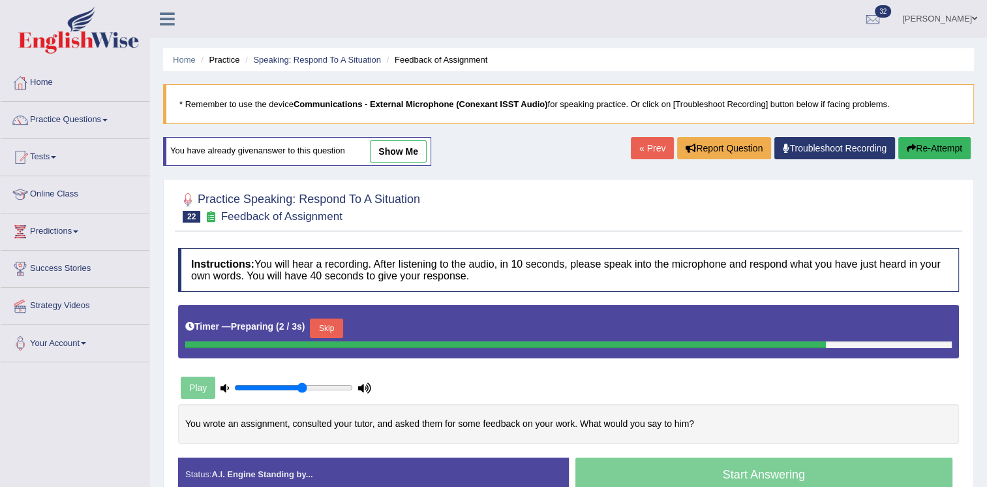
click at [327, 326] on button "Skip" at bounding box center [326, 328] width 33 height 20
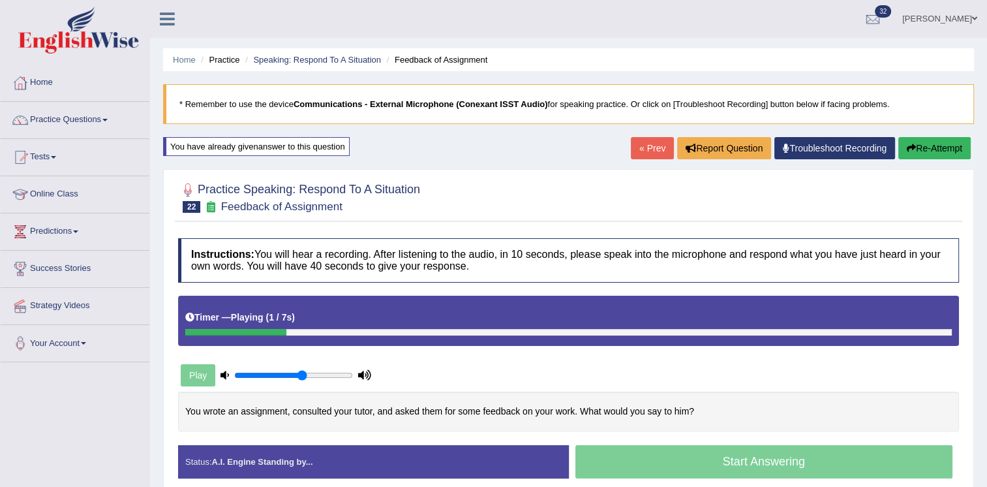
click at [433, 371] on div "Play" at bounding box center [370, 375] width 397 height 33
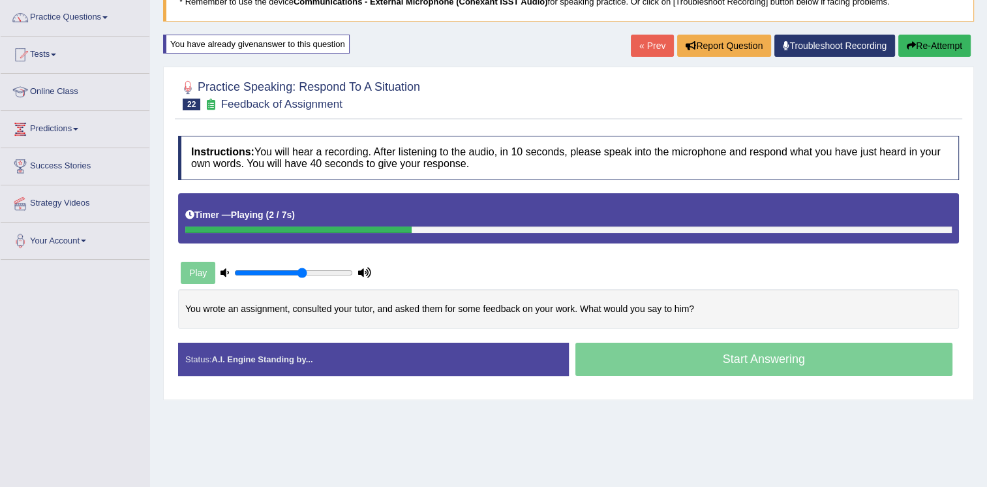
scroll to position [104, 0]
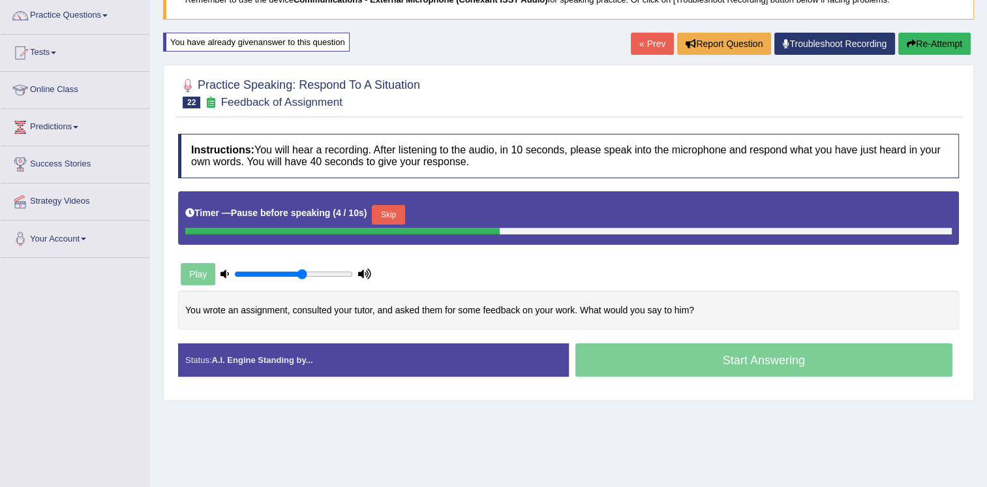
click at [384, 213] on button "Skip" at bounding box center [388, 215] width 33 height 20
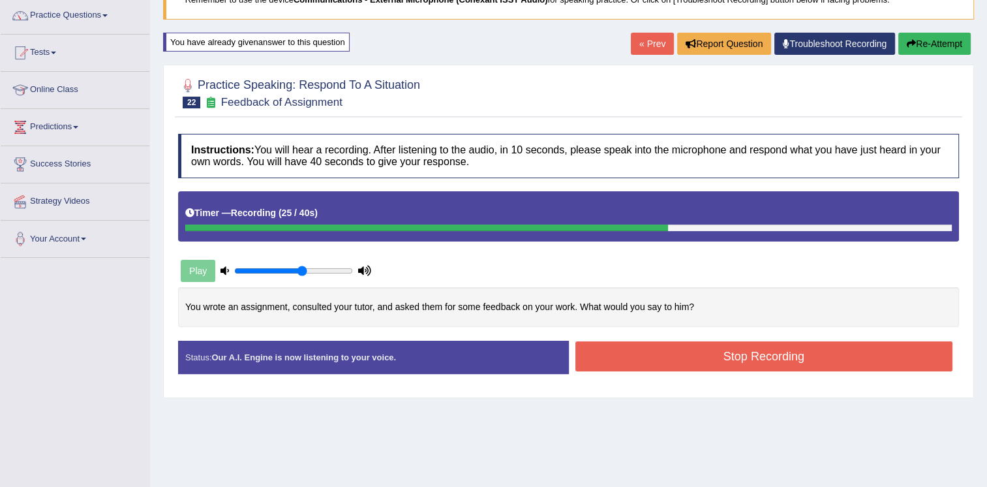
click at [632, 354] on button "Stop Recording" at bounding box center [765, 356] width 378 height 30
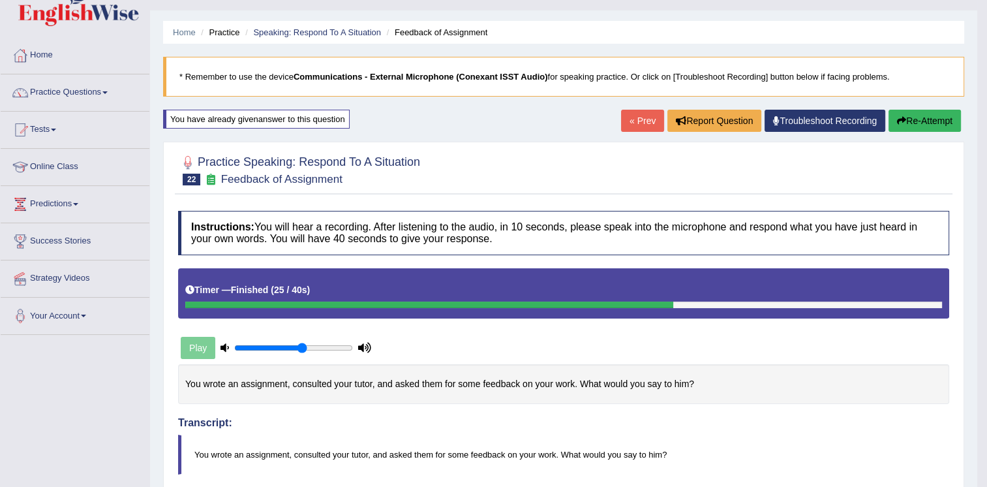
scroll to position [0, 0]
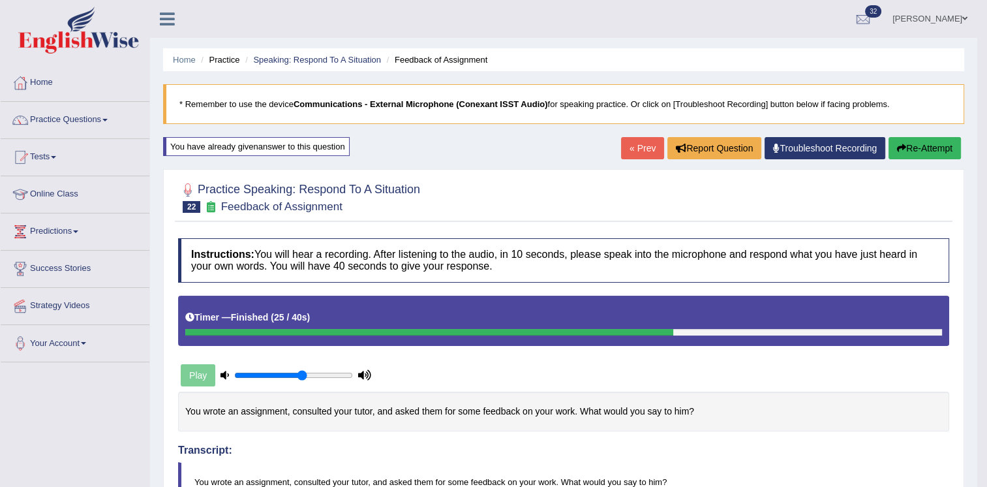
click at [914, 151] on button "Re-Attempt" at bounding box center [925, 148] width 72 height 22
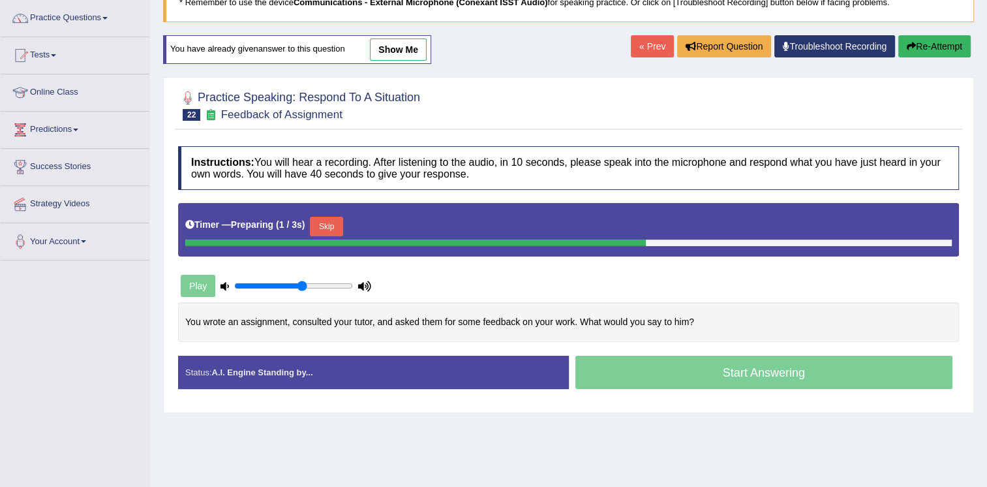
scroll to position [104, 0]
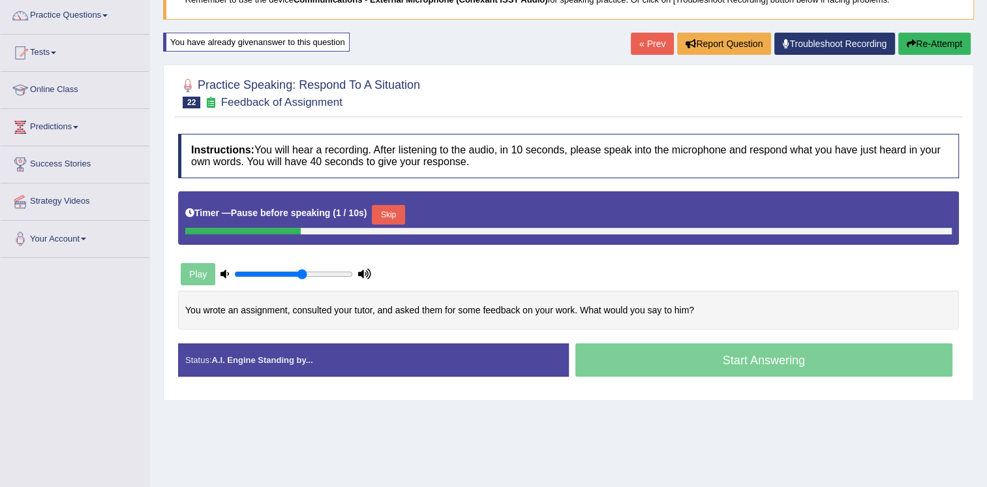
click at [386, 208] on button "Skip" at bounding box center [388, 215] width 33 height 20
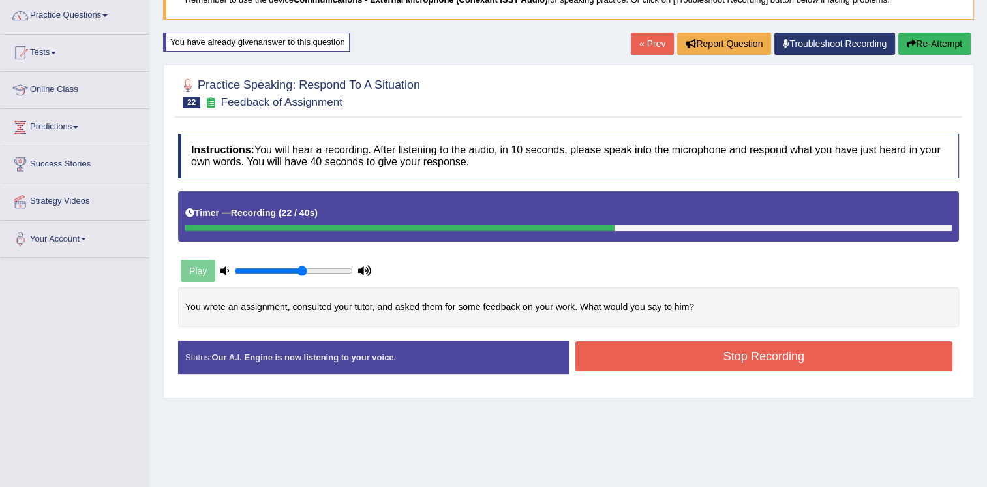
click at [602, 354] on button "Stop Recording" at bounding box center [765, 356] width 378 height 30
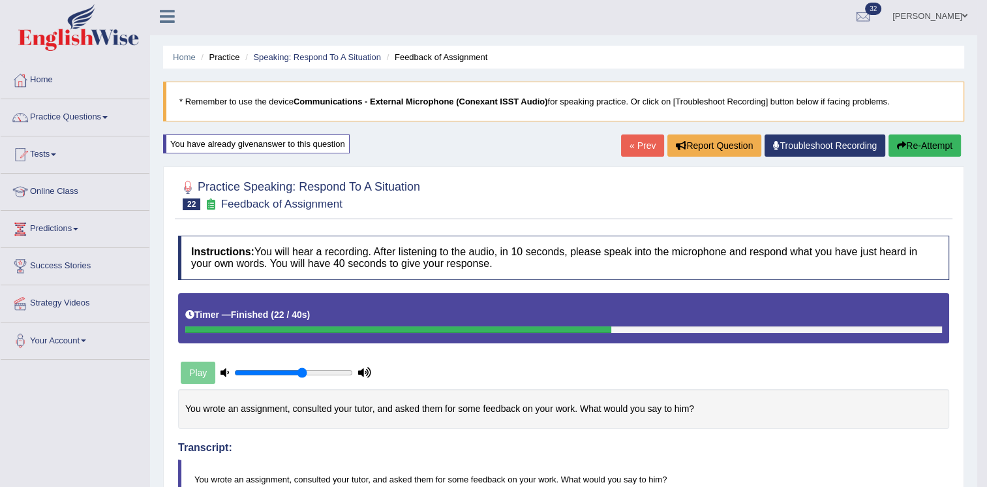
scroll to position [0, 0]
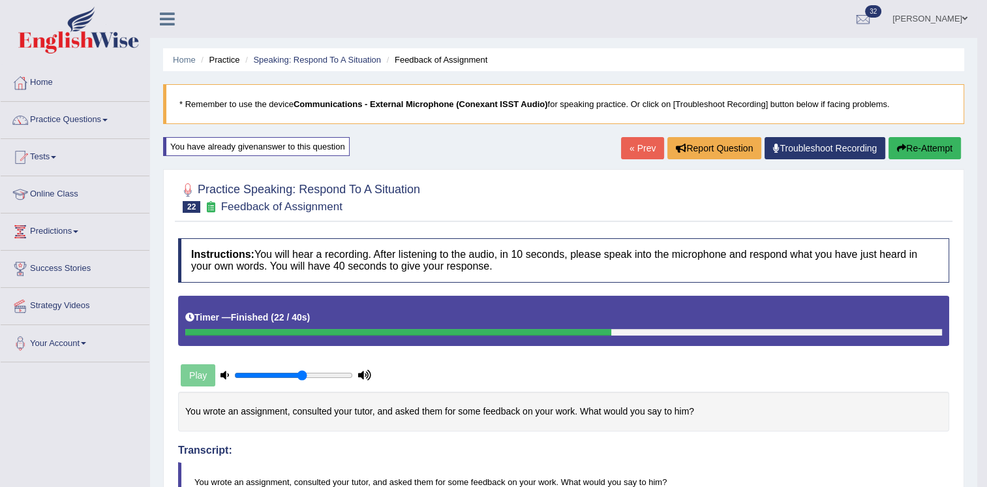
click at [693, 187] on div at bounding box center [563, 197] width 771 height 40
click at [595, 187] on div at bounding box center [563, 197] width 771 height 40
click at [630, 155] on link "« Prev" at bounding box center [642, 148] width 43 height 22
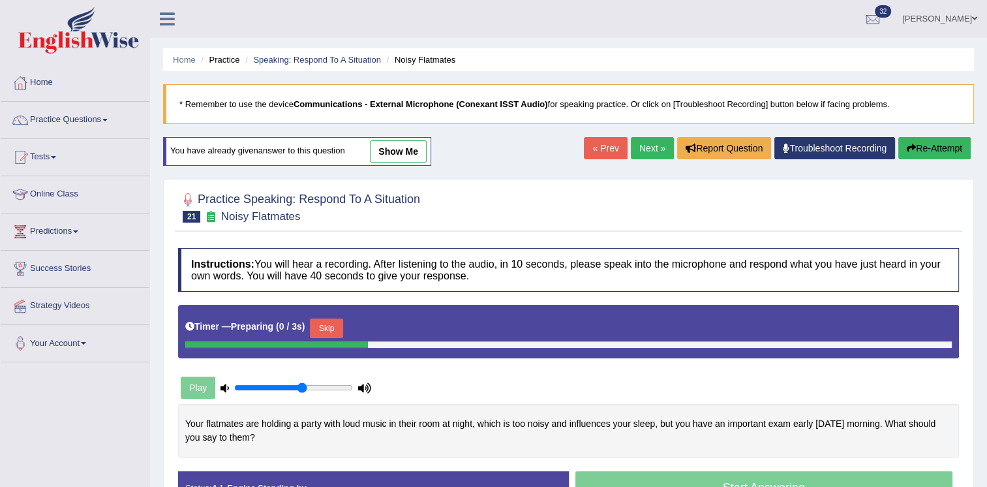
click at [651, 153] on link "Next »" at bounding box center [652, 148] width 43 height 22
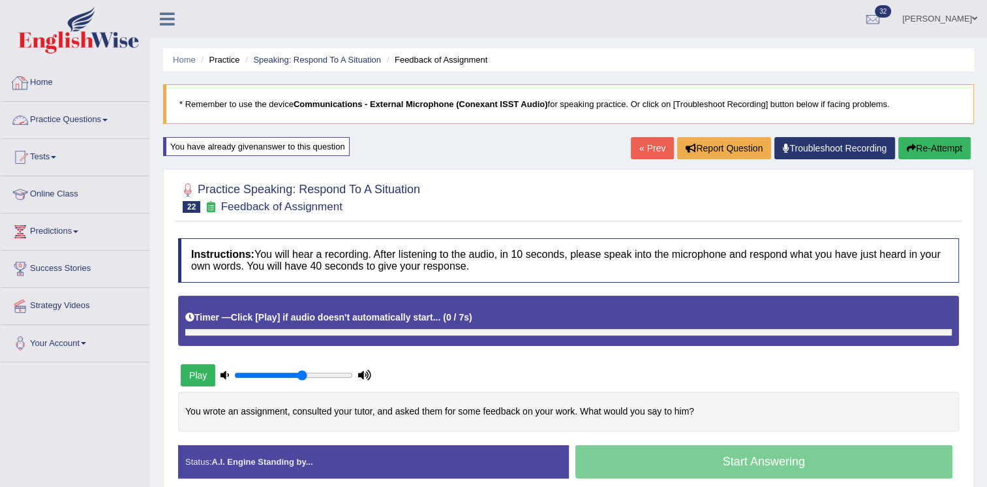
click at [72, 121] on link "Practice Questions" at bounding box center [75, 118] width 149 height 33
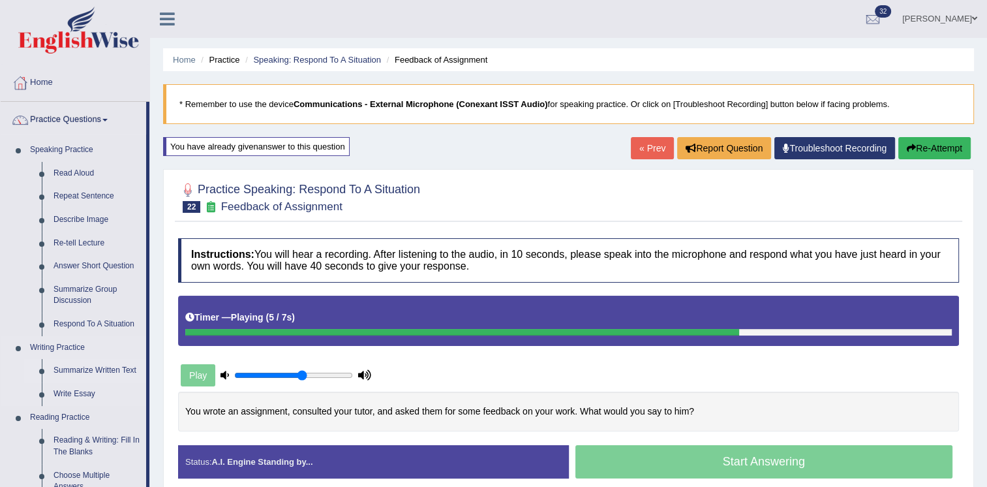
click at [119, 371] on link "Summarize Written Text" at bounding box center [97, 370] width 99 height 23
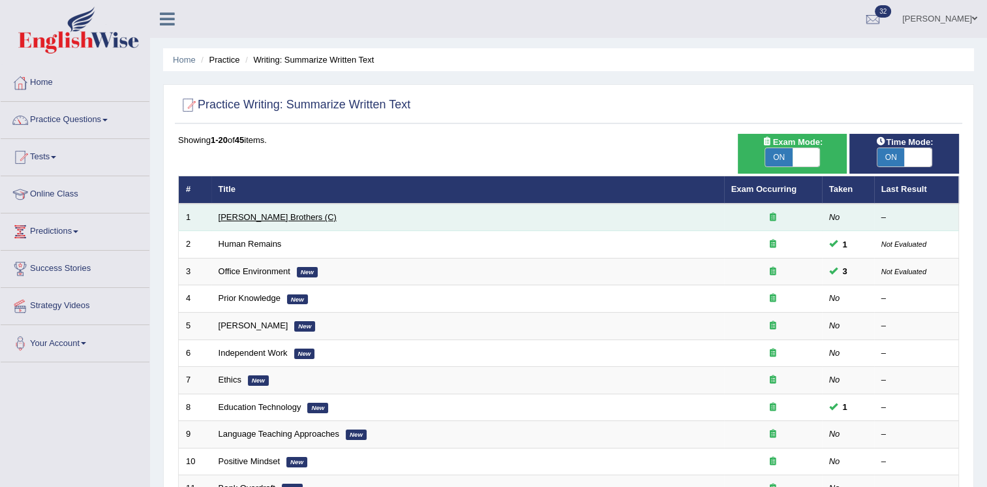
click at [238, 217] on link "[PERSON_NAME] Brothers (C)" at bounding box center [278, 217] width 118 height 10
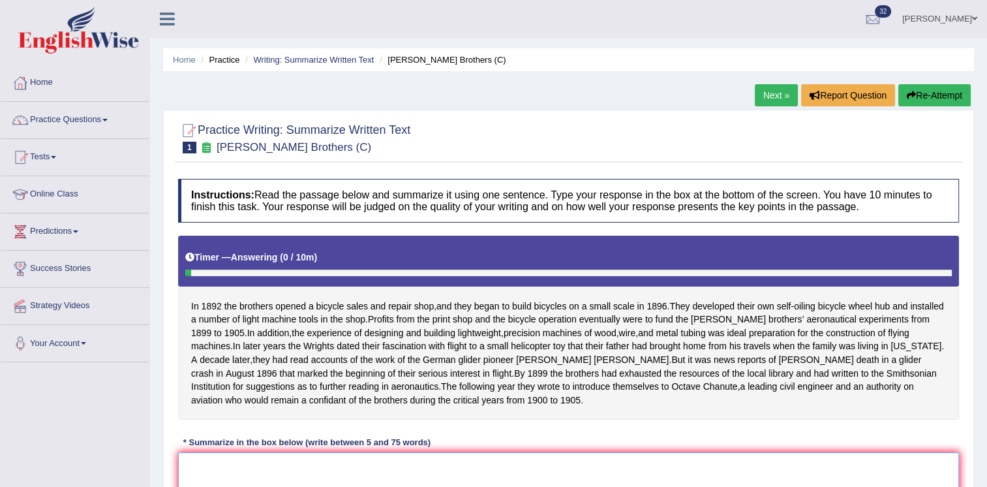
click at [476, 436] on div "Instructions: Read the passage below and summarize it using one sentence. Type …" at bounding box center [569, 383] width 788 height 423
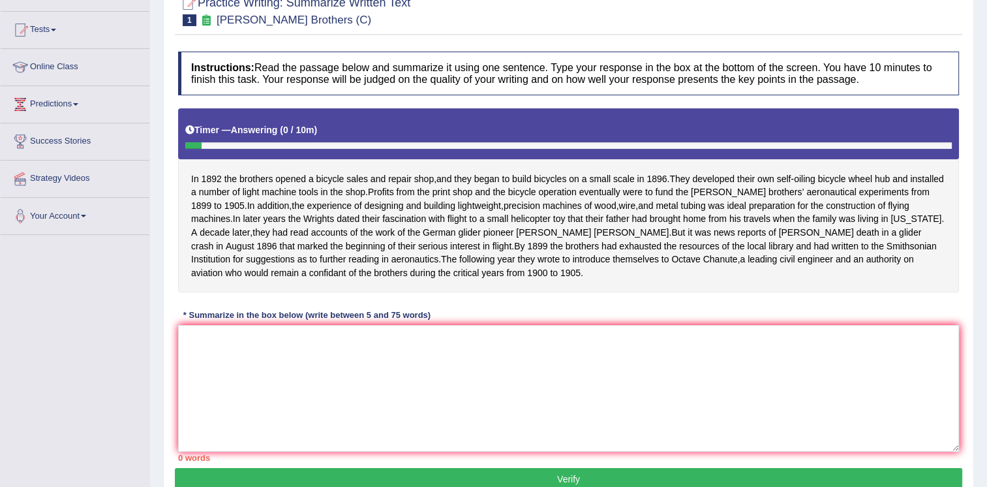
scroll to position [131, 0]
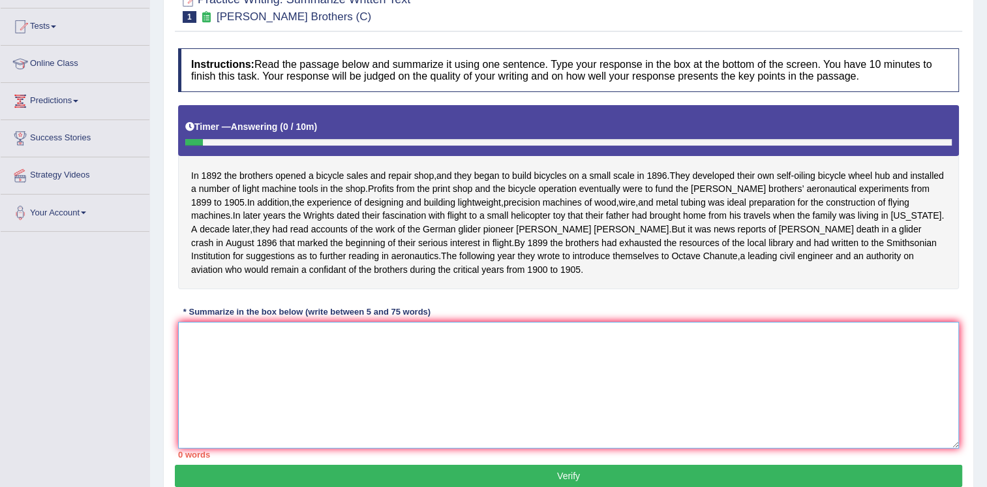
click at [444, 375] on textarea at bounding box center [568, 385] width 781 height 127
drag, startPoint x: 191, startPoint y: 171, endPoint x: 238, endPoint y: 241, distance: 84.7
click at [253, 181] on div "In [DATE] the brothers opened a bicycle sales and repair shop , and they began …" at bounding box center [568, 197] width 781 height 184
click at [235, 347] on textarea at bounding box center [568, 385] width 781 height 127
type textarea "i"
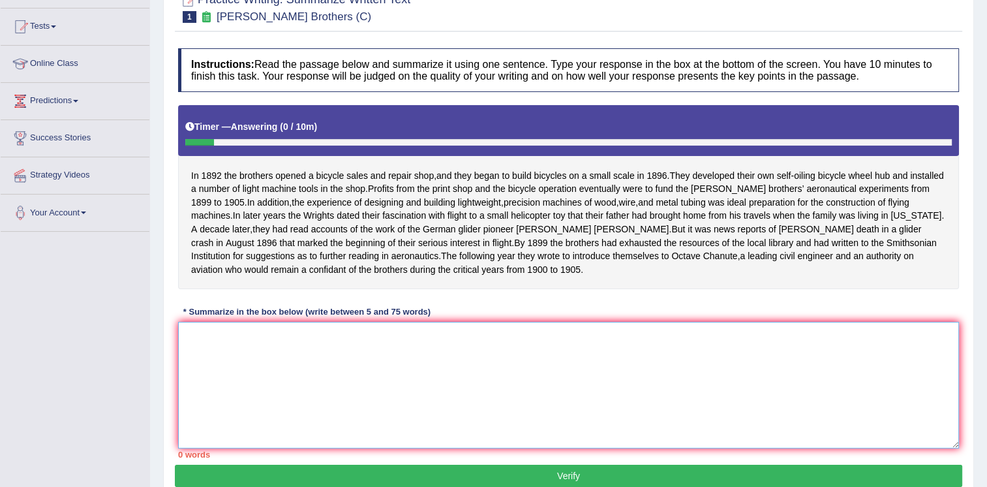
type textarea "i"
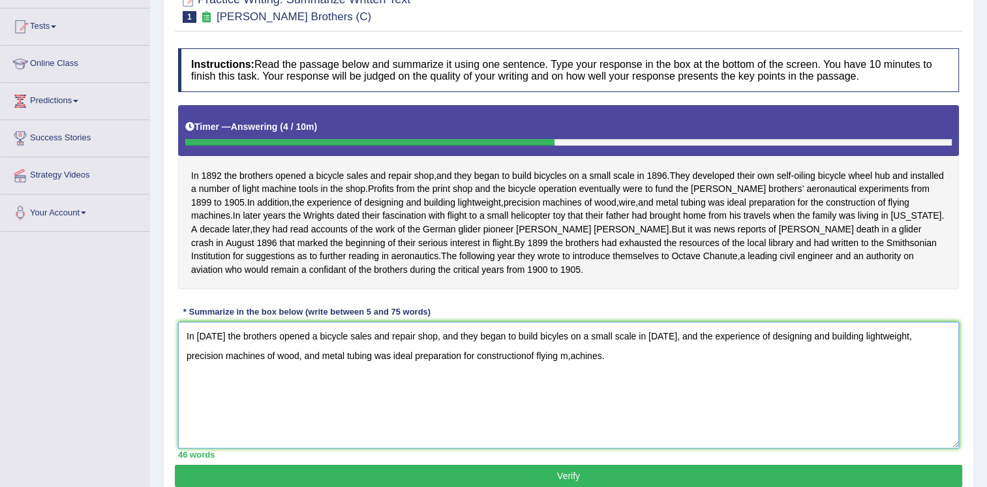
click at [492, 366] on textarea "In [DATE] the brothers opened a bicycle sales and repair shop, and they began t…" at bounding box center [568, 385] width 781 height 127
click at [592, 376] on textarea "In [DATE] the brothers opened a bicycle sales and repair shop, and they began t…" at bounding box center [568, 385] width 781 height 127
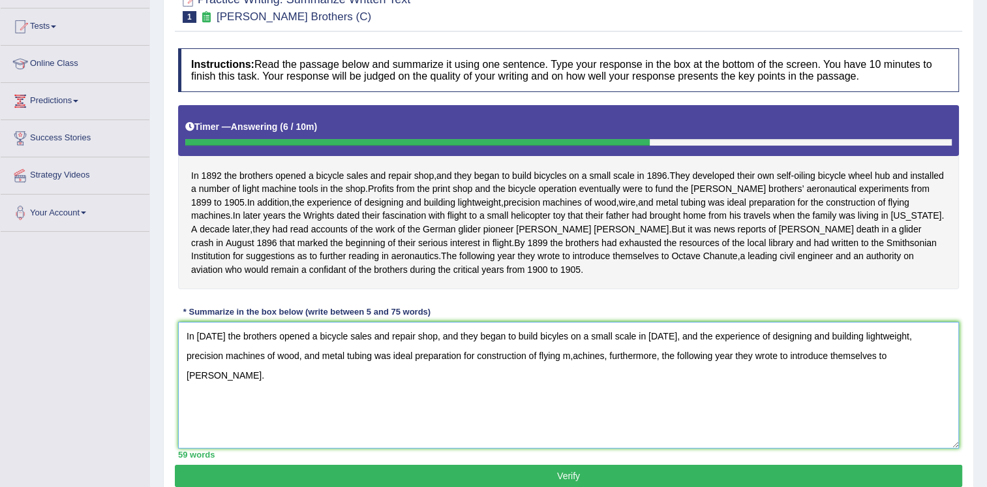
type textarea "In [DATE] the brothers opened a bicycle sales and repair shop, and they began t…"
click at [559, 465] on div "Instructions: Read the passage below and summarize it using one sentence. Type …" at bounding box center [569, 253] width 788 height 423
click at [559, 478] on button "Verify" at bounding box center [569, 476] width 788 height 22
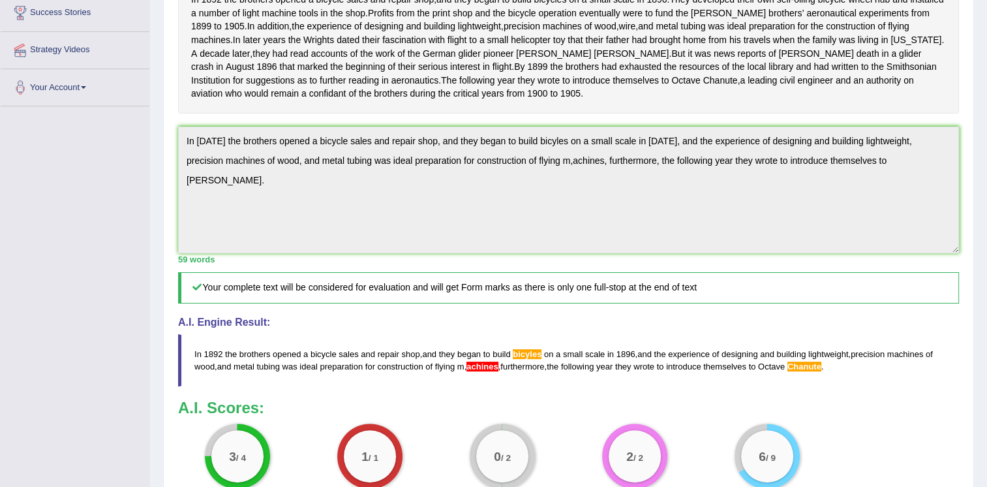
scroll to position [258, 0]
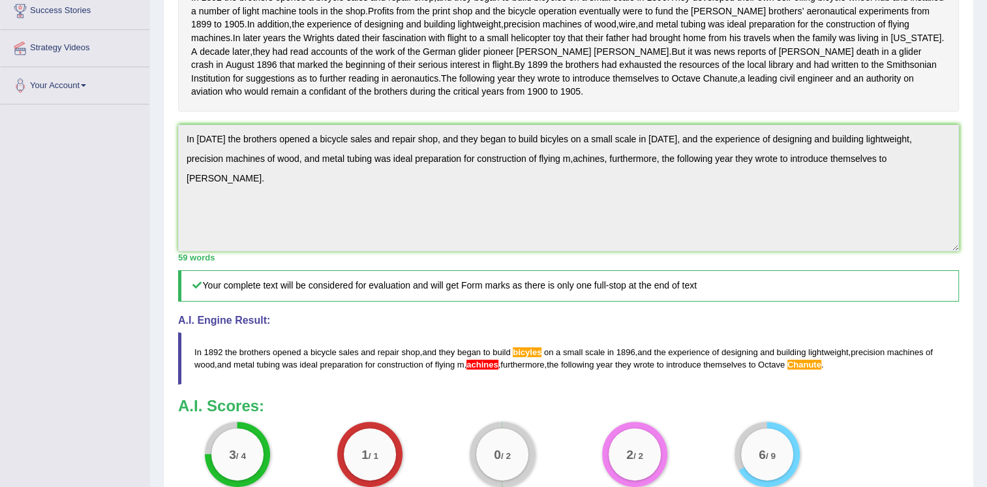
click at [909, 104] on div "In 1892 the brothers opened a bicycle sales and repair shop , and they began to…" at bounding box center [568, 45] width 781 height 134
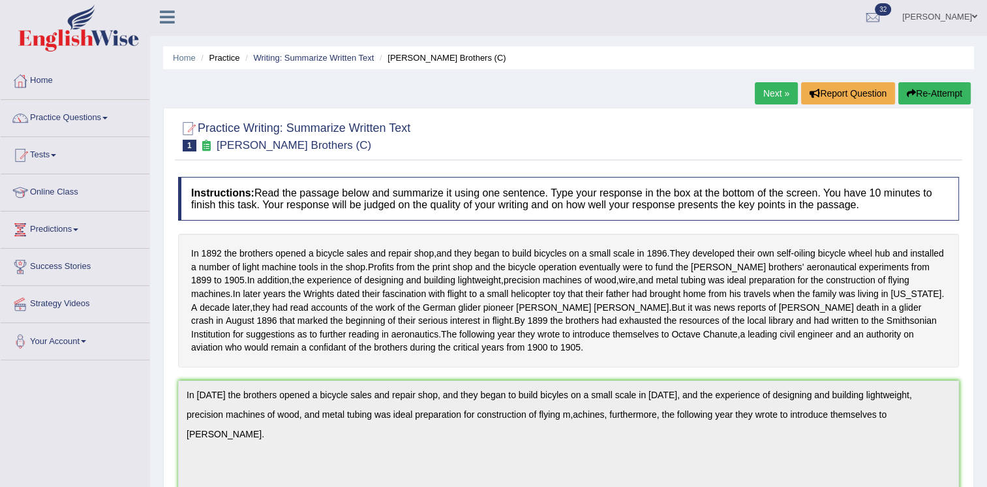
scroll to position [0, 0]
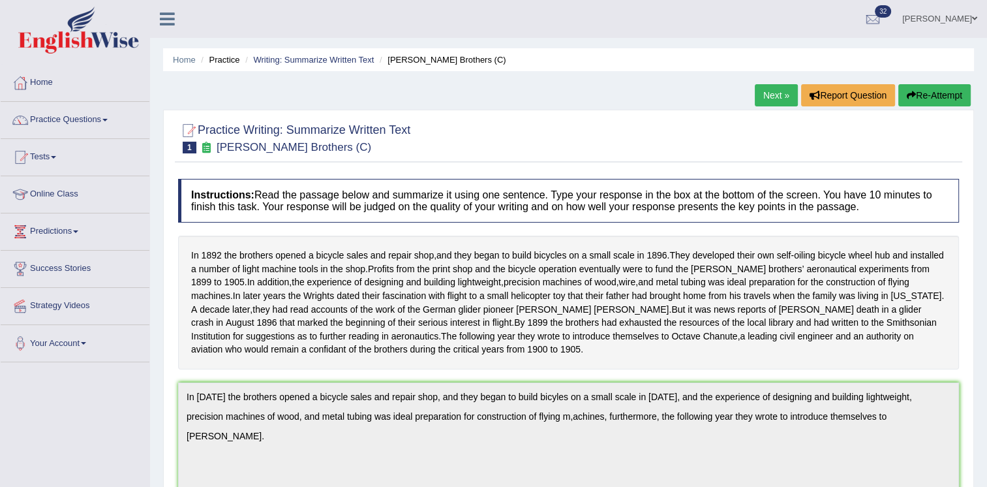
click at [909, 104] on button "Re-Attempt" at bounding box center [935, 95] width 72 height 22
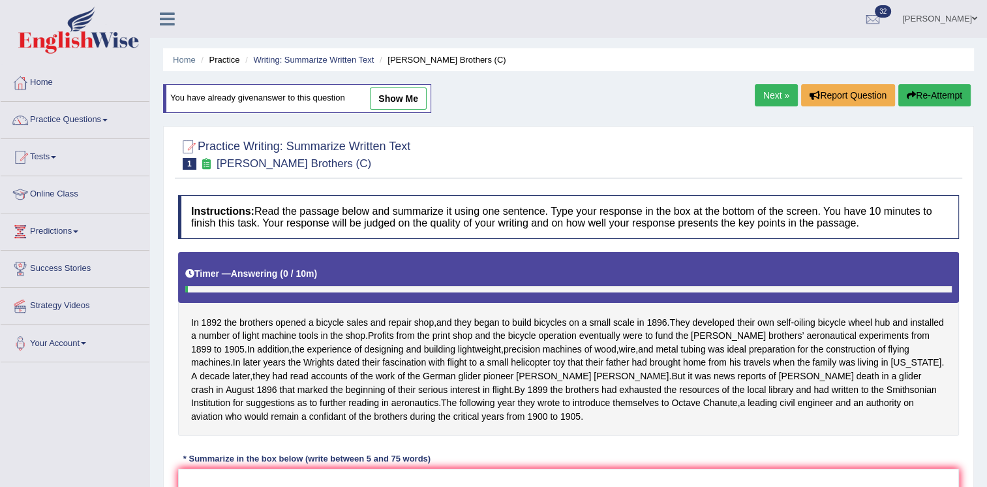
click at [820, 462] on div "Instructions: Read the passage below and summarize it using one sentence. Type …" at bounding box center [569, 400] width 788 height 423
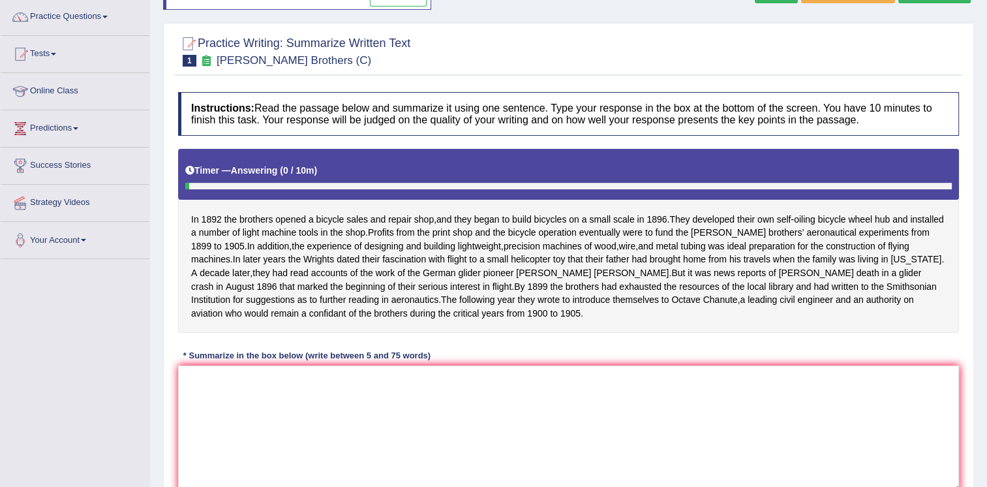
scroll to position [104, 0]
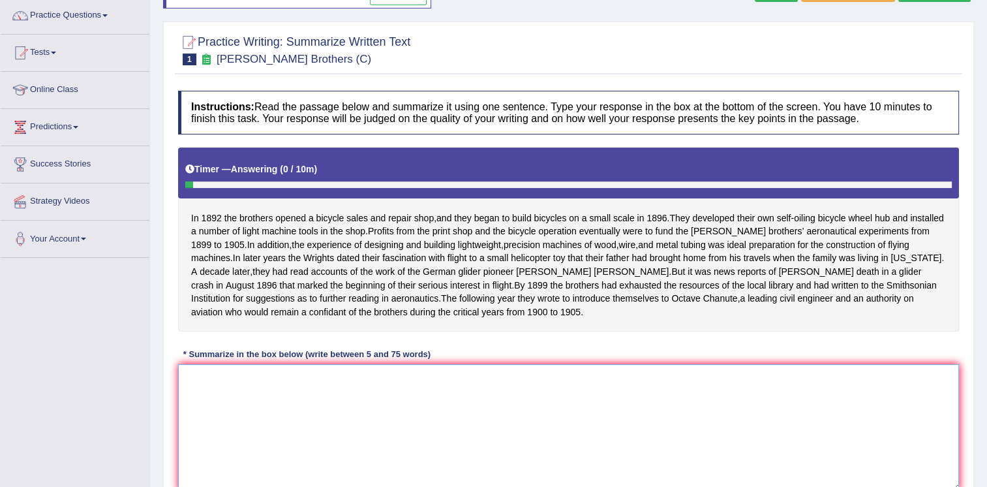
paste textarea "In 1892 the brothers opened a bicycle sales and repair shop, and they began to …"
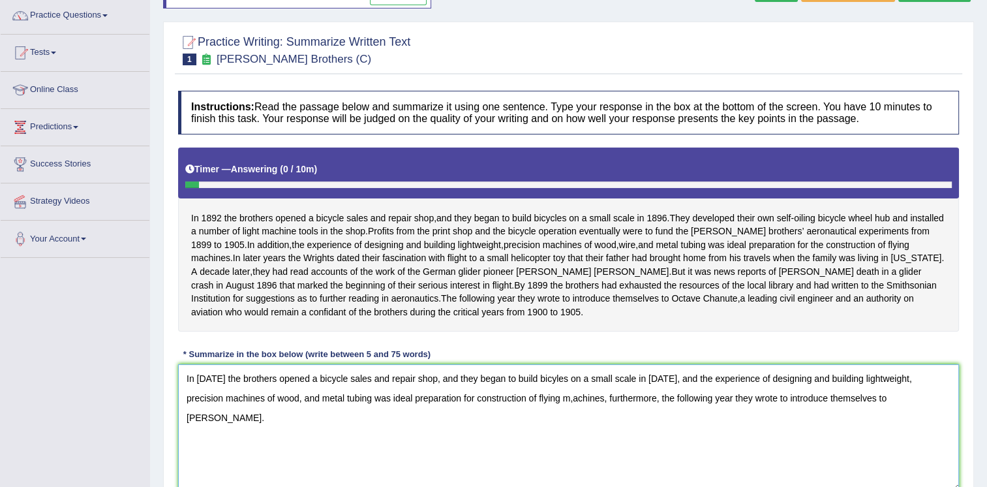
click at [538, 409] on textarea "In 1892 the brothers opened a bicycle sales and repair shop, and they began to …" at bounding box center [568, 427] width 781 height 127
click at [545, 388] on textarea "In 1892 the brothers opened a bicycle sales and repair shop, and they began to …" at bounding box center [568, 427] width 781 height 127
click at [929, 414] on textarea "In 1892 the brothers opened a bicycle sales and repair shop, and they began to …" at bounding box center [568, 427] width 781 height 127
click at [854, 440] on textarea "In 1892 the brothers opened a bicycle sales and repair shop, and they began to …" at bounding box center [568, 427] width 781 height 127
type textarea "In 1892 the brothers opened a bicycle sales and repair shop, and they began to …"
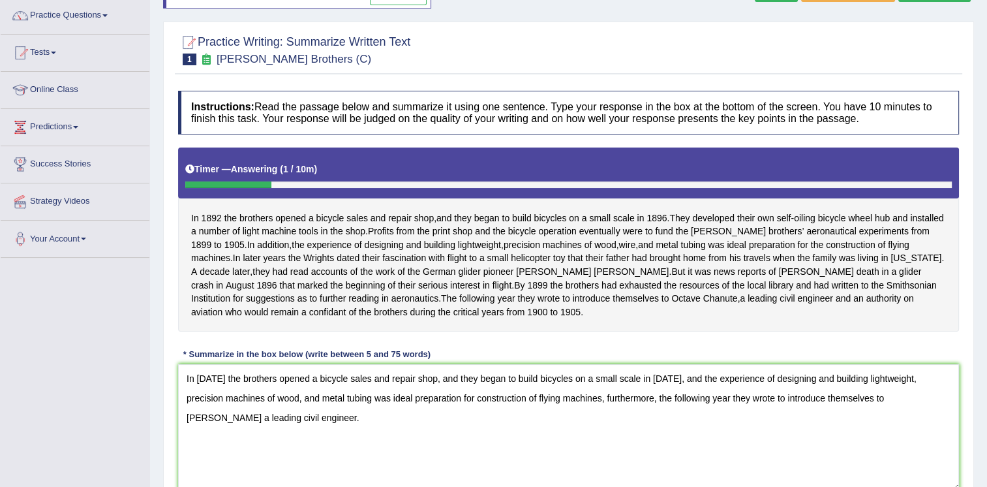
click at [895, 354] on div "Instructions: Read the passage below and summarize it using one sentence. Type …" at bounding box center [569, 295] width 788 height 423
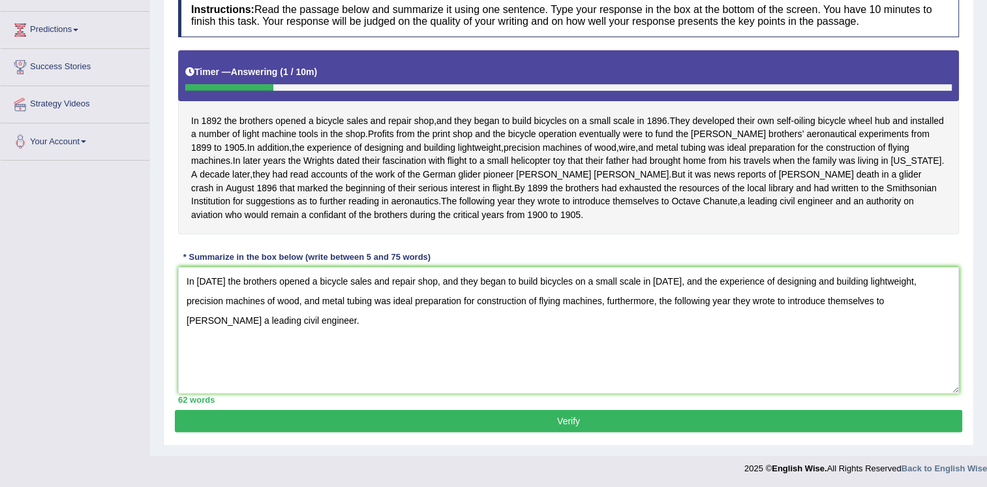
scroll to position [214, 0]
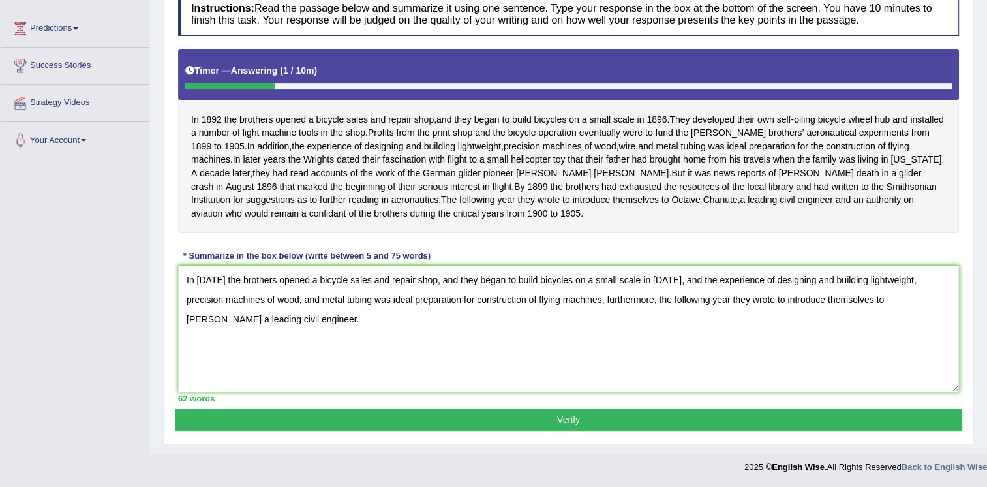
click at [779, 414] on button "Verify" at bounding box center [569, 419] width 788 height 22
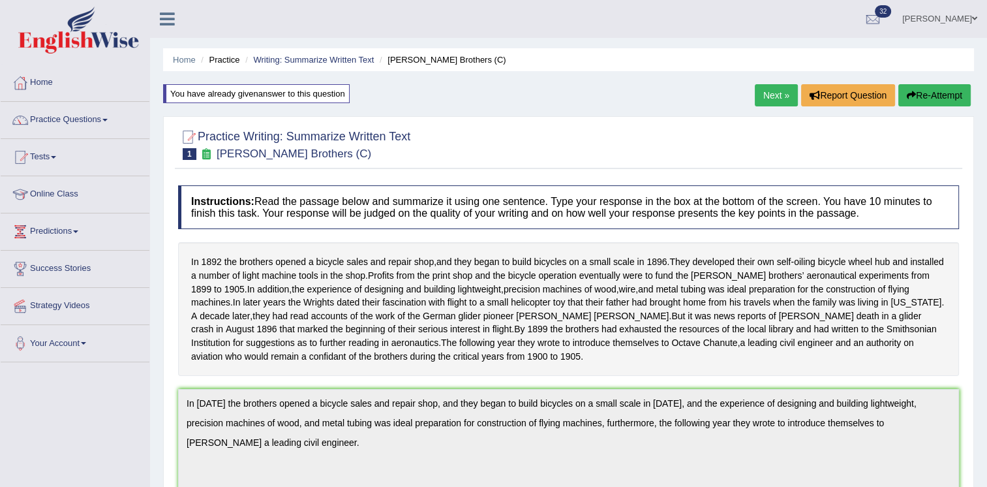
scroll to position [0, 0]
click at [53, 153] on link "Tests" at bounding box center [75, 155] width 149 height 33
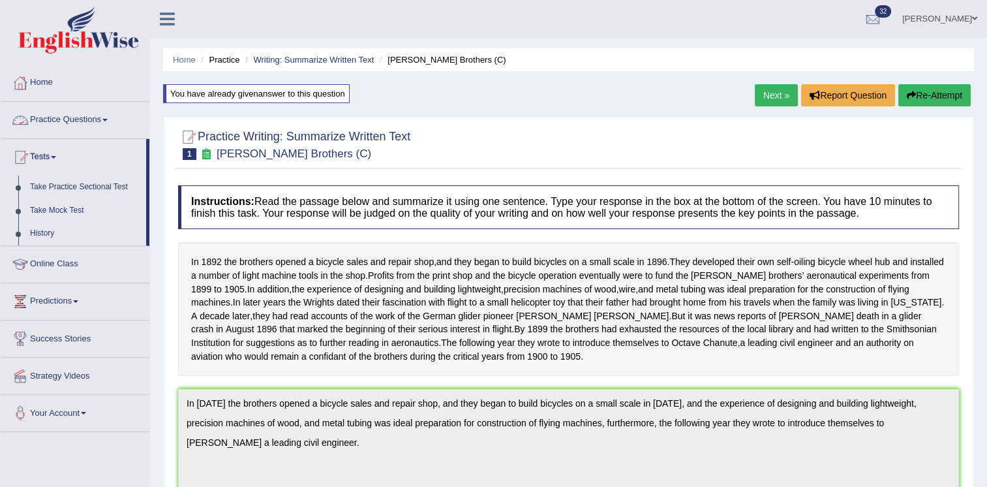
click at [75, 119] on link "Practice Questions" at bounding box center [75, 118] width 149 height 33
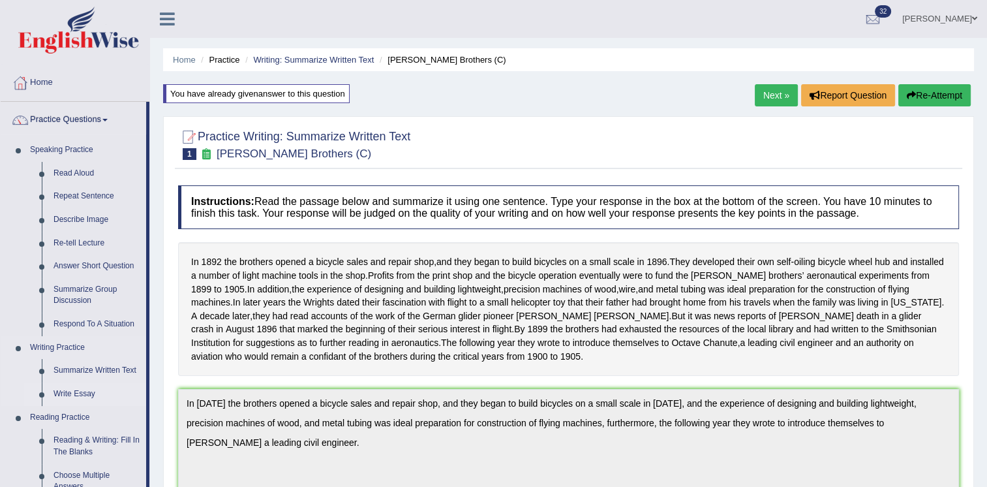
click at [84, 392] on link "Write Essay" at bounding box center [97, 393] width 99 height 23
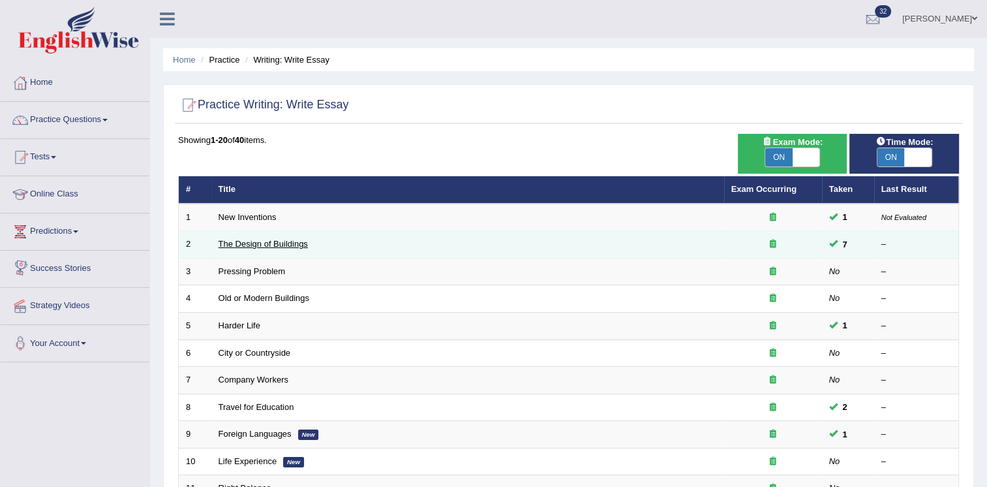
click at [278, 239] on link "The Design of Buildings" at bounding box center [263, 244] width 89 height 10
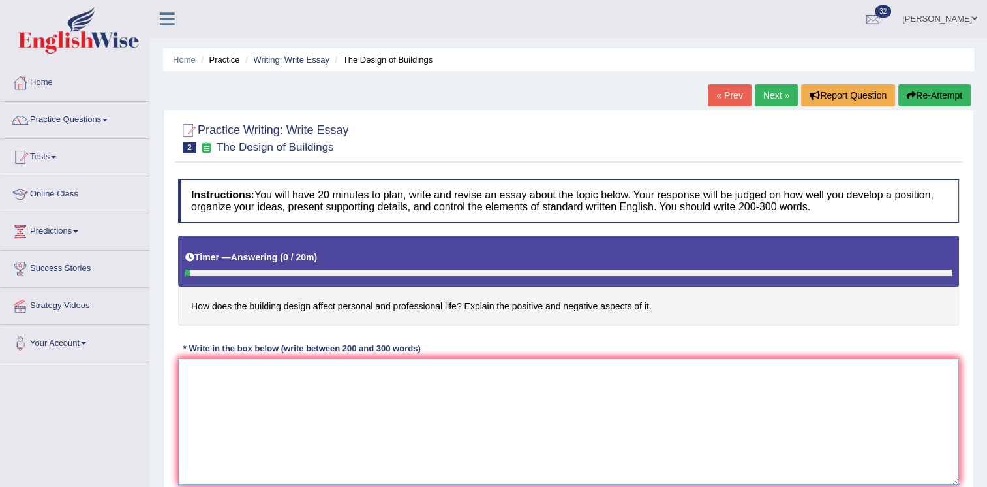
click at [493, 390] on textarea at bounding box center [568, 421] width 781 height 127
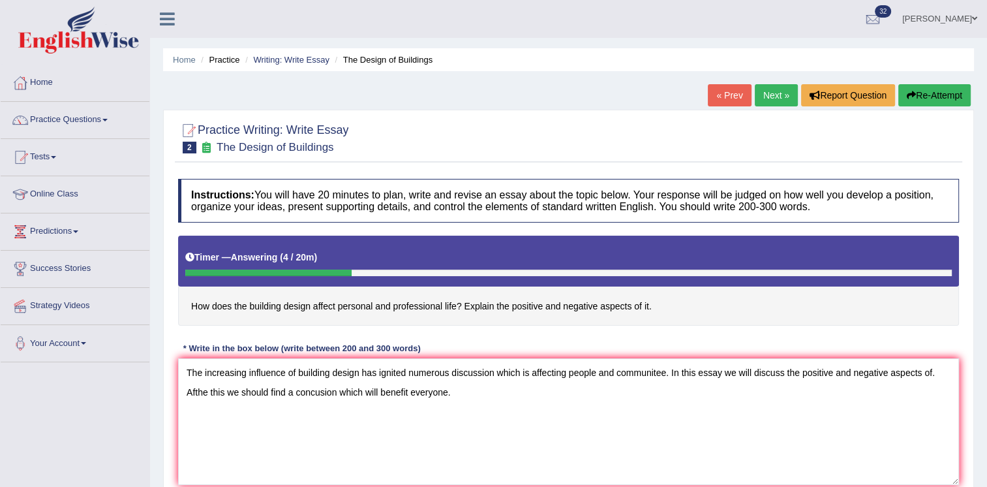
click at [562, 337] on div "Instructions: You will have 20 minutes to plan, write and revise an essay about…" at bounding box center [569, 336] width 788 height 329
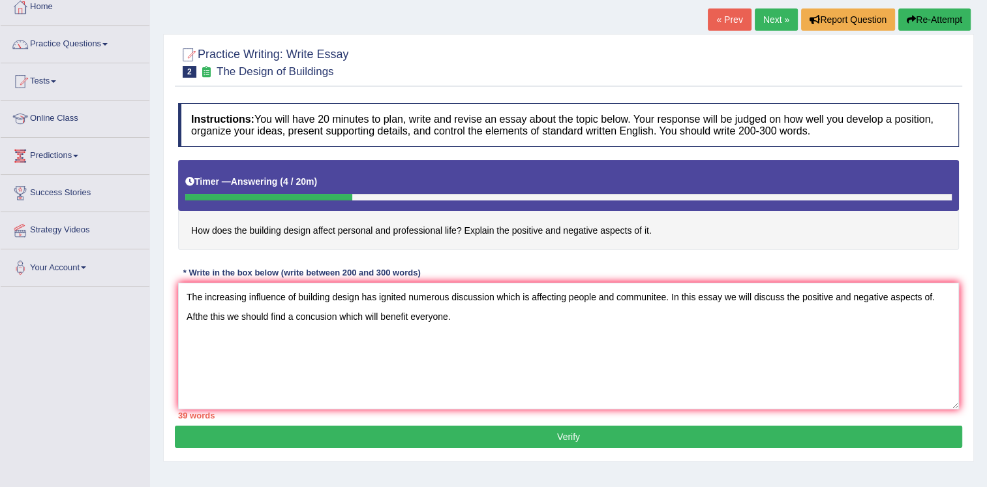
scroll to position [78, 0]
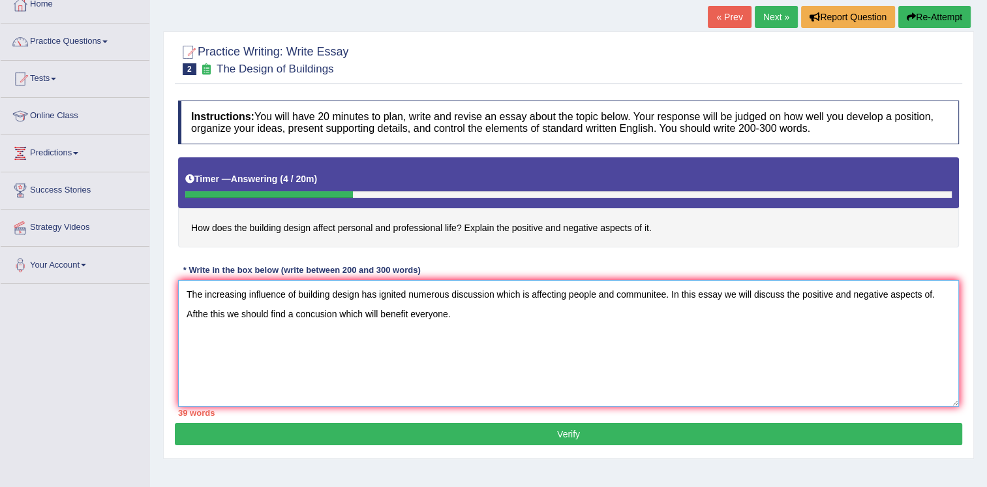
click at [459, 347] on textarea "The increasing influence of building design has ignited numerous discussion whi…" at bounding box center [568, 343] width 781 height 127
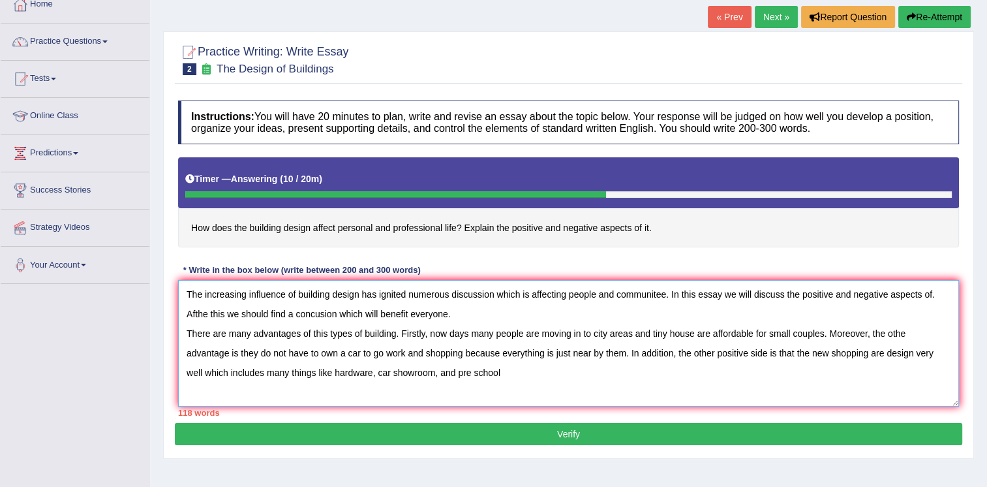
click at [820, 352] on textarea "The increasing influence of building design has ignited numerous discussion whi…" at bounding box center [568, 343] width 781 height 127
click at [489, 373] on textarea "The increasing influence of building design has ignited numerous discussion whi…" at bounding box center [568, 343] width 781 height 127
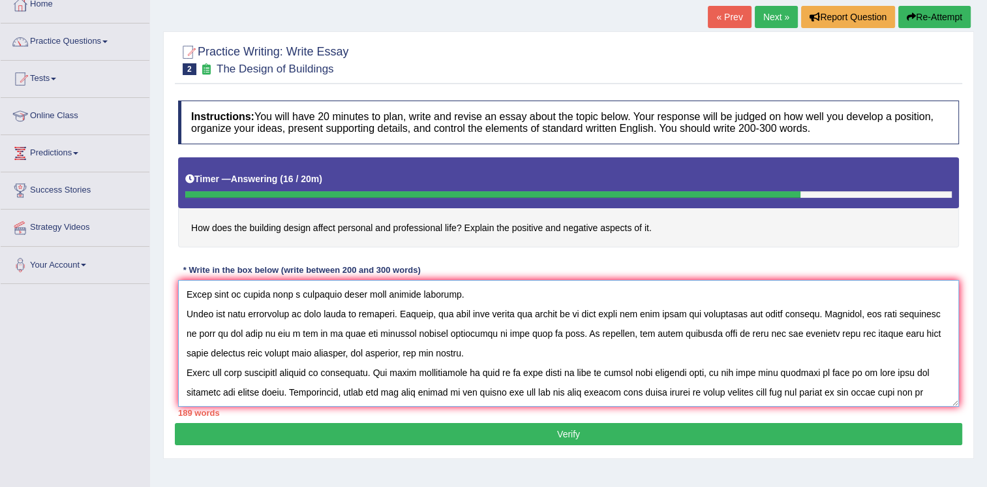
scroll to position [31, 0]
click at [337, 361] on textarea at bounding box center [568, 343] width 781 height 127
click at [514, 379] on textarea at bounding box center [568, 343] width 781 height 127
click at [553, 380] on textarea at bounding box center [568, 343] width 781 height 127
click at [918, 380] on textarea at bounding box center [568, 343] width 781 height 127
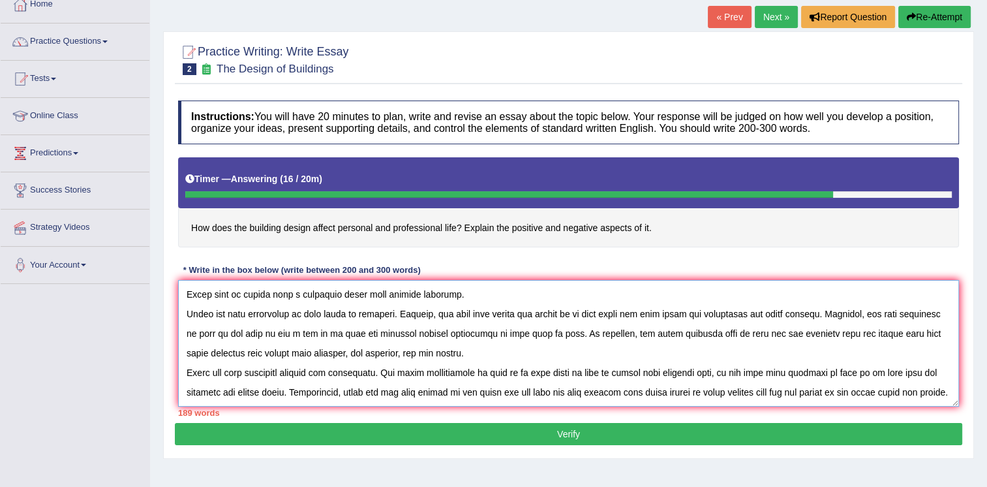
click at [586, 393] on textarea at bounding box center [568, 343] width 781 height 127
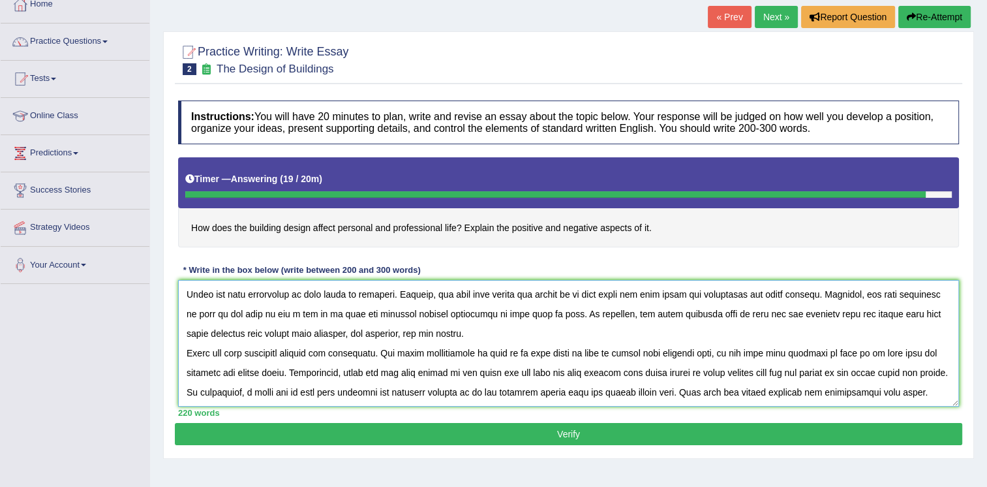
click at [290, 397] on textarea at bounding box center [568, 343] width 781 height 127
click at [320, 399] on textarea at bounding box center [568, 343] width 781 height 127
type textarea "The increasing influence of building design has ignited numerous discussion whi…"
click at [757, 433] on button "Verify" at bounding box center [569, 434] width 788 height 22
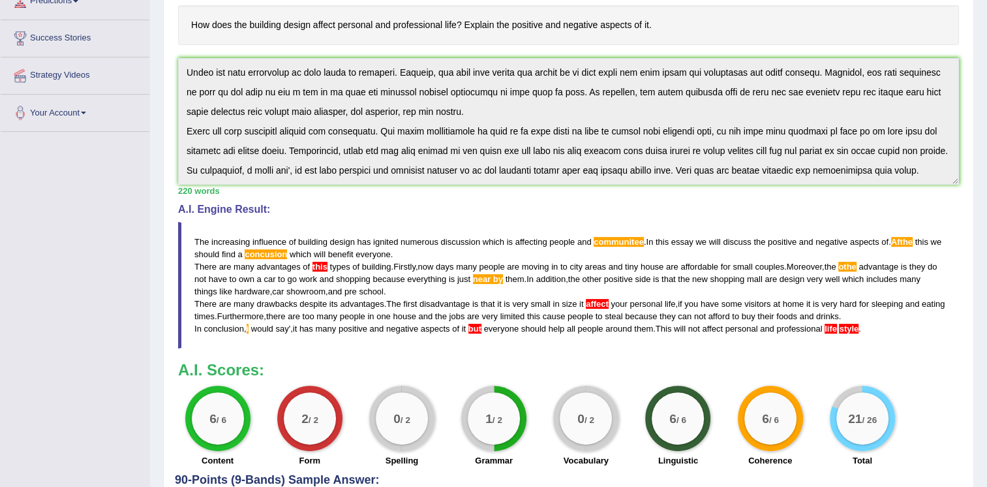
scroll to position [287, 0]
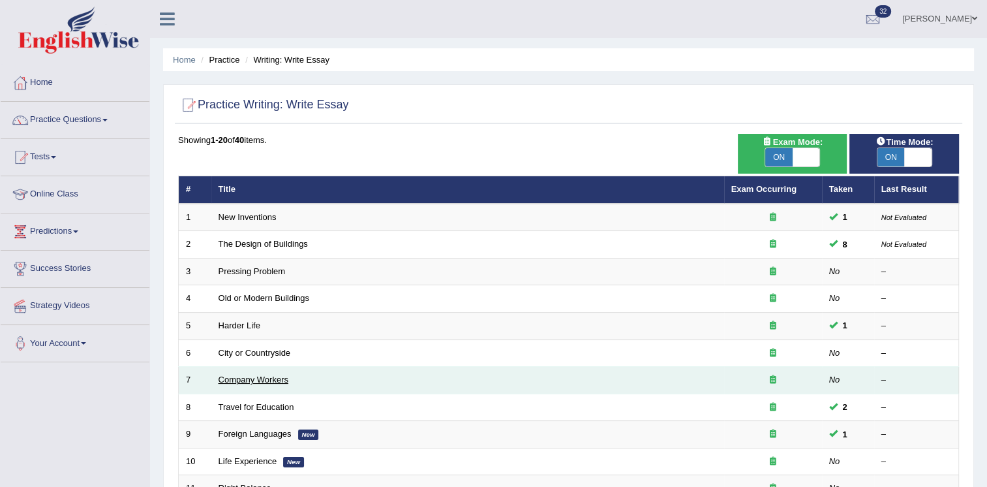
click at [256, 375] on link "Company Workers" at bounding box center [254, 380] width 70 height 10
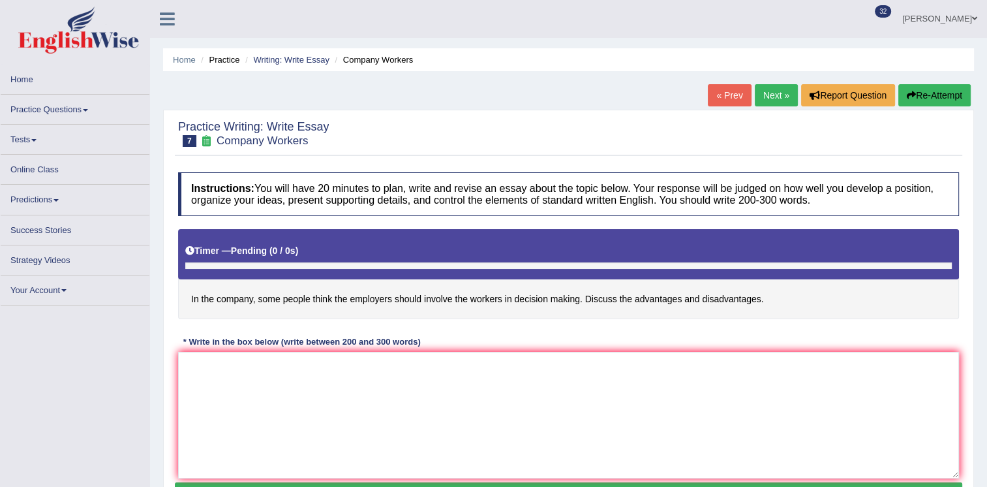
click at [277, 377] on textarea at bounding box center [568, 415] width 781 height 127
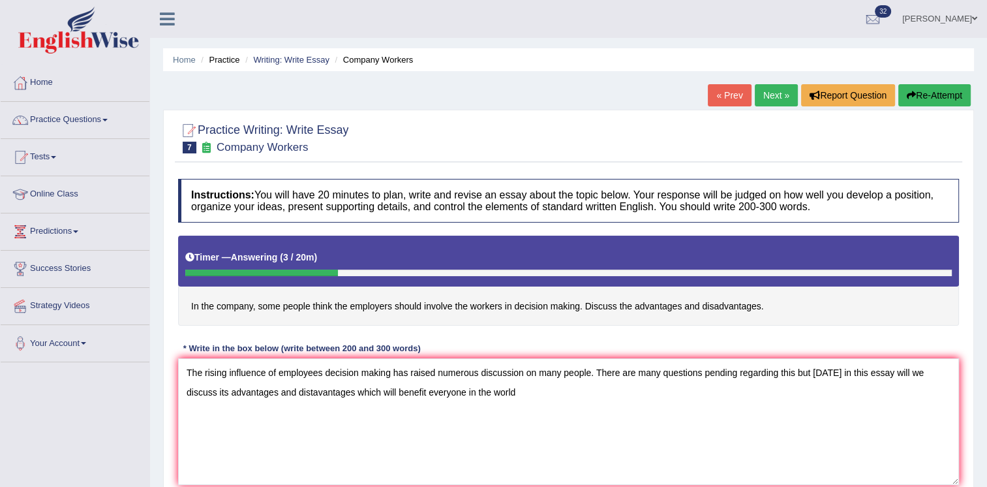
click at [658, 318] on h4 "In the company, some people think the employers should involve the workers in d…" at bounding box center [568, 281] width 781 height 90
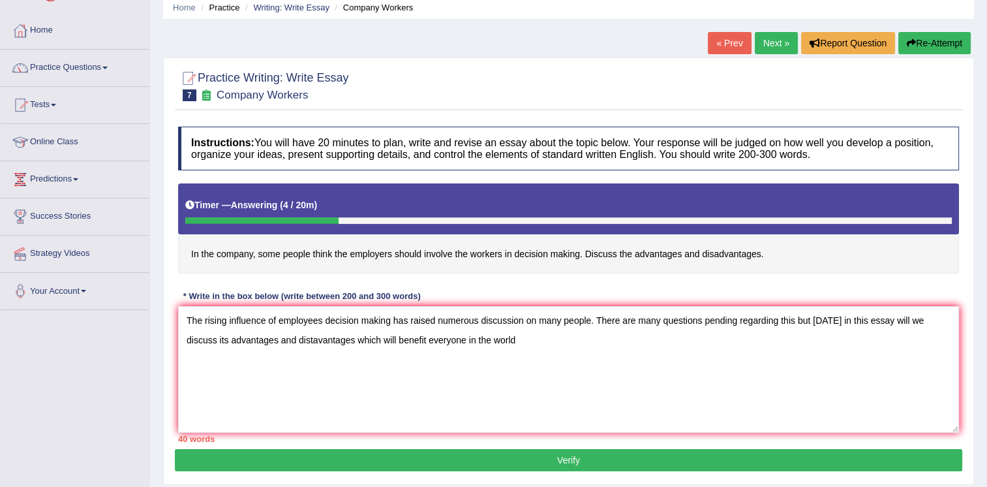
scroll to position [78, 0]
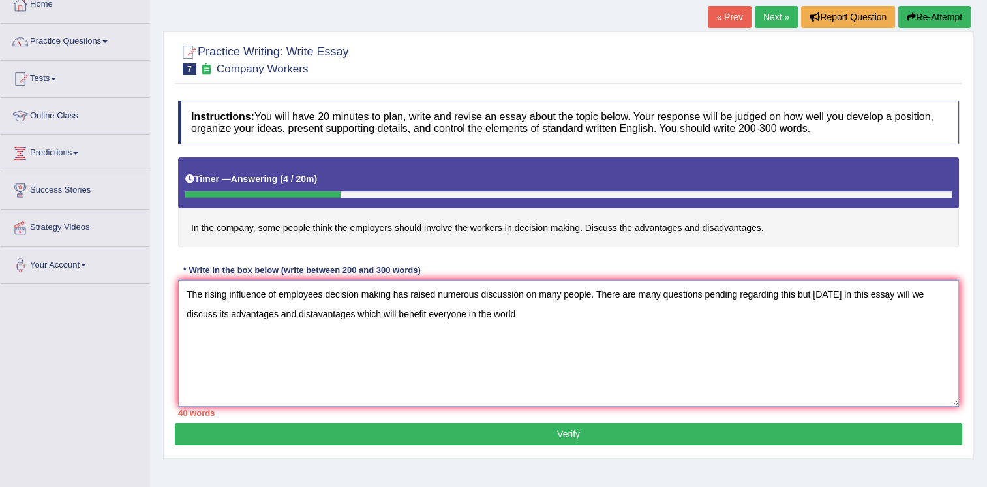
click at [483, 310] on textarea "The rising influence of employees decision making has raised numerous discussio…" at bounding box center [568, 343] width 781 height 127
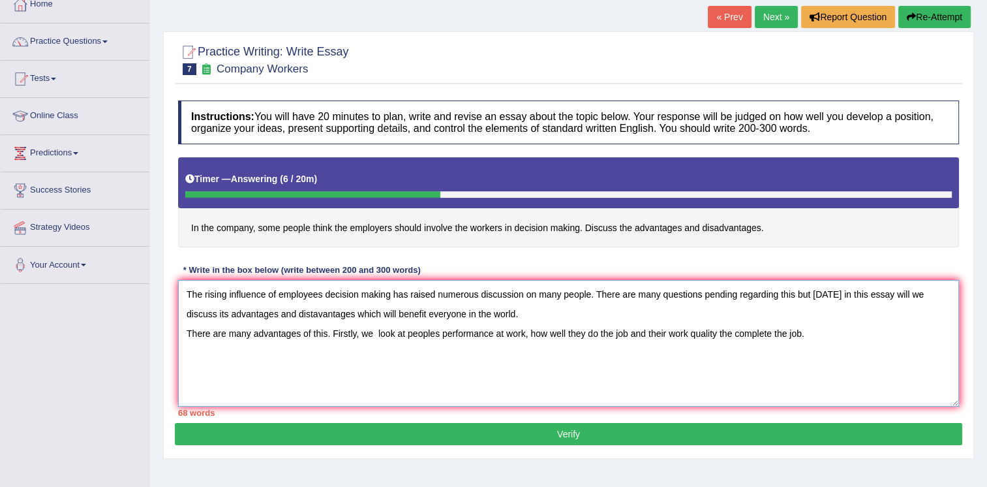
click at [831, 334] on textarea "The rising influence of employees decision making has raised numerous discussio…" at bounding box center [568, 343] width 781 height 127
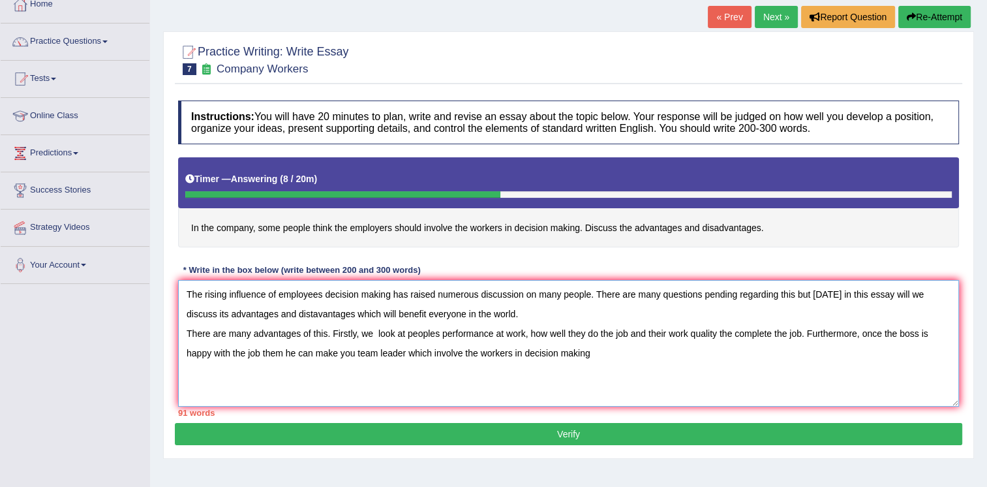
click at [728, 333] on textarea "The rising influence of employees decision making has raised numerous discussio…" at bounding box center [568, 343] width 781 height 127
click at [281, 350] on textarea "The rising influence of employees decision making has raised numerous discussio…" at bounding box center [568, 343] width 781 height 127
click at [260, 349] on textarea "The rising influence of employees decision making has raised numerous discussio…" at bounding box center [568, 343] width 781 height 127
click at [353, 350] on textarea "The rising influence of employees decision making has raised numerous discussio…" at bounding box center [568, 343] width 781 height 127
click at [601, 351] on textarea "The rising influence of employees decision making has raised numerous discussio…" at bounding box center [568, 343] width 781 height 127
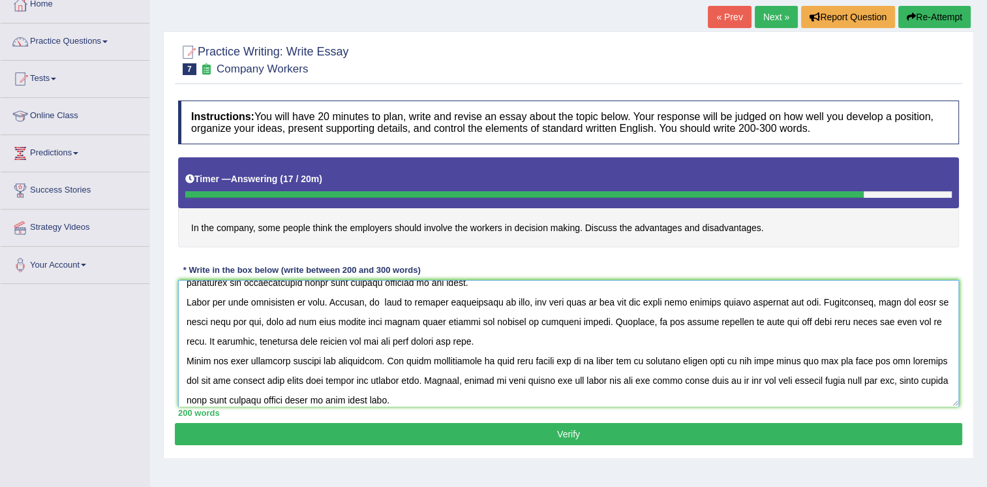
scroll to position [50, 0]
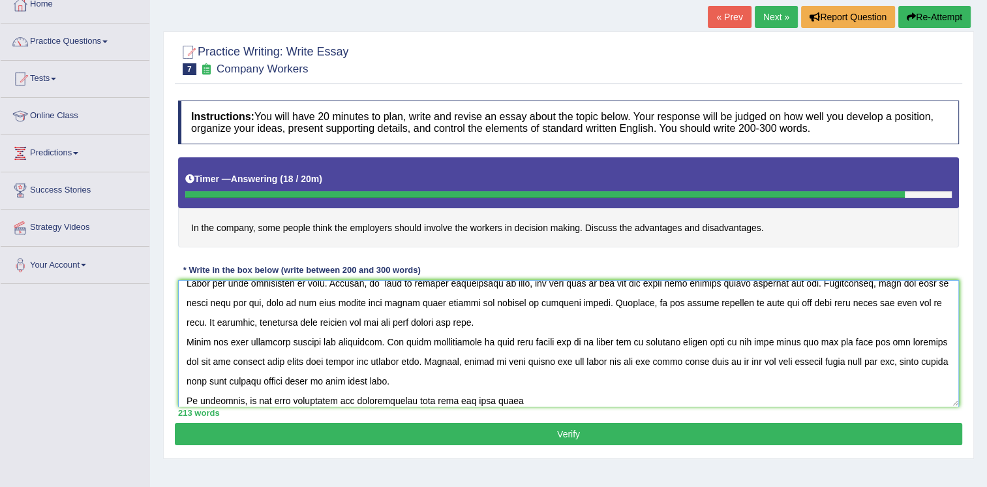
click at [489, 398] on textarea at bounding box center [568, 343] width 781 height 127
click at [516, 398] on textarea at bounding box center [568, 343] width 781 height 127
type textarea "The rising influence of employees decision making has raised numerous discussio…"
click at [512, 430] on button "Verify" at bounding box center [569, 434] width 788 height 22
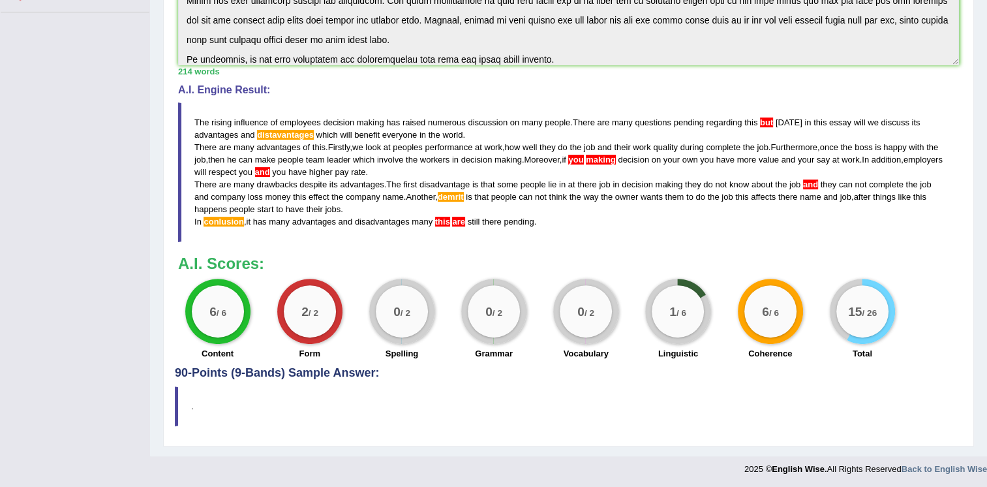
scroll to position [350, 0]
drag, startPoint x: 196, startPoint y: 119, endPoint x: 220, endPoint y: 130, distance: 25.7
click at [248, 147] on blockquote "The rising influence of employees decision making has raised numerous discussio…" at bounding box center [568, 172] width 781 height 140
click at [206, 118] on span "The" at bounding box center [201, 122] width 14 height 10
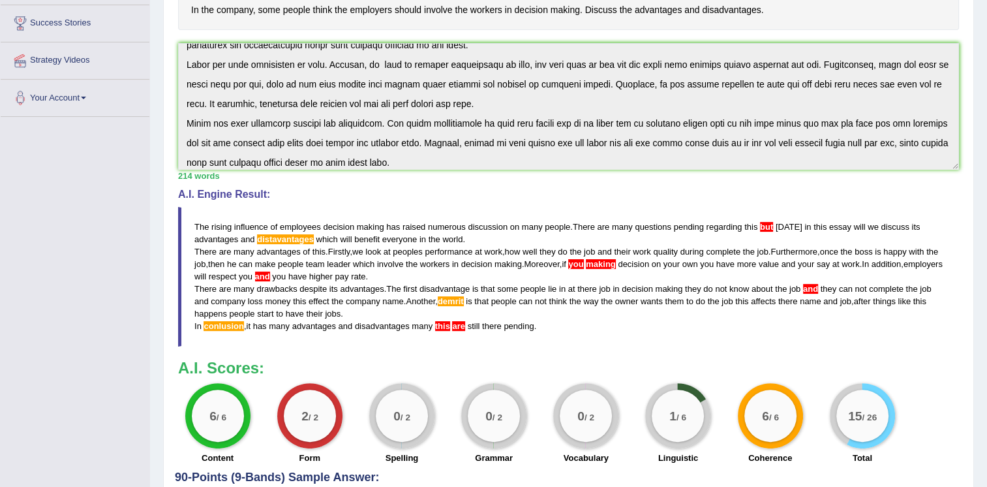
scroll to position [59, 0]
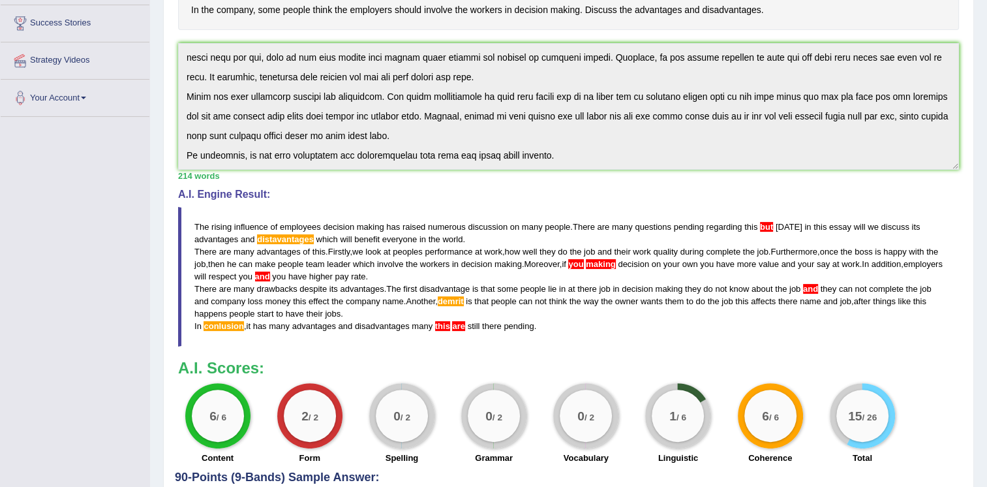
click at [529, 174] on div "Instructions: You will have 20 minutes to plan, write and revise an essay about…" at bounding box center [569, 199] width 788 height 544
click at [529, 174] on div "214 words" at bounding box center [568, 176] width 781 height 12
click at [634, 31] on div "Instructions: You will have 20 minutes to plan, write and revise an essay about…" at bounding box center [569, 199] width 788 height 544
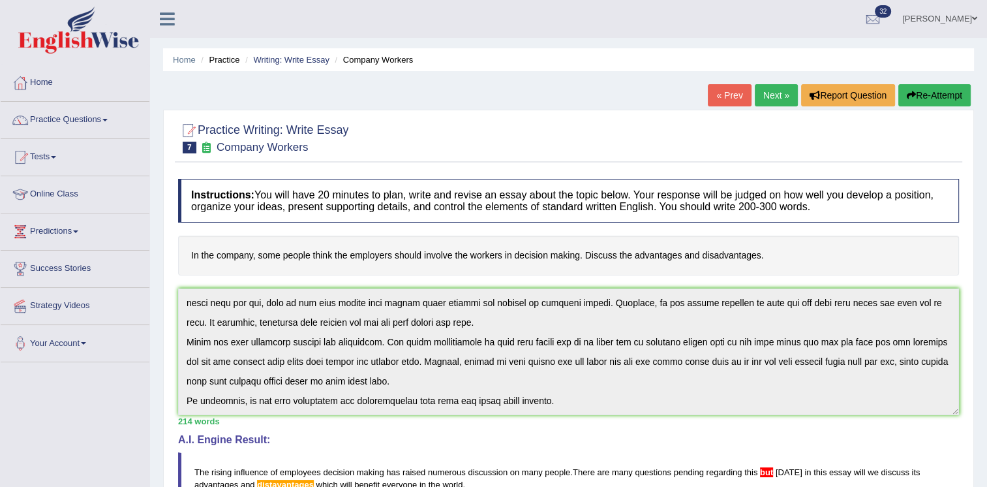
scroll to position [0, 0]
click at [914, 95] on icon "button" at bounding box center [911, 95] width 9 height 9
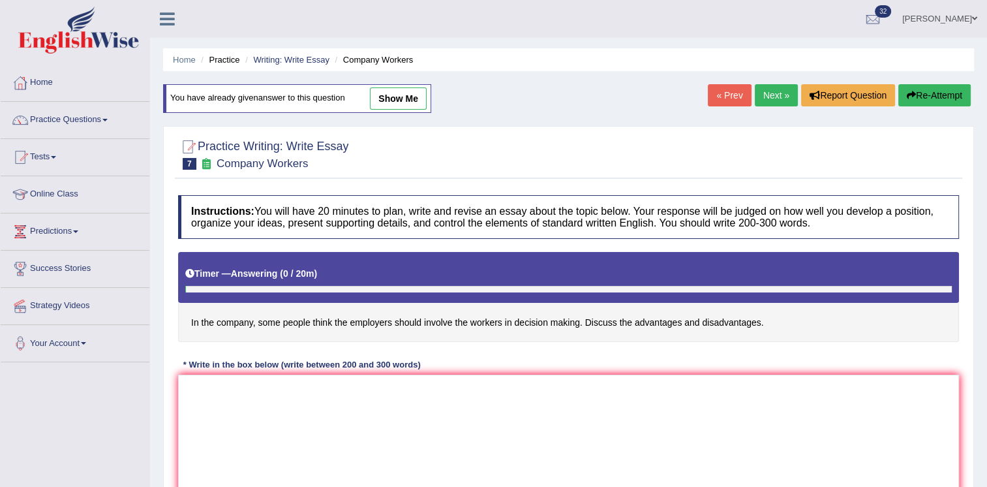
click at [606, 395] on textarea at bounding box center [568, 438] width 781 height 127
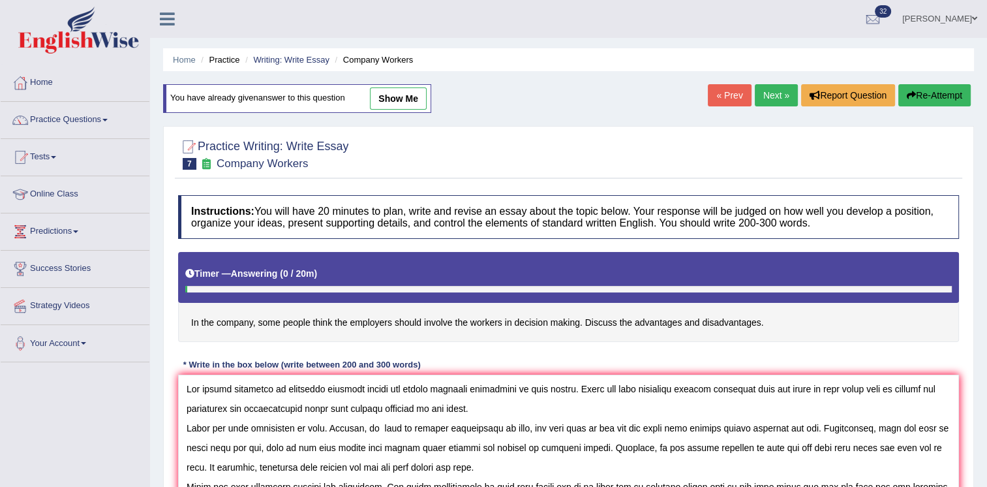
scroll to position [12, 0]
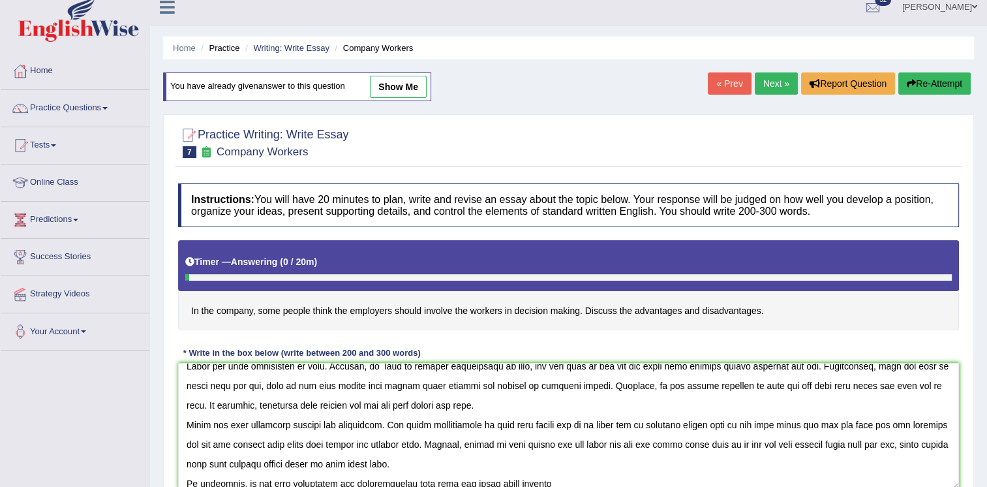
click at [599, 402] on textarea at bounding box center [568, 426] width 781 height 127
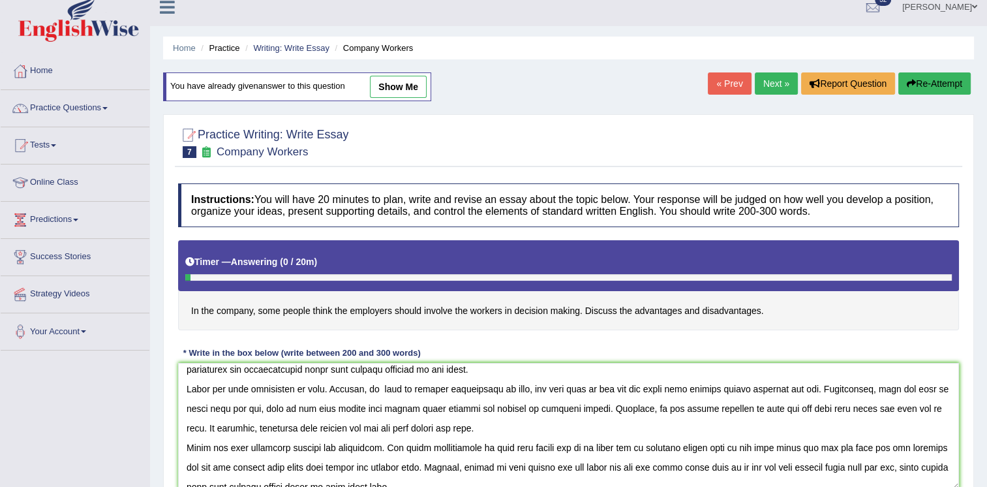
scroll to position [8, 0]
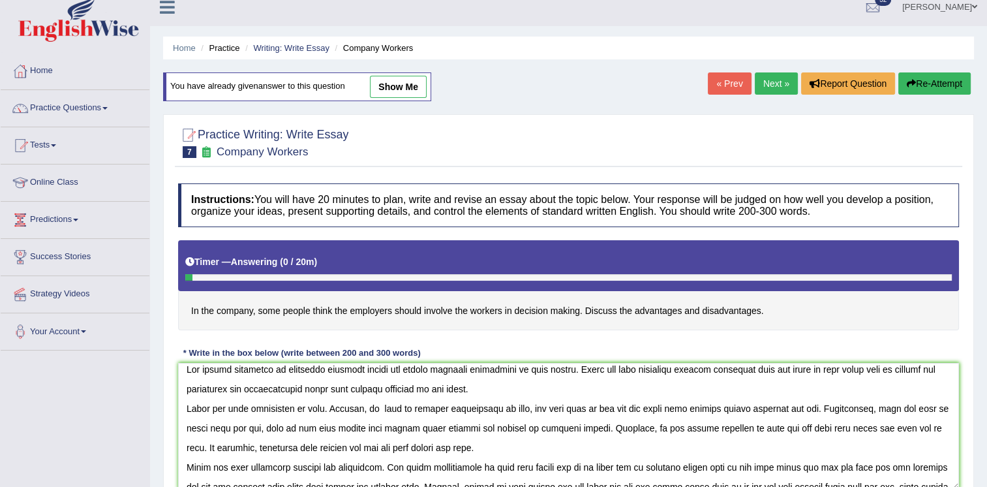
click at [316, 382] on textarea at bounding box center [568, 426] width 781 height 127
click at [589, 437] on textarea at bounding box center [568, 426] width 781 height 127
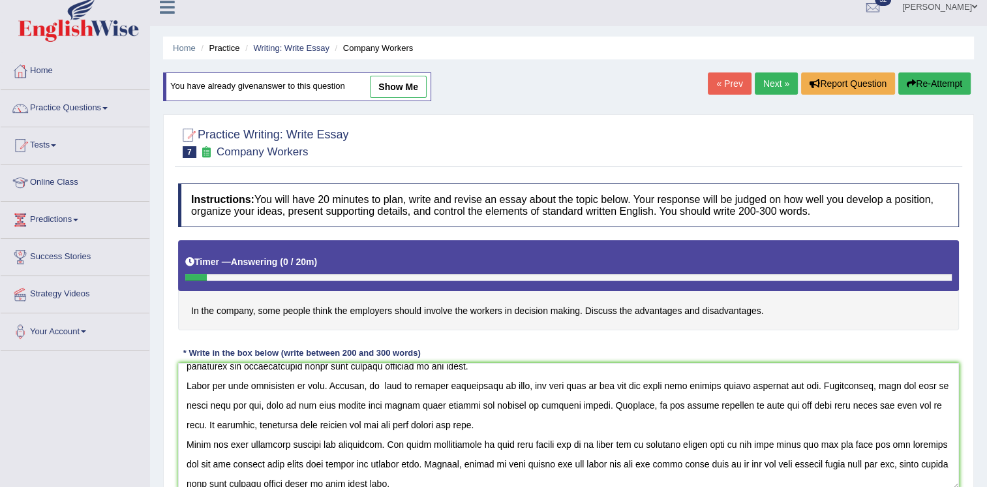
scroll to position [50, 0]
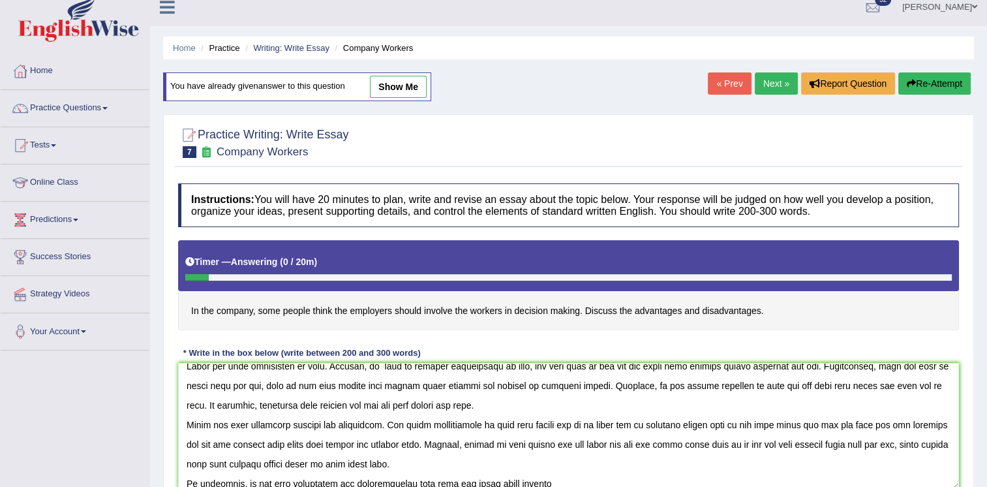
click at [542, 445] on textarea at bounding box center [568, 426] width 781 height 127
type textarea "The rising influence of employees decision making has raised numerous discussio…"
click at [791, 320] on h4 "In the company, some people think the employers should involve the workers in d…" at bounding box center [568, 285] width 781 height 90
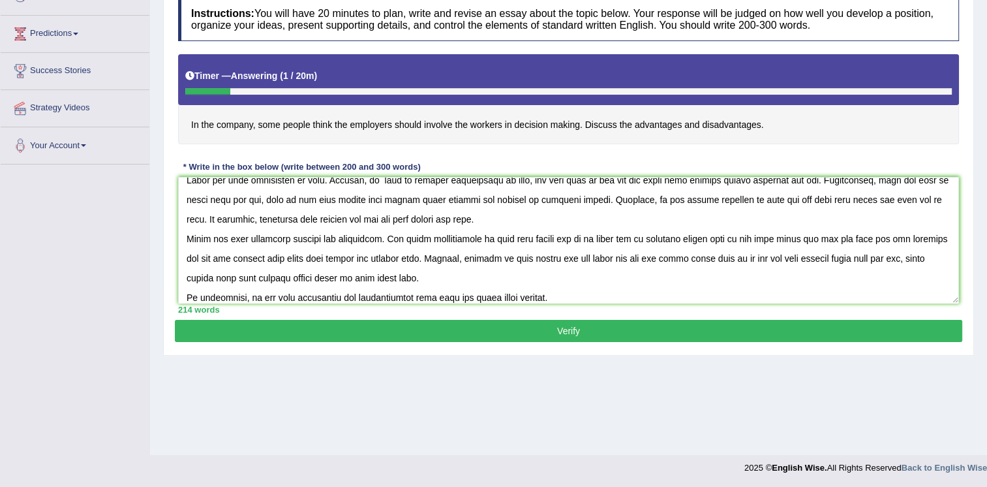
scroll to position [198, 0]
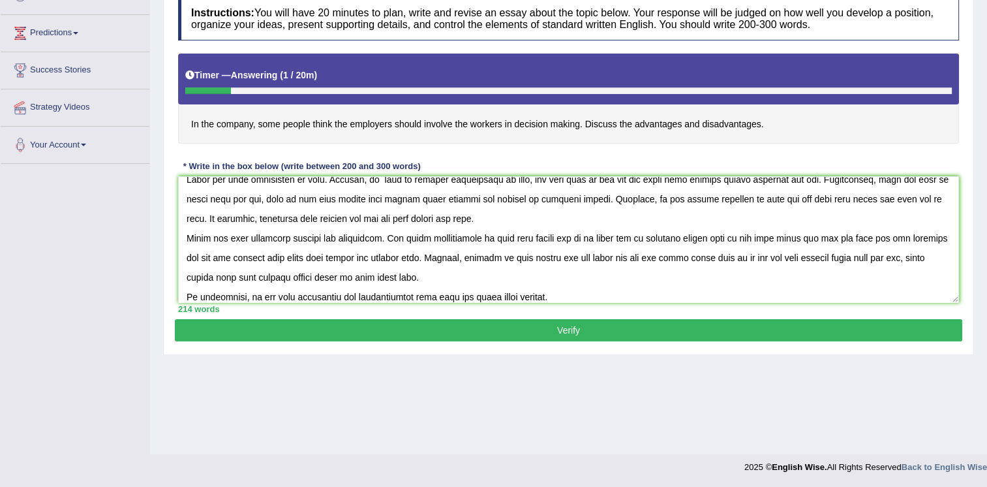
click at [748, 330] on button "Verify" at bounding box center [569, 330] width 788 height 22
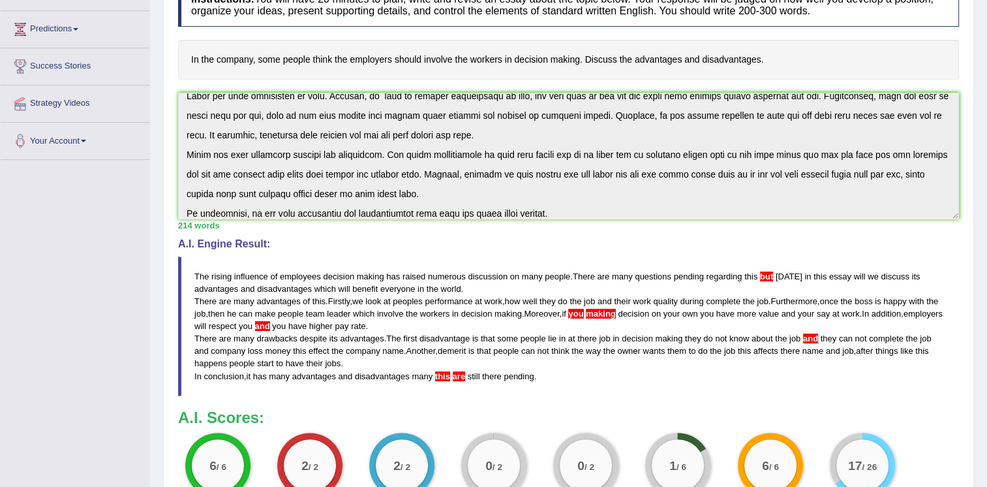
scroll to position [200, 0]
